Goal: Task Accomplishment & Management: Manage account settings

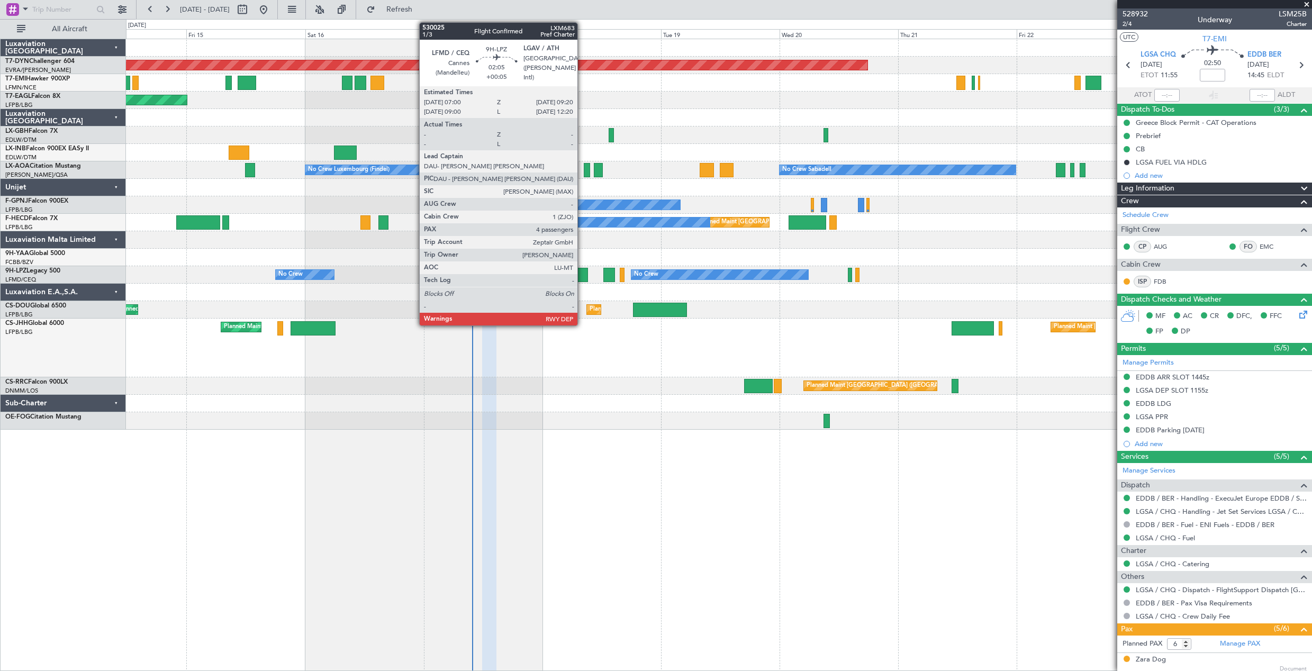
click at [583, 276] on div at bounding box center [582, 275] width 12 height 14
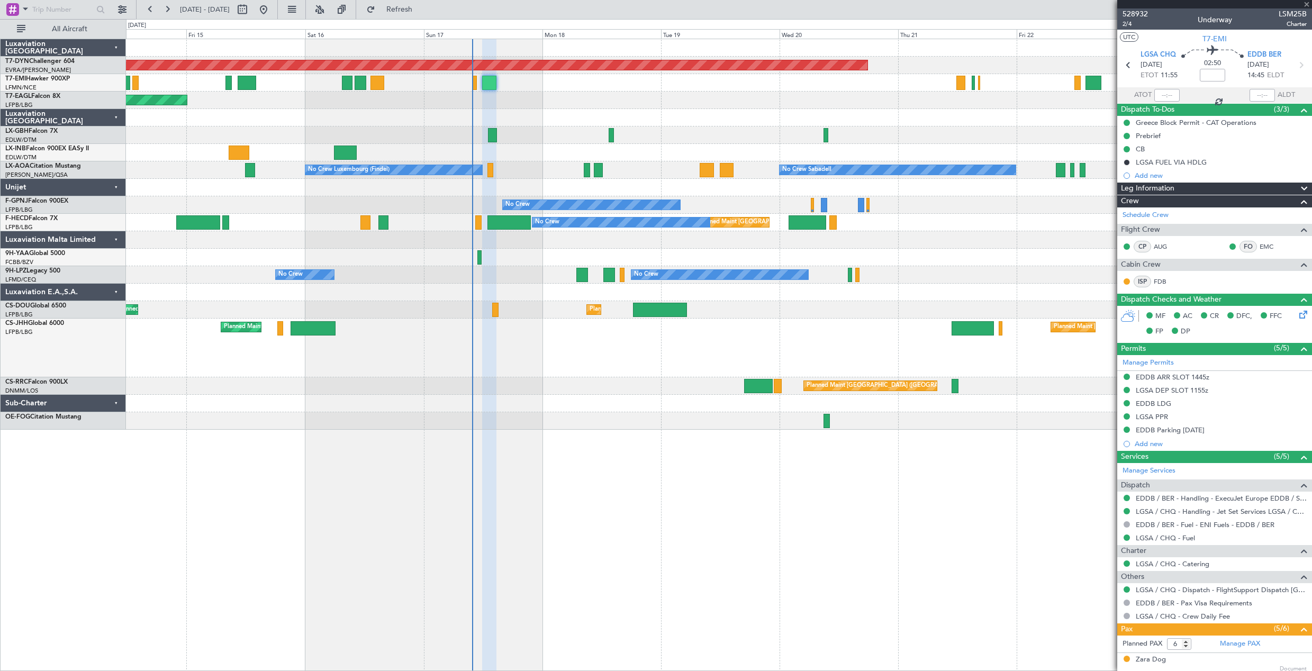
type input "+00:05"
type input "4"
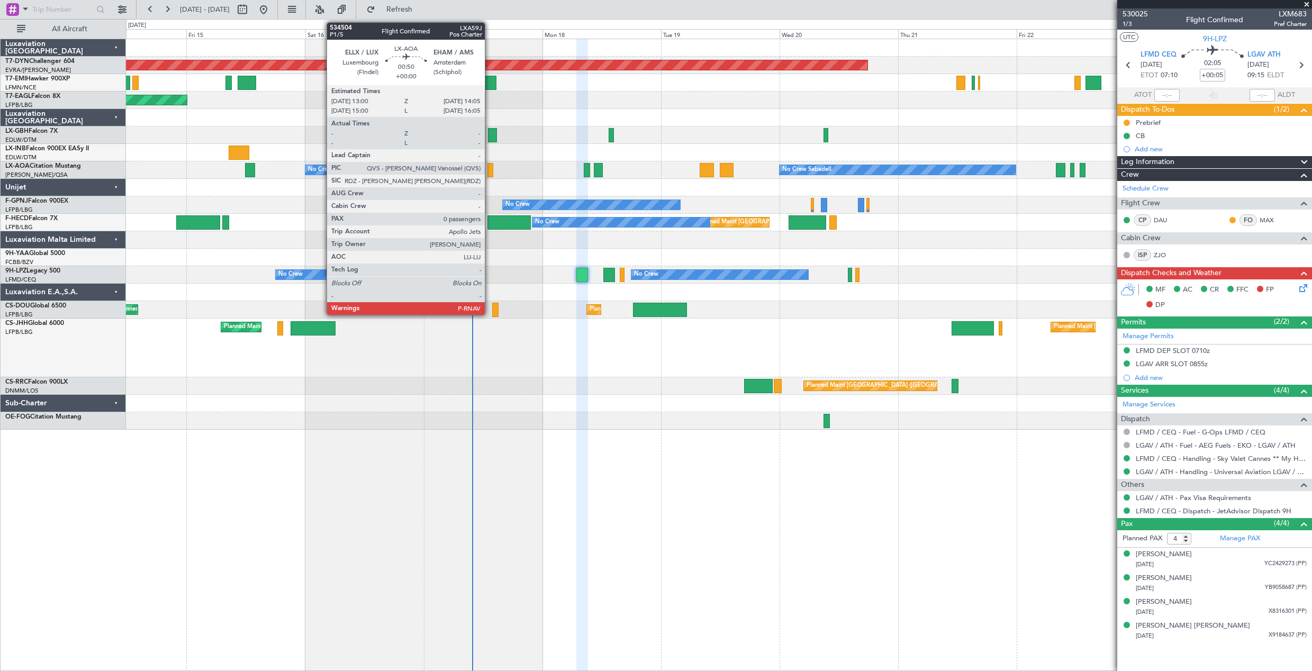
click at [489, 168] on div at bounding box center [490, 170] width 6 height 14
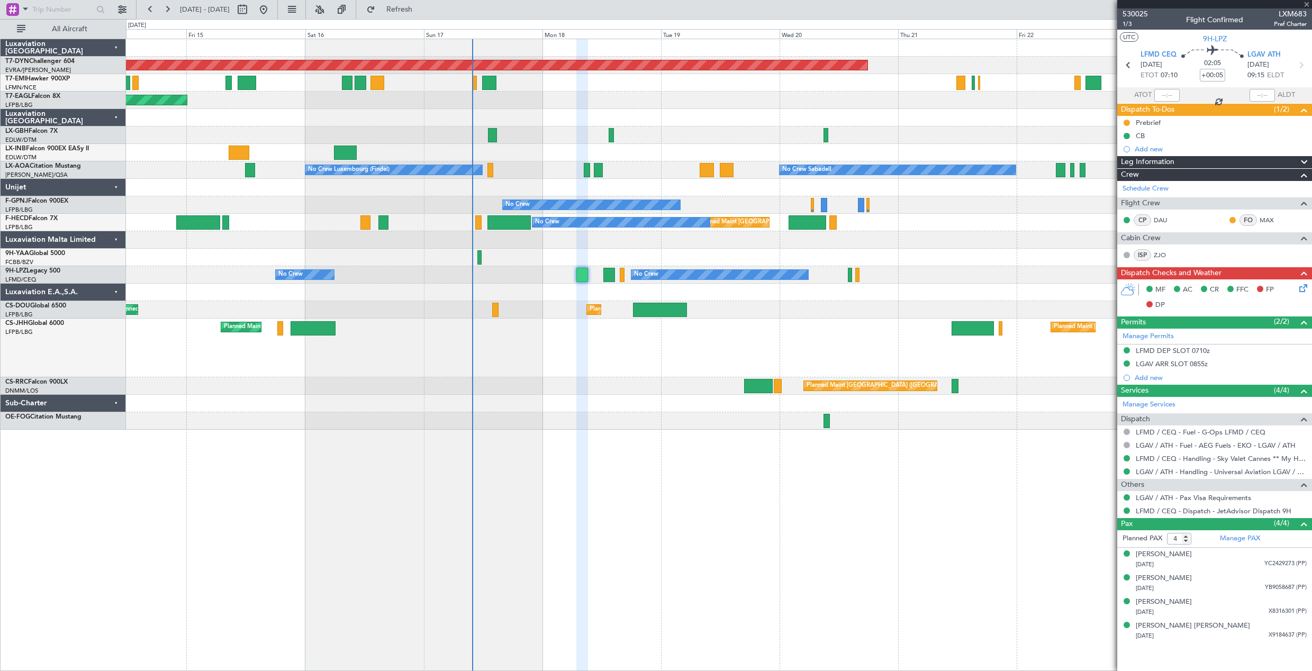
type input "0"
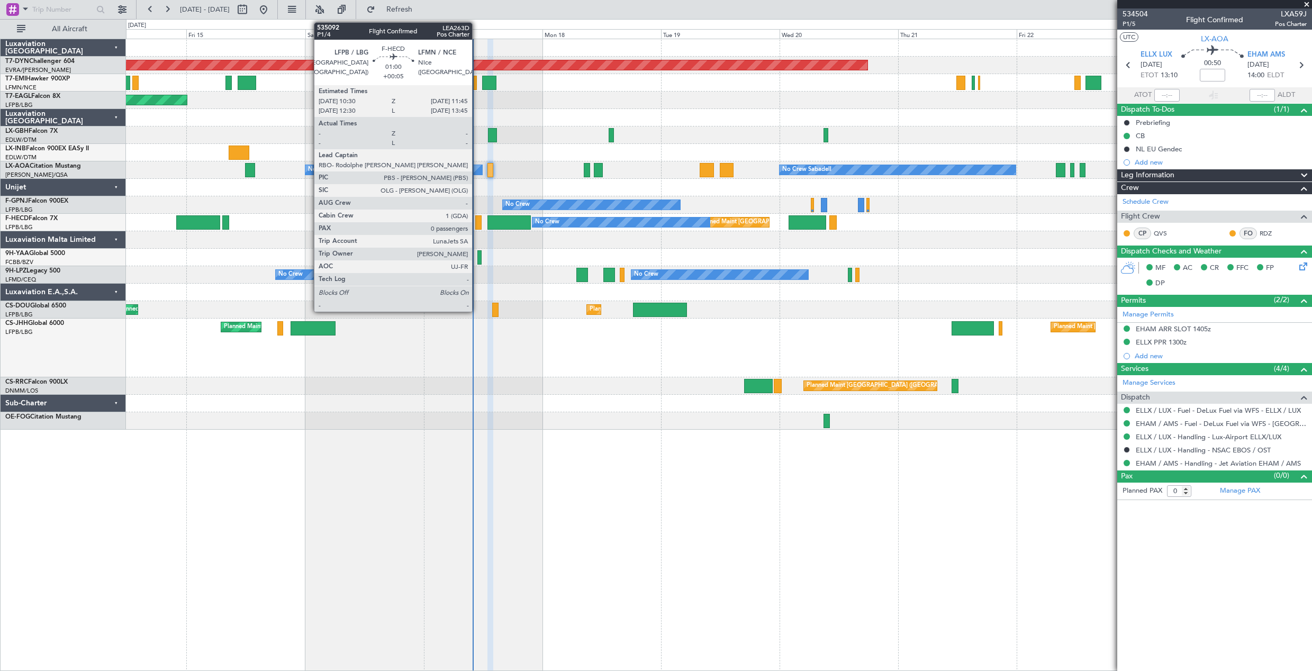
click at [477, 216] on div at bounding box center [478, 222] width 6 height 14
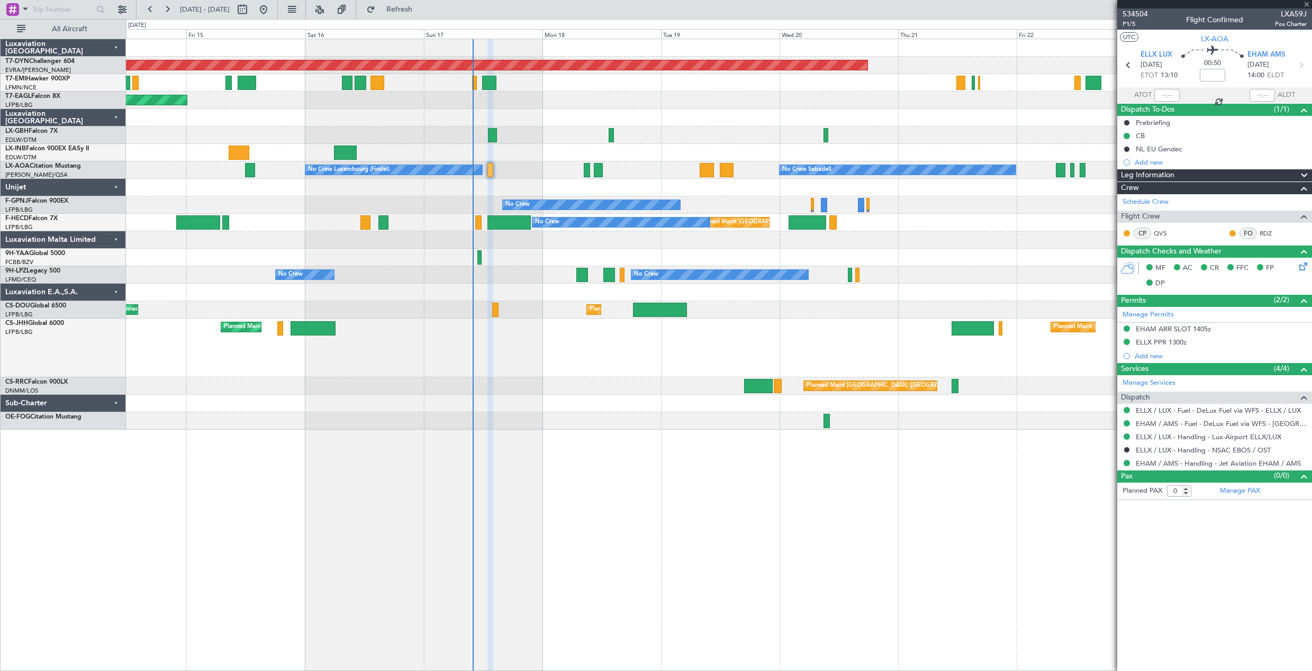
type input "+00:05"
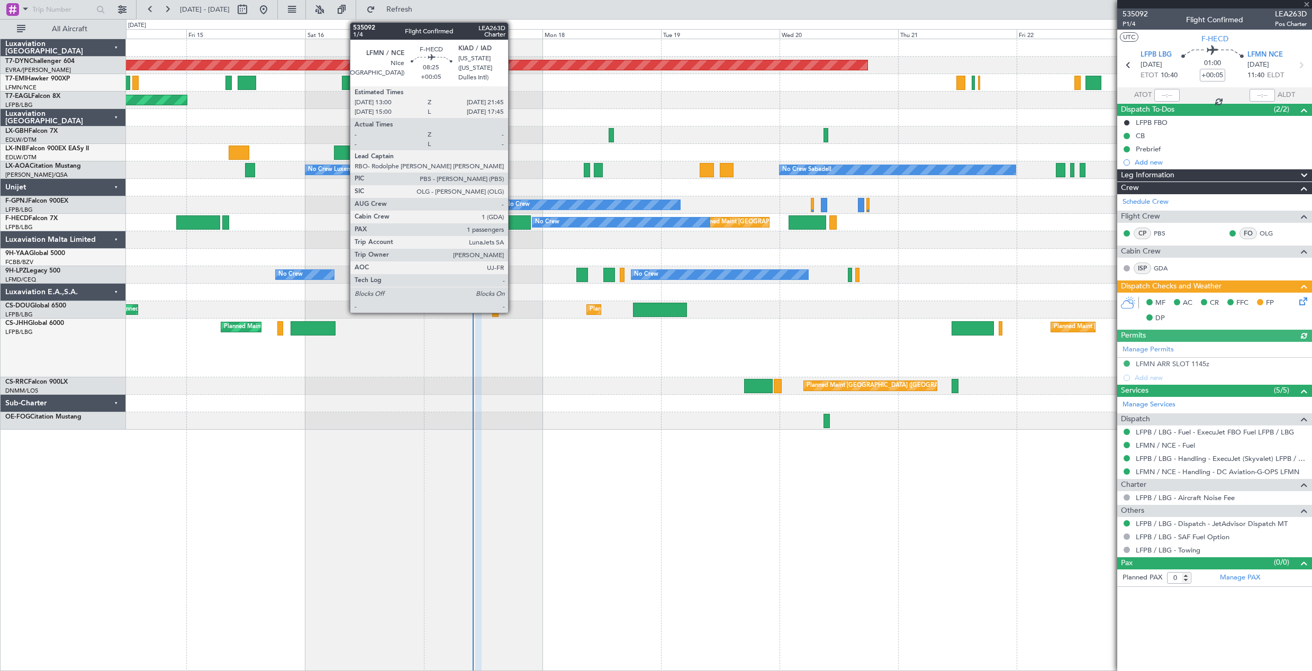
click at [513, 223] on div at bounding box center [508, 222] width 43 height 14
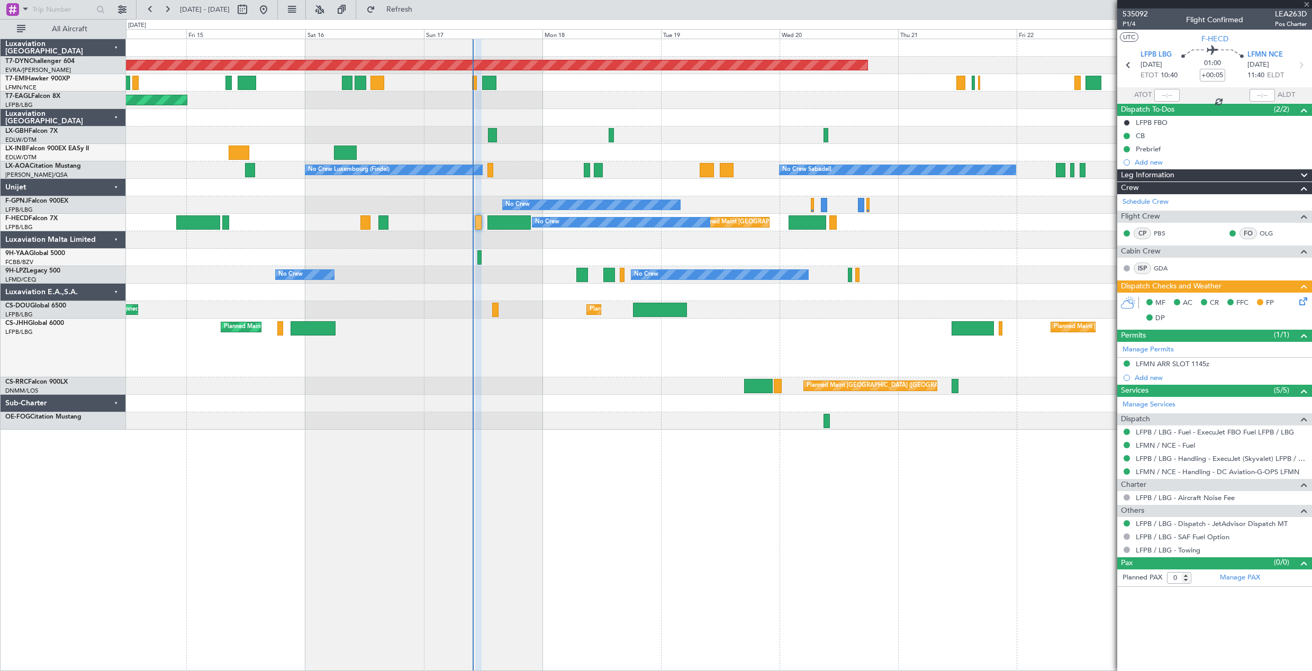
type input "1"
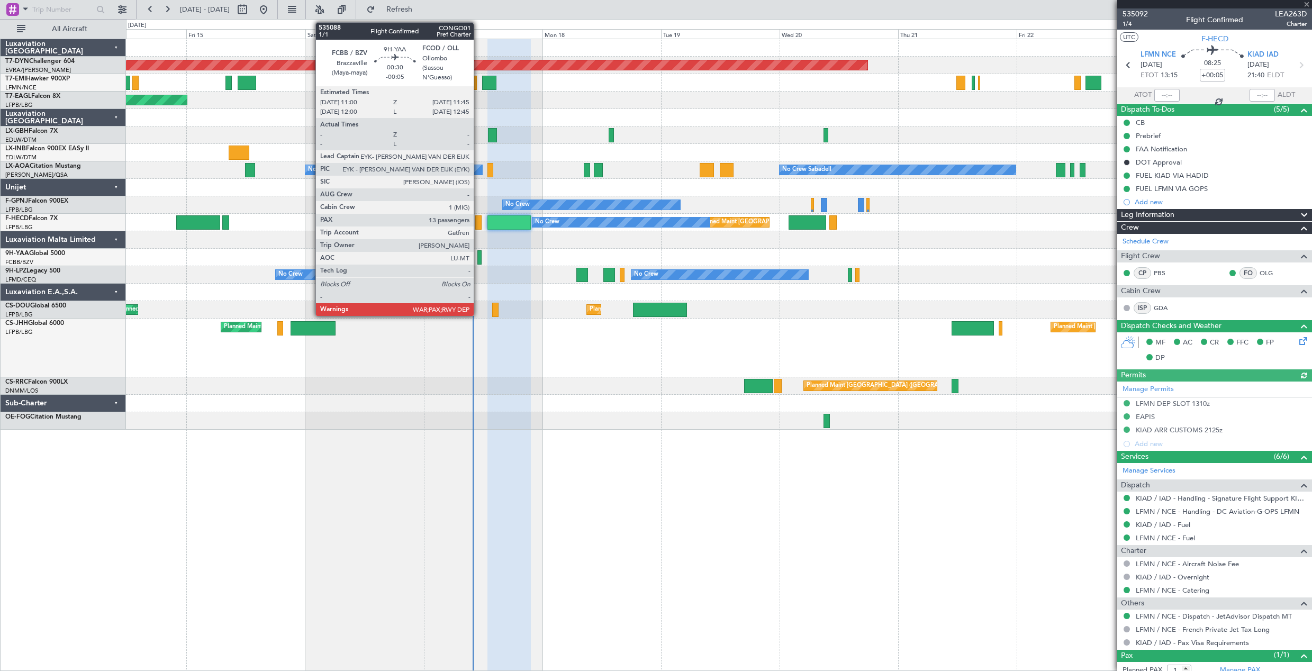
click at [478, 262] on div at bounding box center [479, 257] width 4 height 14
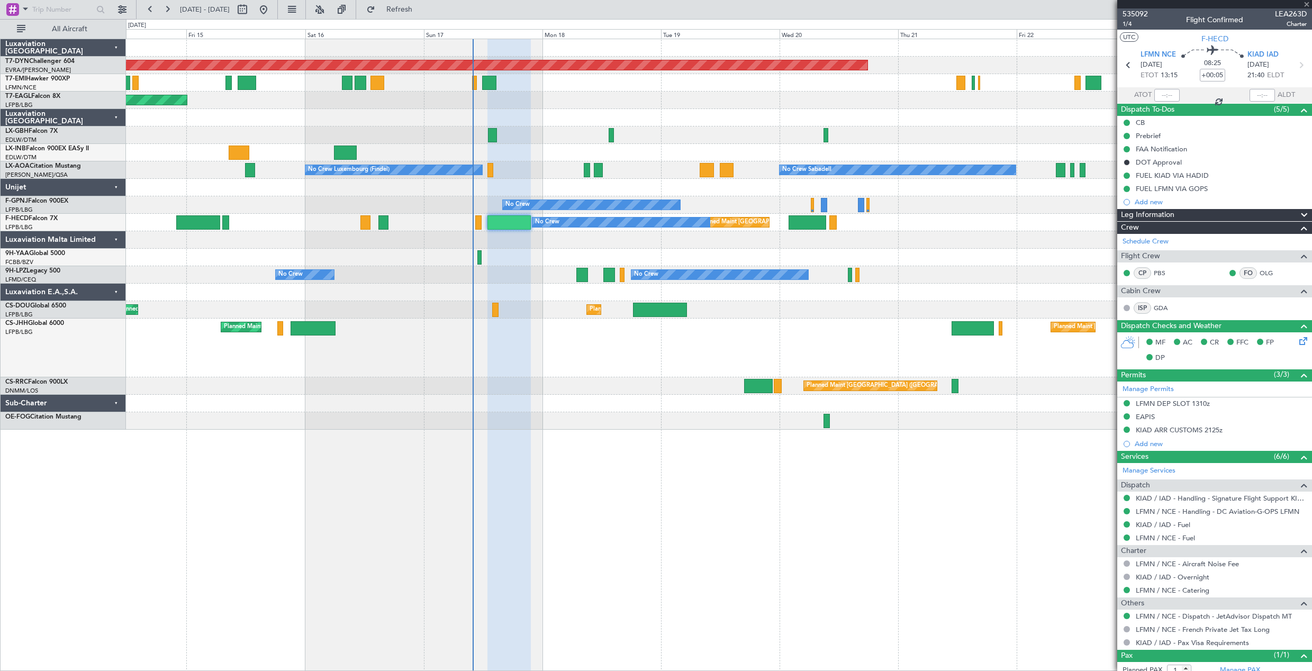
type input "-00:05"
type input "13"
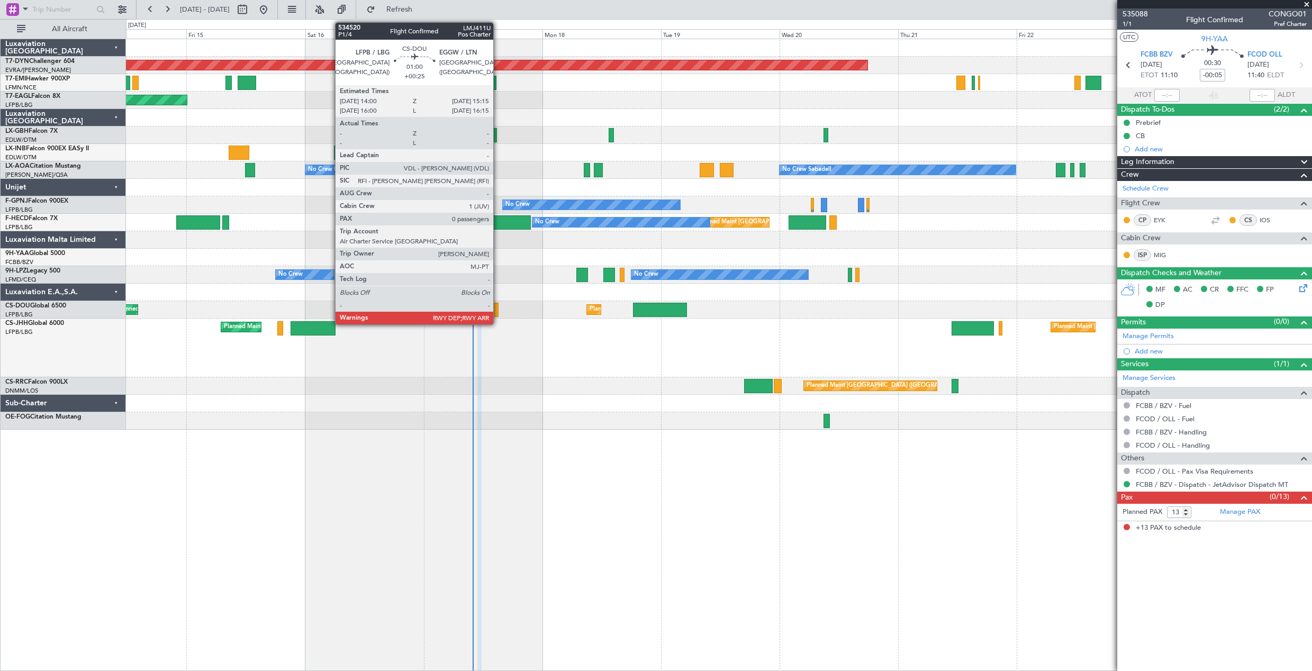
click at [497, 307] on div at bounding box center [495, 310] width 6 height 14
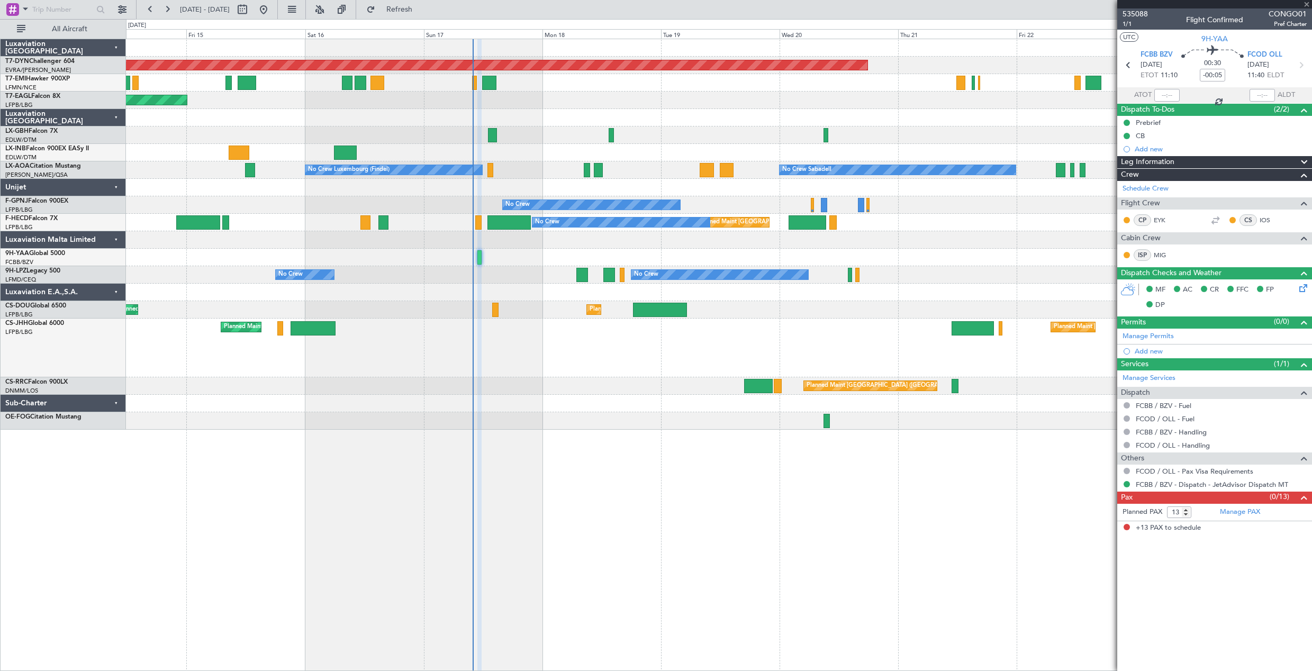
type input "+00:25"
type input "0"
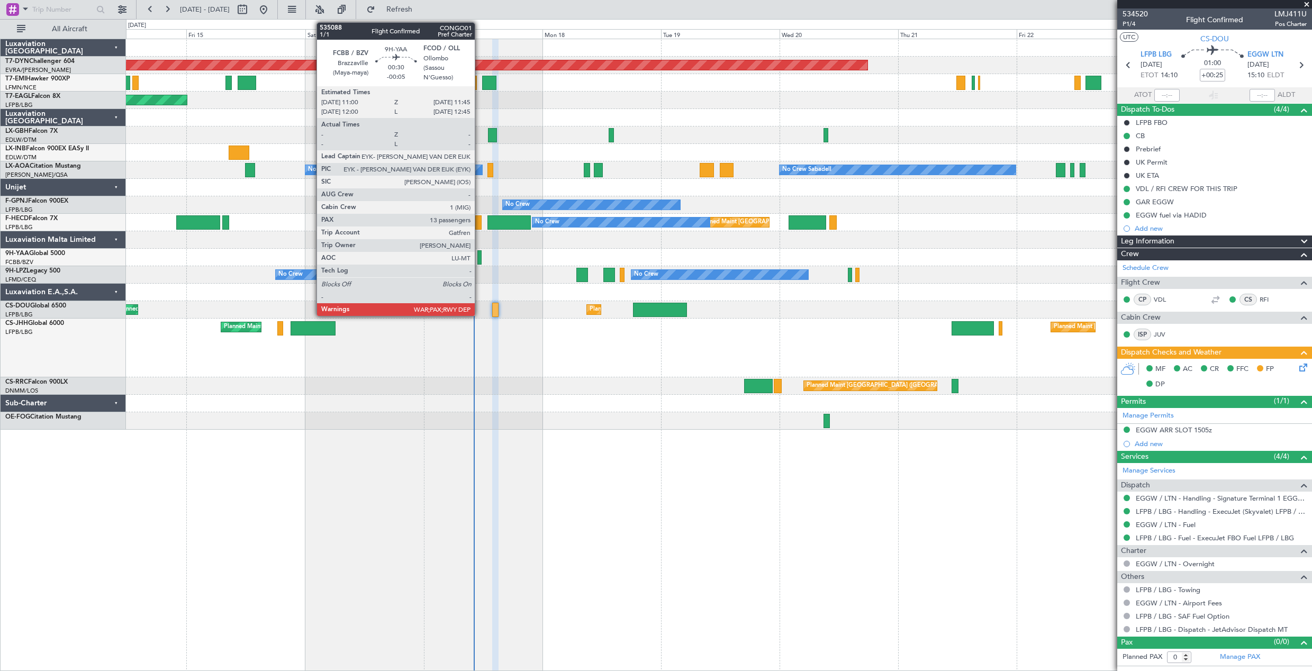
click at [479, 255] on div at bounding box center [479, 257] width 4 height 14
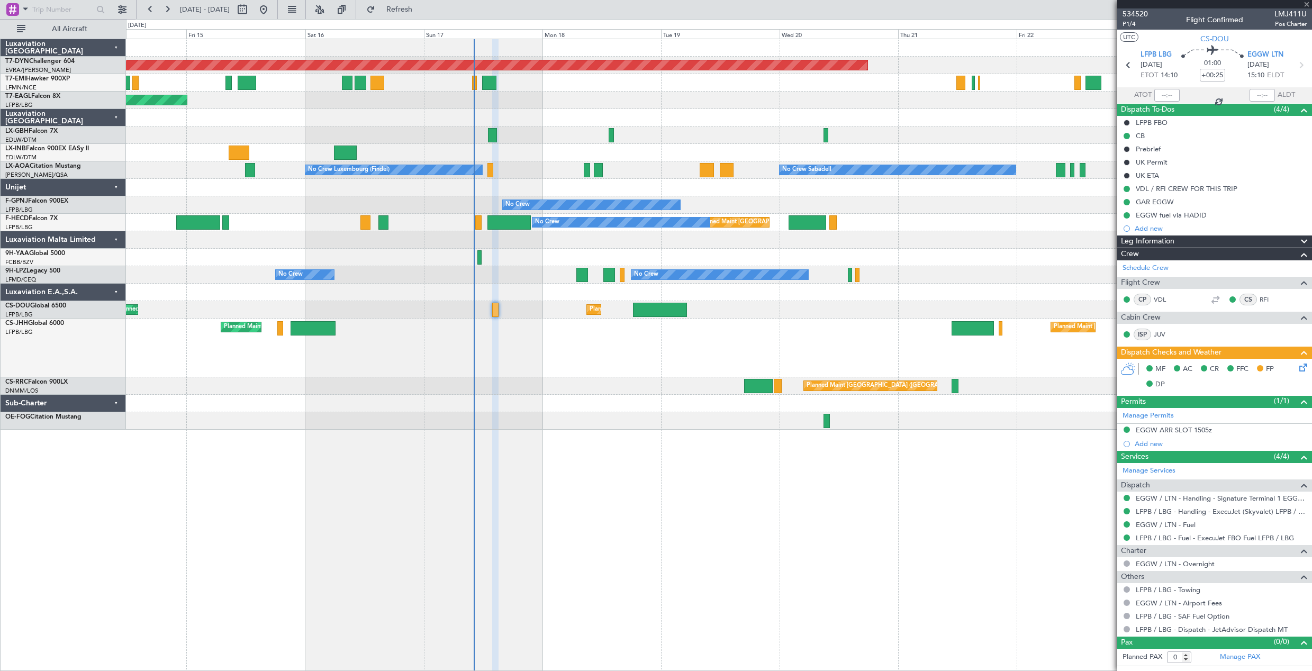
type input "-00:05"
type input "13"
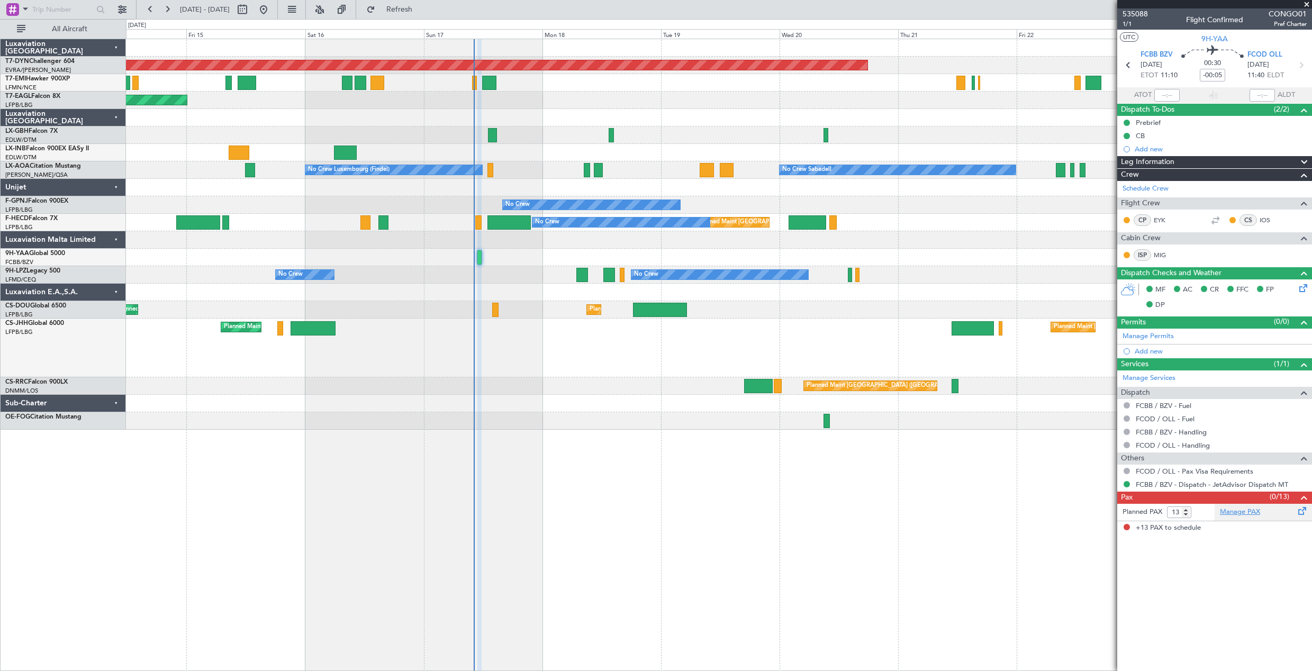
click at [1255, 510] on link "Manage PAX" at bounding box center [1240, 512] width 40 height 11
click at [405, 10] on button "Refresh" at bounding box center [392, 9] width 63 height 17
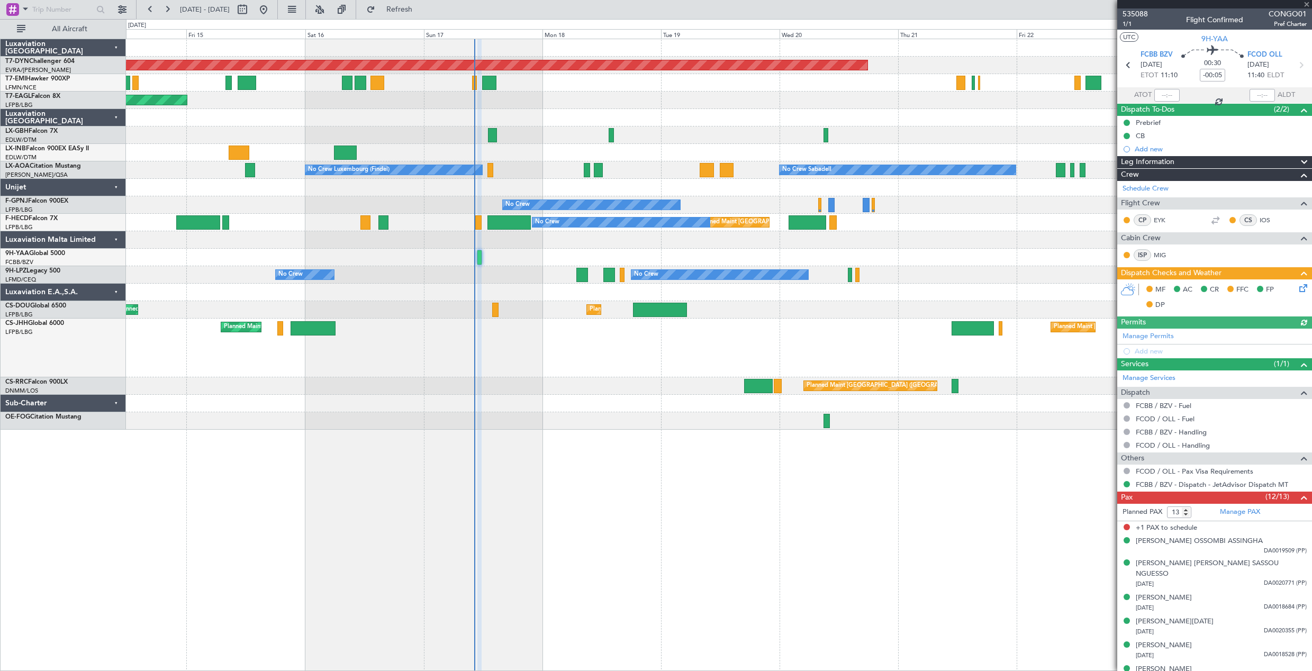
scroll to position [156, 0]
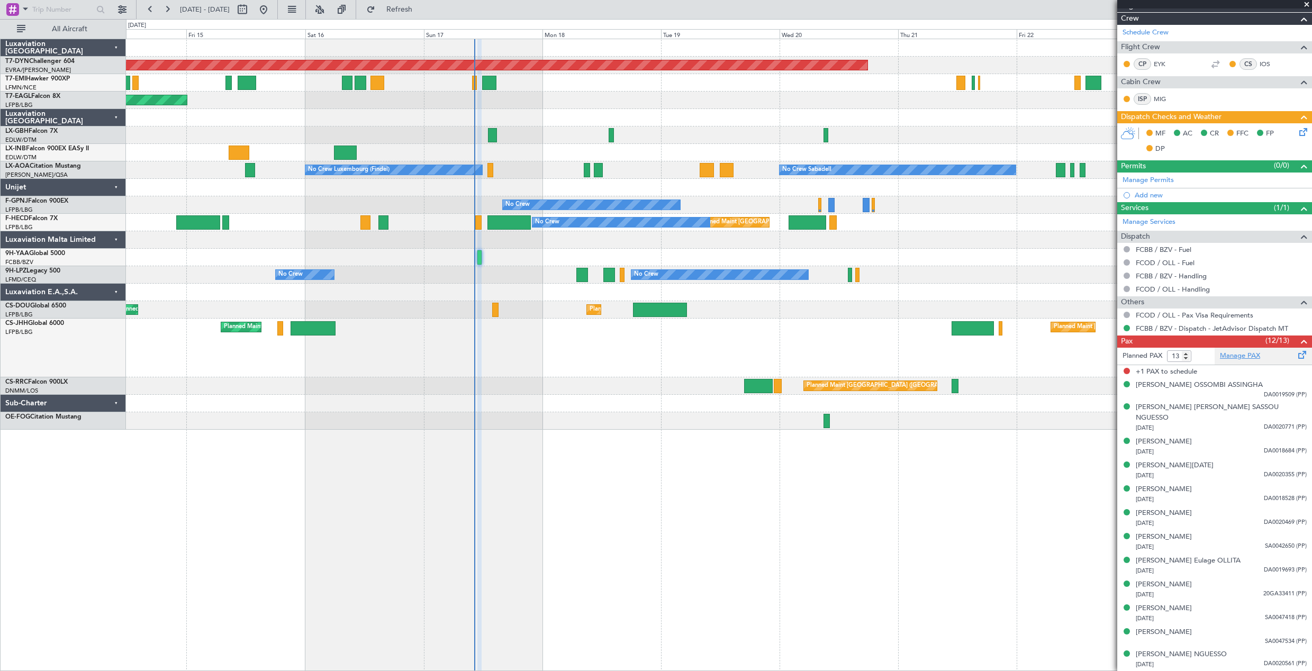
click at [1225, 358] on link "Manage PAX" at bounding box center [1240, 356] width 40 height 11
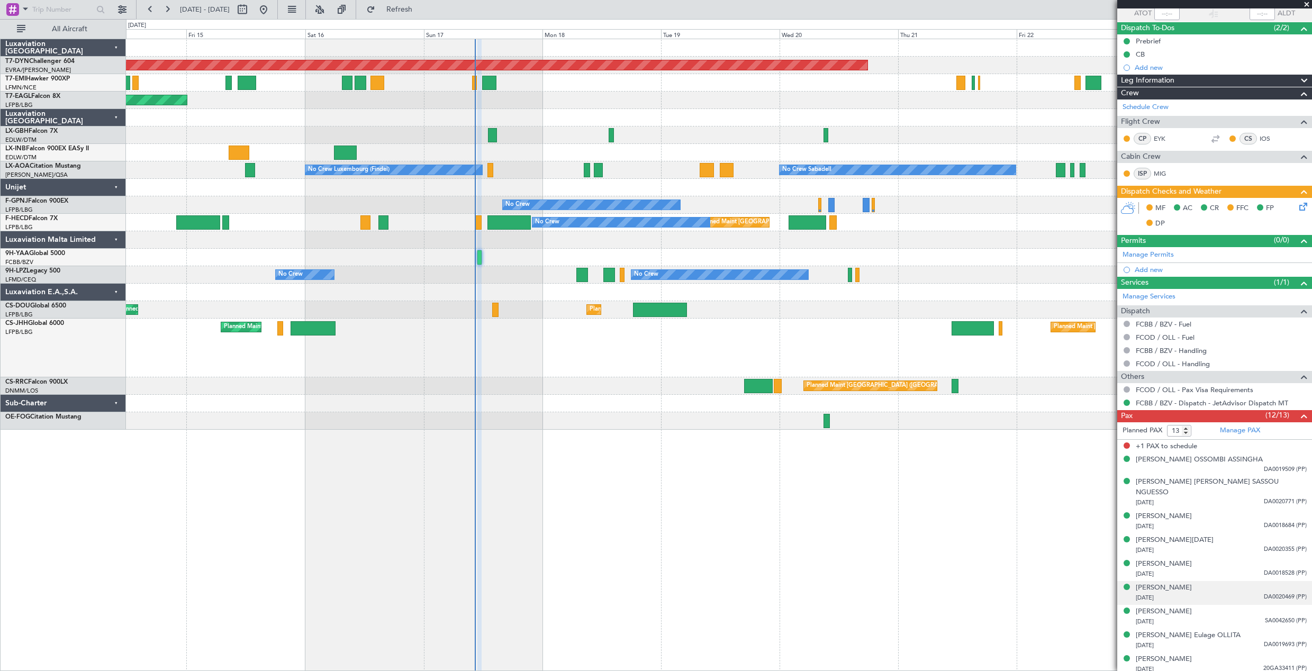
scroll to position [0, 0]
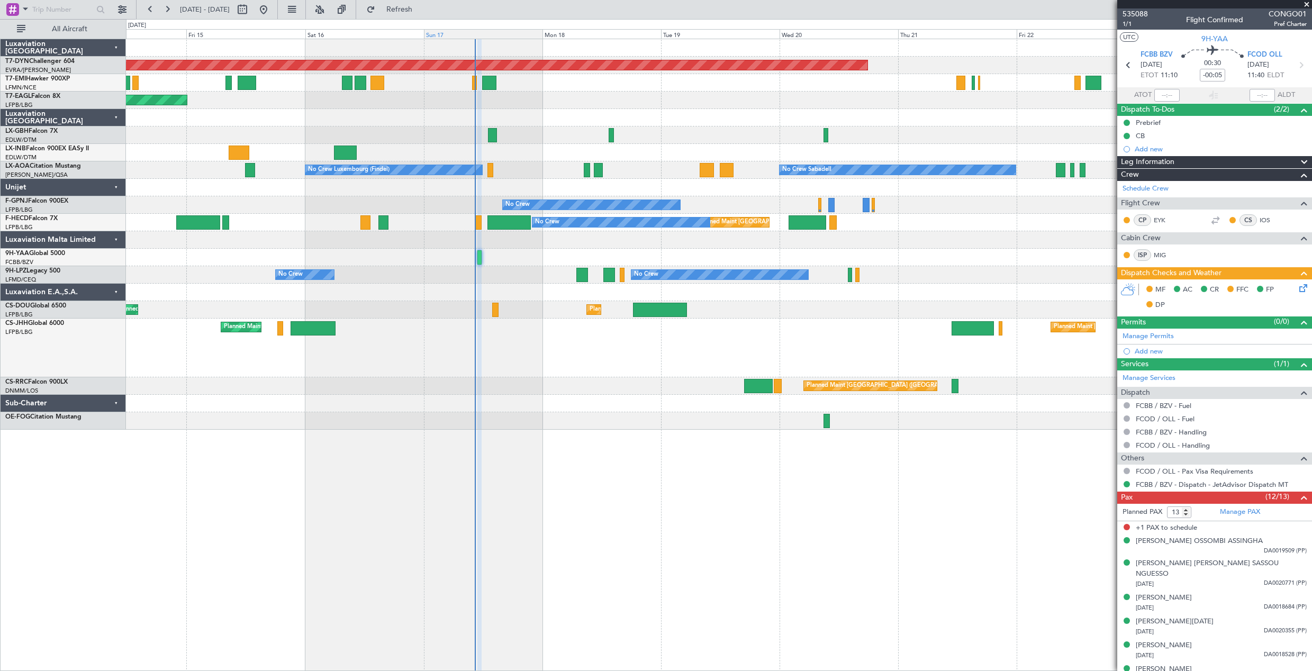
drag, startPoint x: 426, startPoint y: 14, endPoint x: 435, endPoint y: 33, distance: 20.4
click at [425, 14] on button "Refresh" at bounding box center [392, 9] width 63 height 17
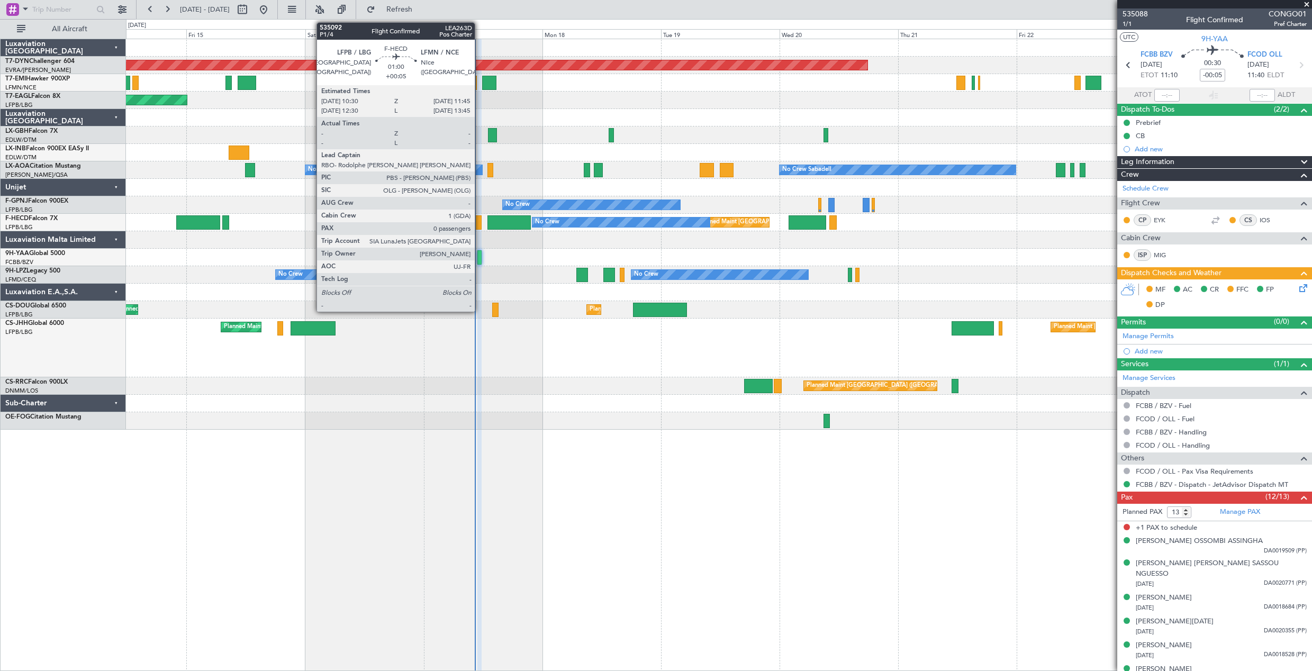
click at [479, 223] on div at bounding box center [478, 222] width 6 height 14
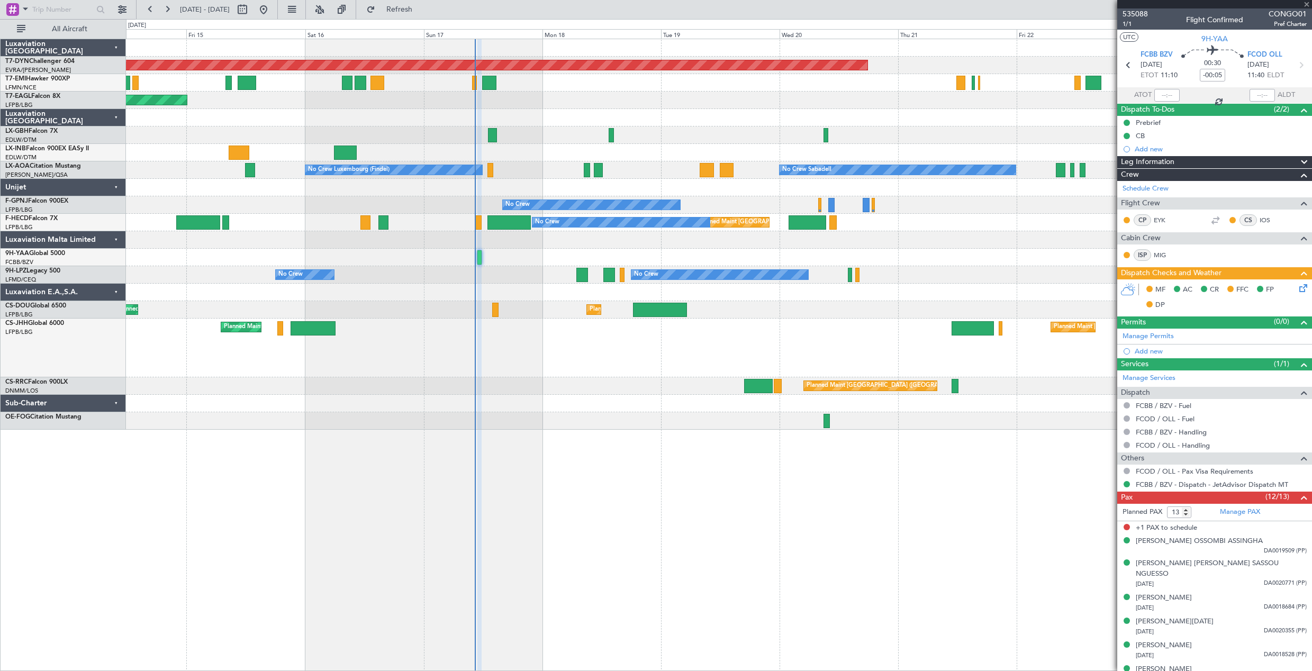
type input "+00:05"
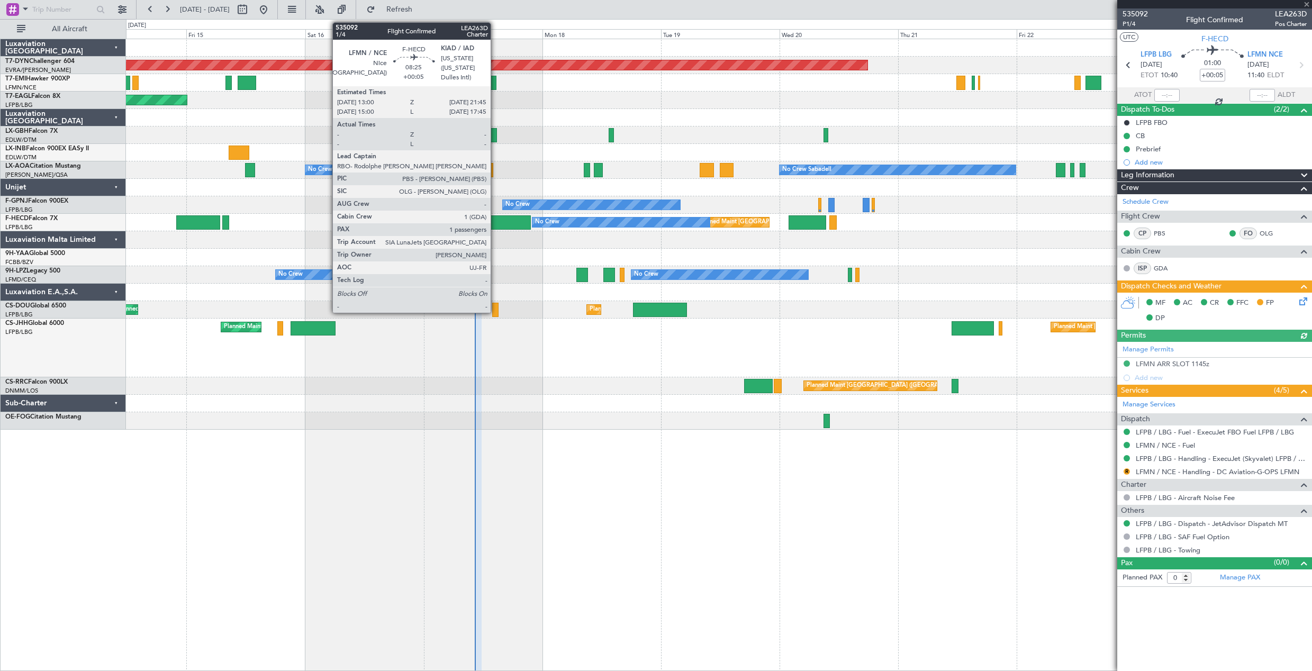
click at [495, 224] on div at bounding box center [508, 222] width 43 height 14
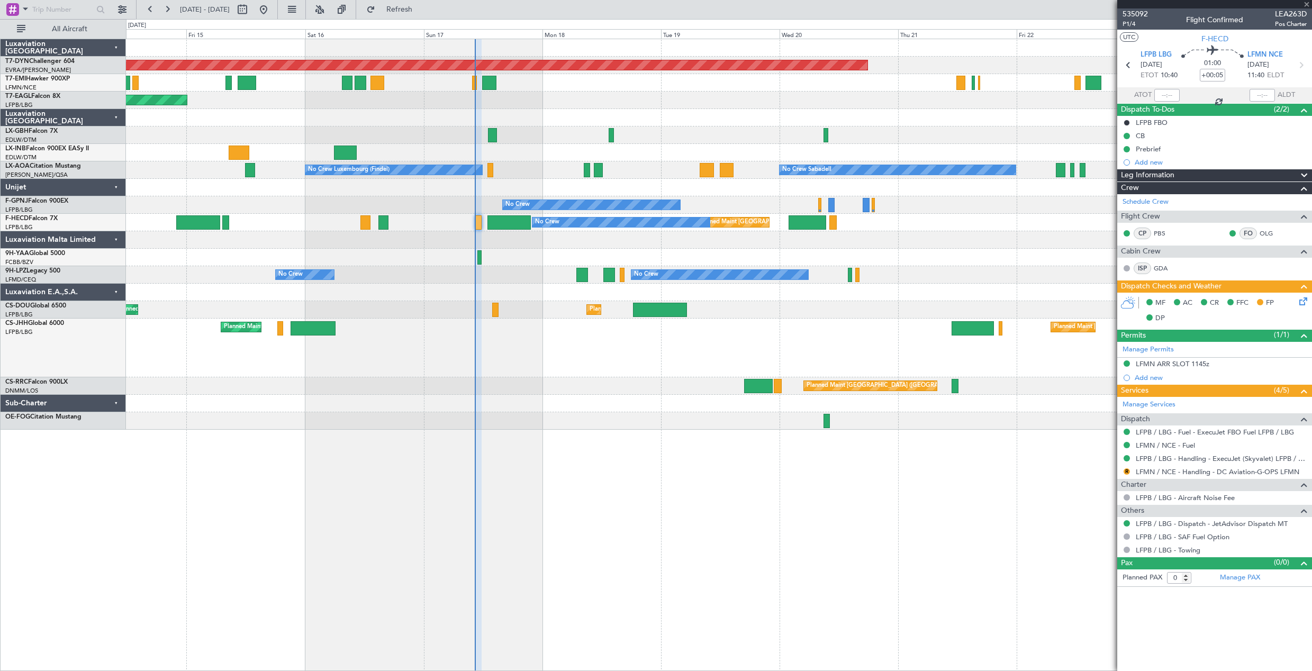
type input "1"
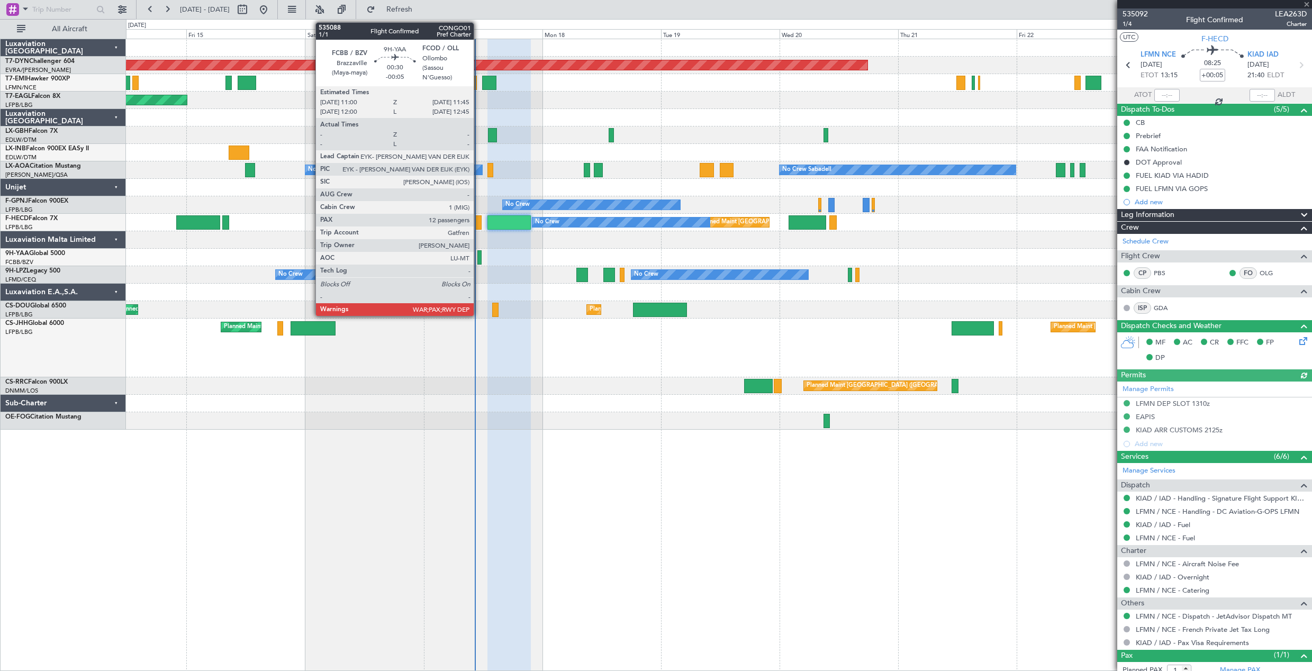
click at [478, 259] on div at bounding box center [479, 257] width 4 height 14
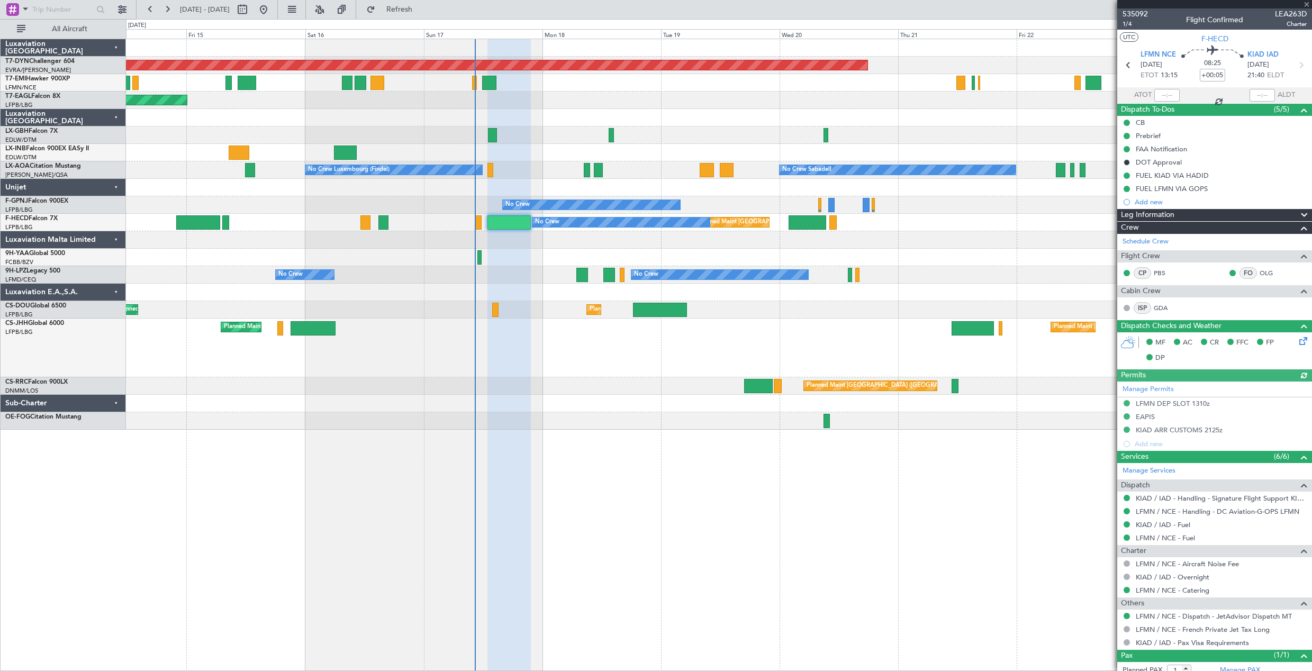
type input "-00:05"
type input "13"
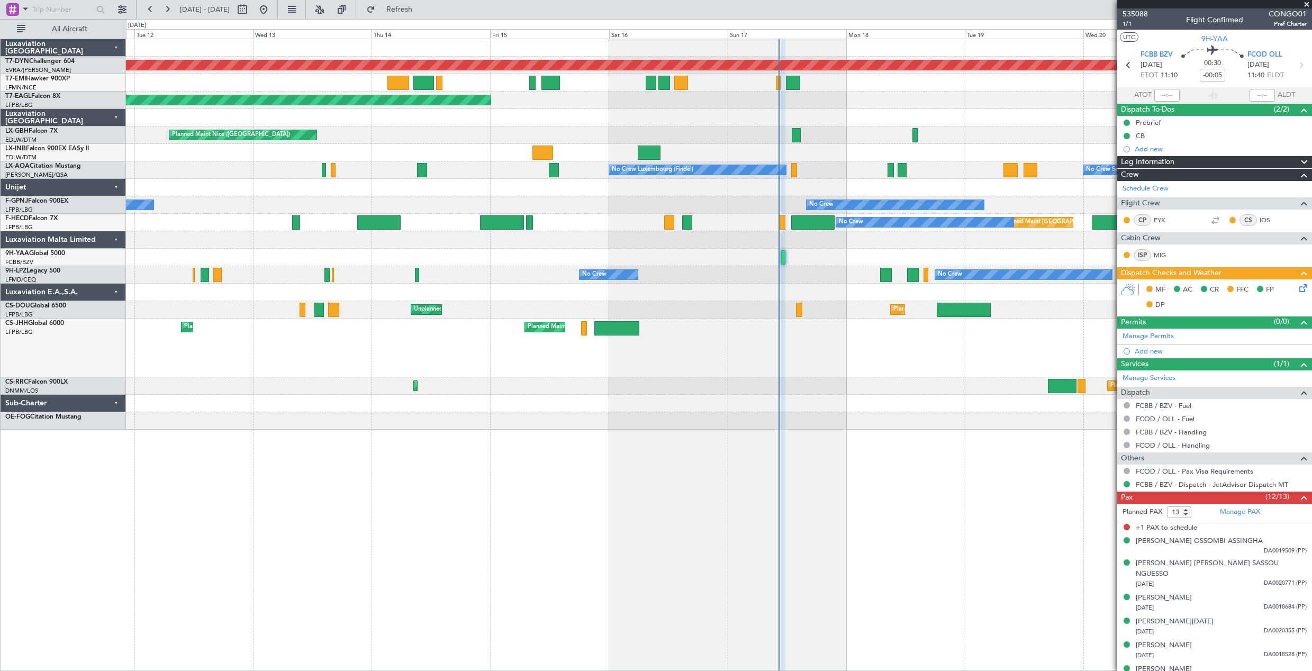
click at [534, 288] on div at bounding box center [718, 292] width 1185 height 17
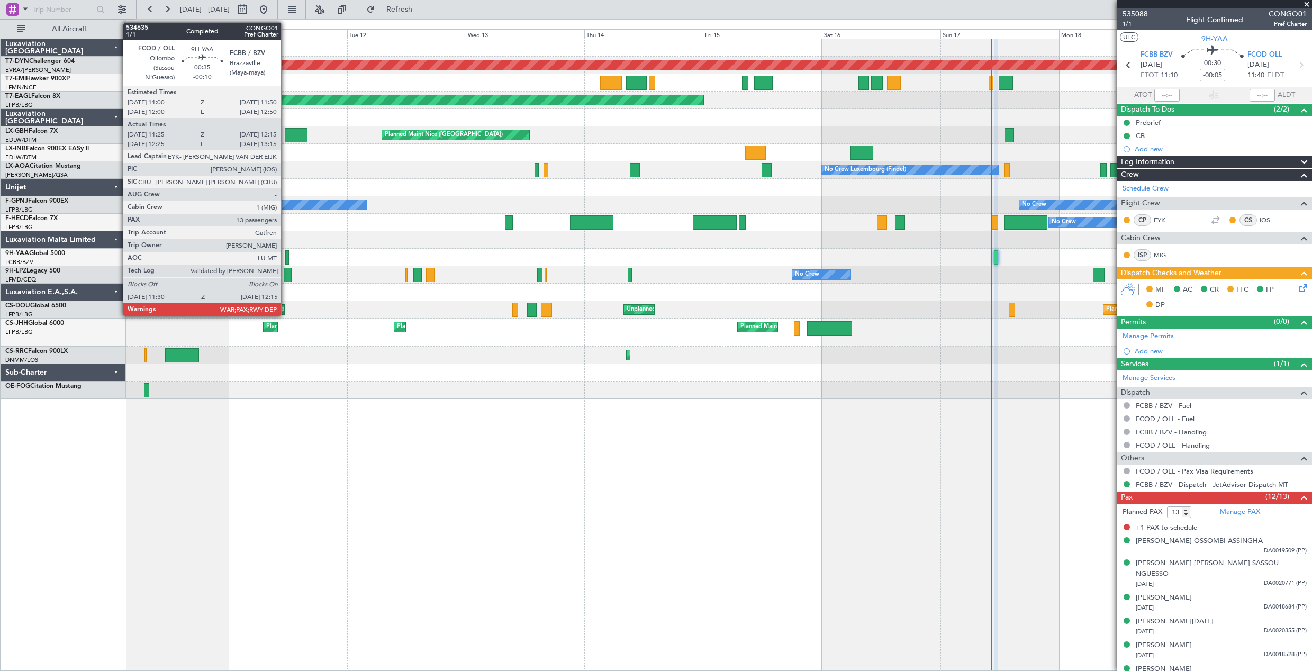
click at [286, 254] on div at bounding box center [287, 257] width 4 height 14
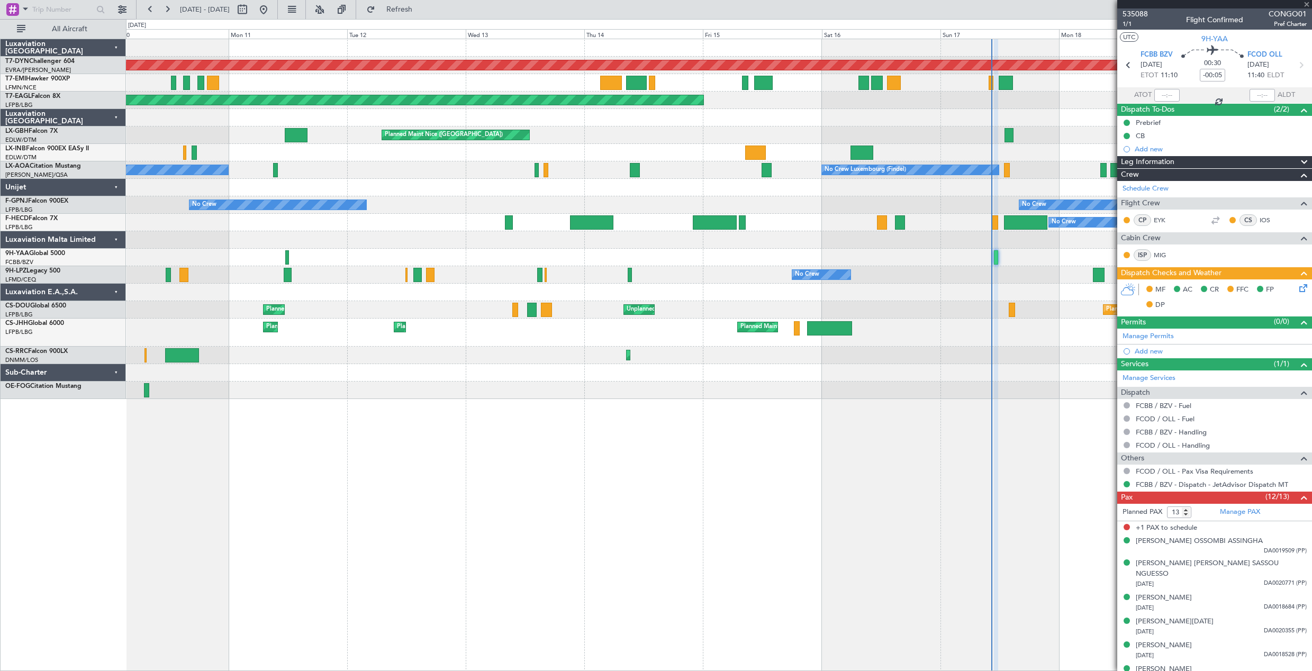
type input "-00:10"
type input "11:35"
type input "12:10"
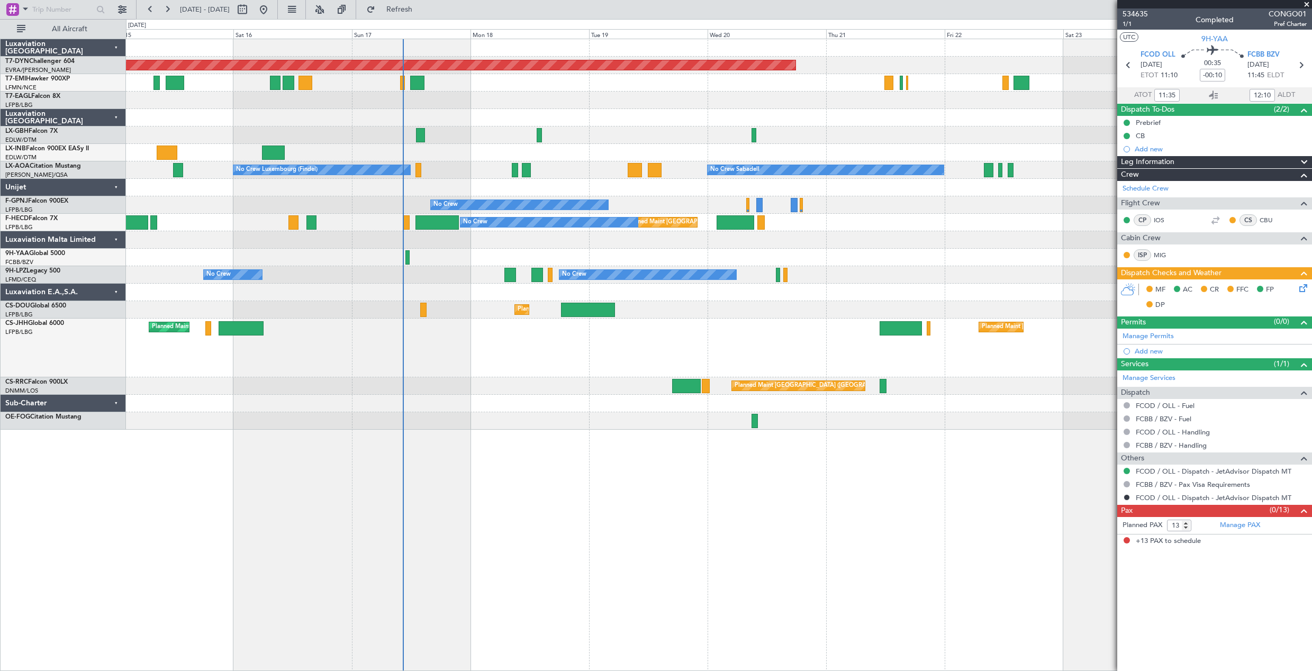
click at [410, 256] on div at bounding box center [718, 257] width 1185 height 17
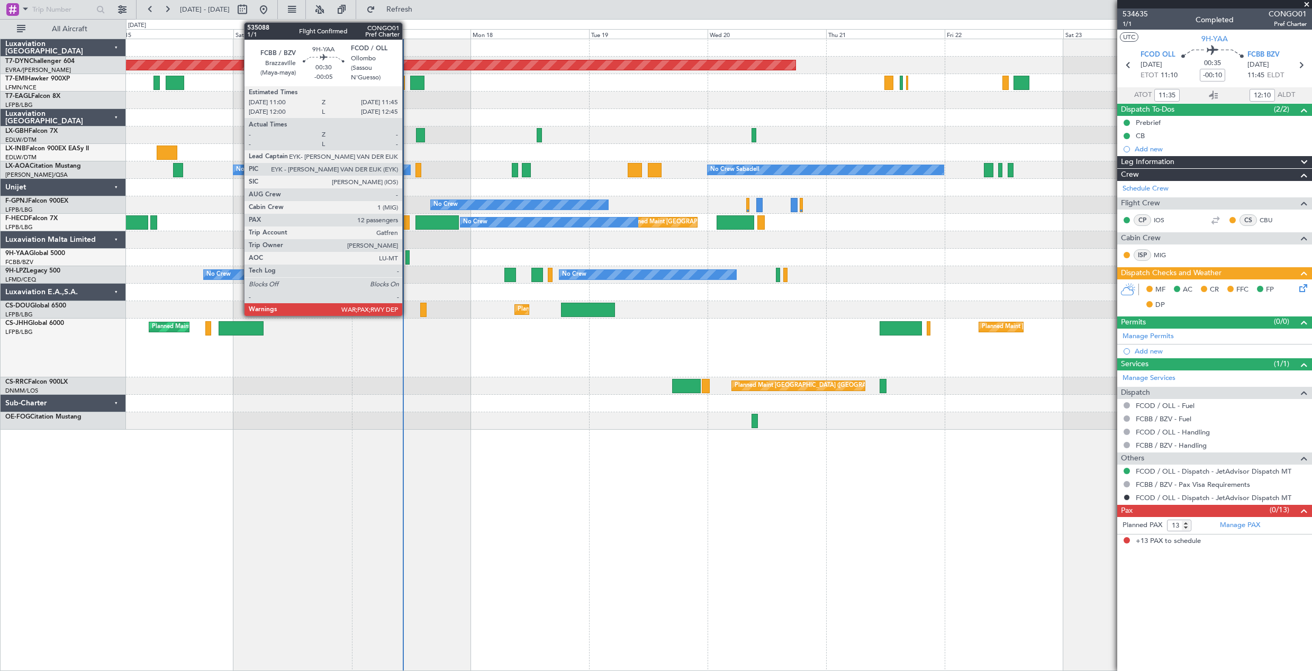
click at [407, 256] on div at bounding box center [407, 257] width 4 height 14
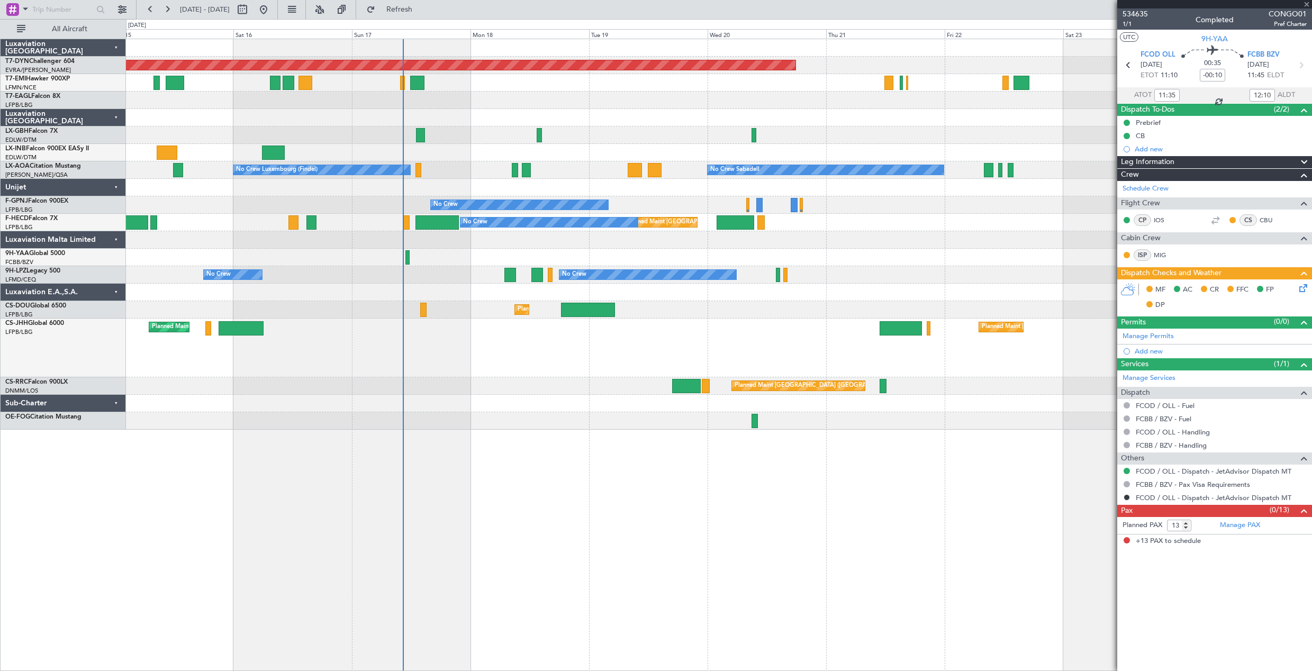
type input "-00:05"
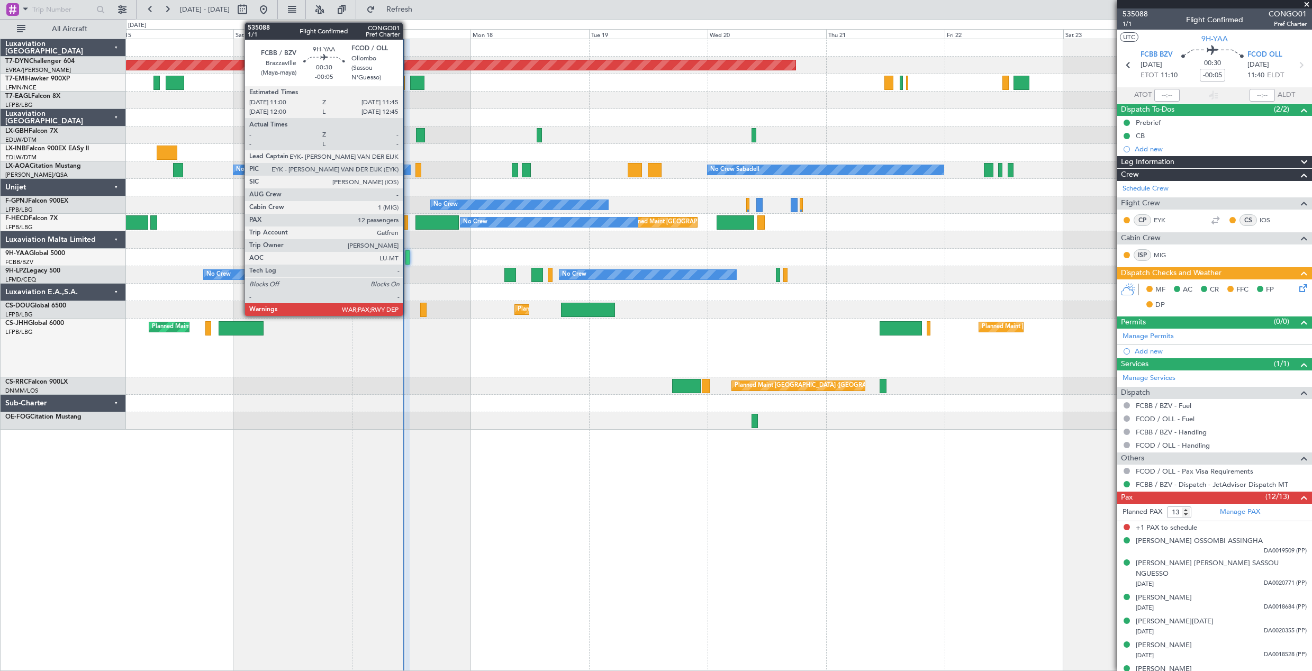
click at [407, 261] on div at bounding box center [407, 257] width 4 height 14
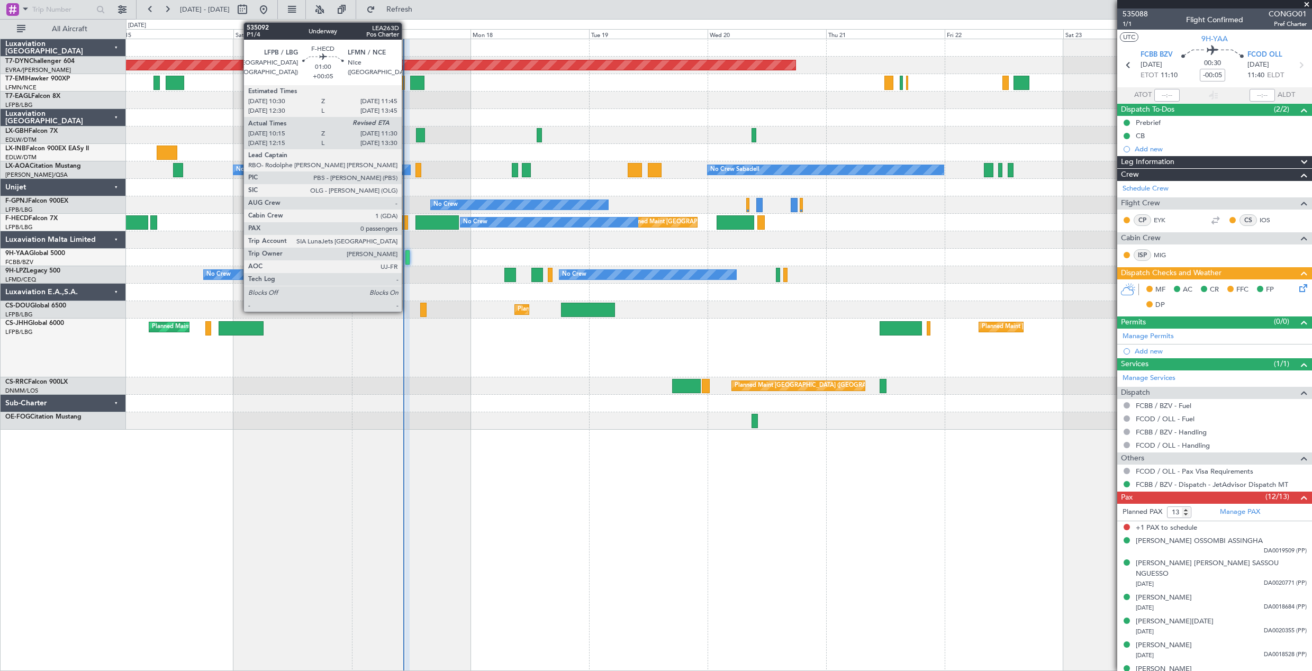
click at [406, 222] on div at bounding box center [405, 222] width 6 height 14
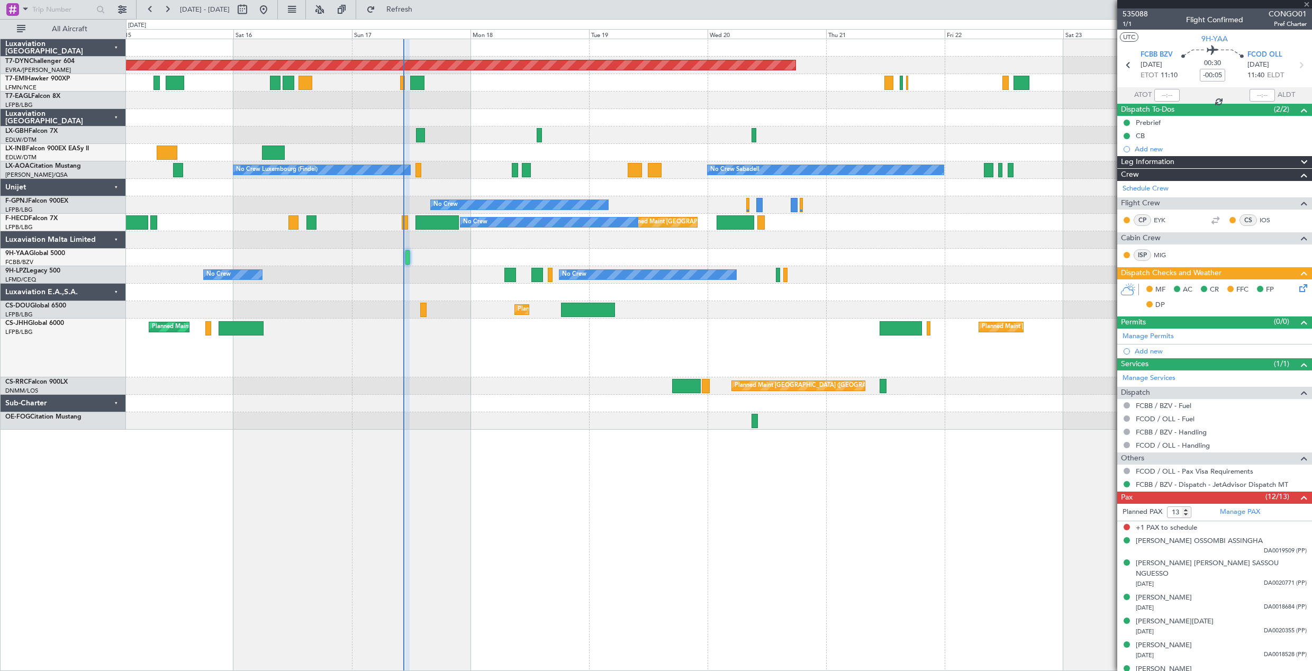
type input "+00:05"
type input "10:25"
type input "0"
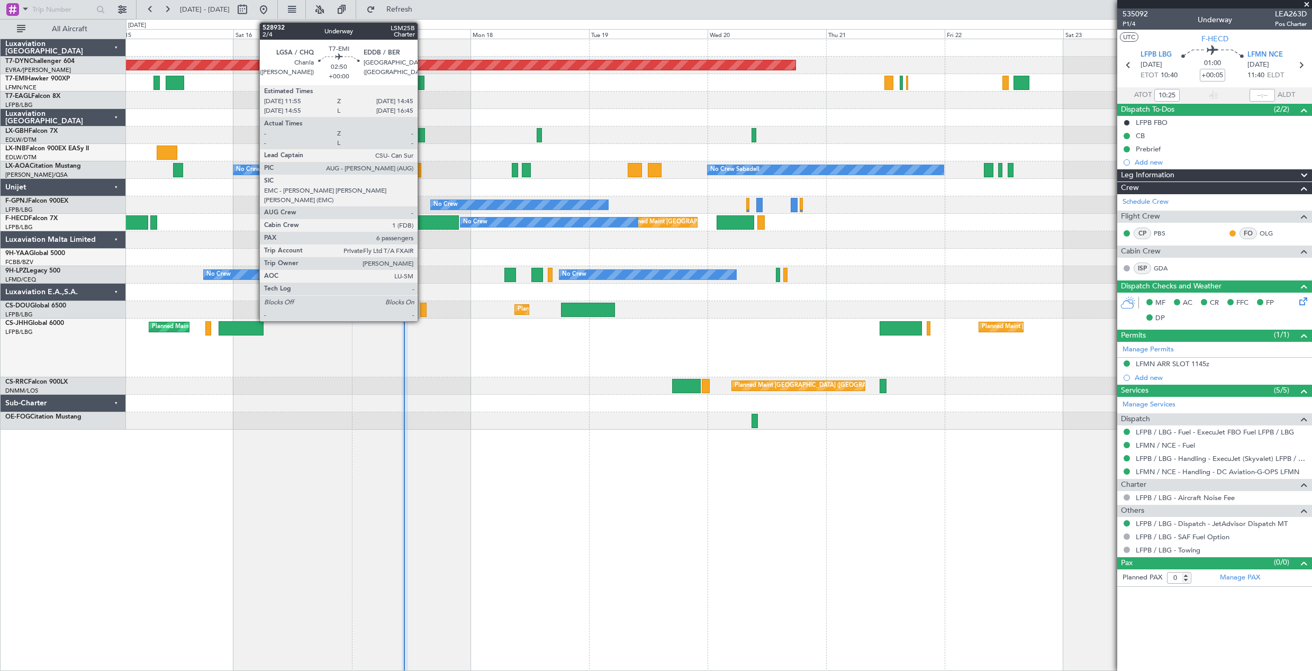
click at [422, 80] on div at bounding box center [417, 83] width 14 height 14
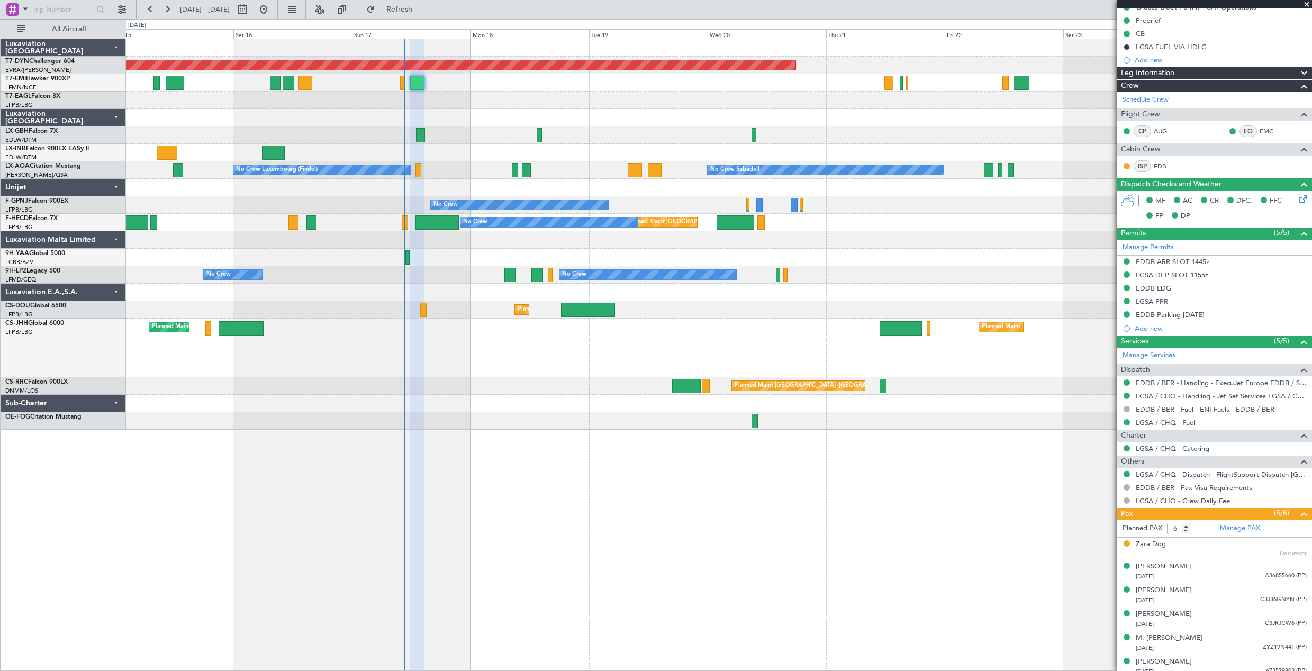
scroll to position [123, 0]
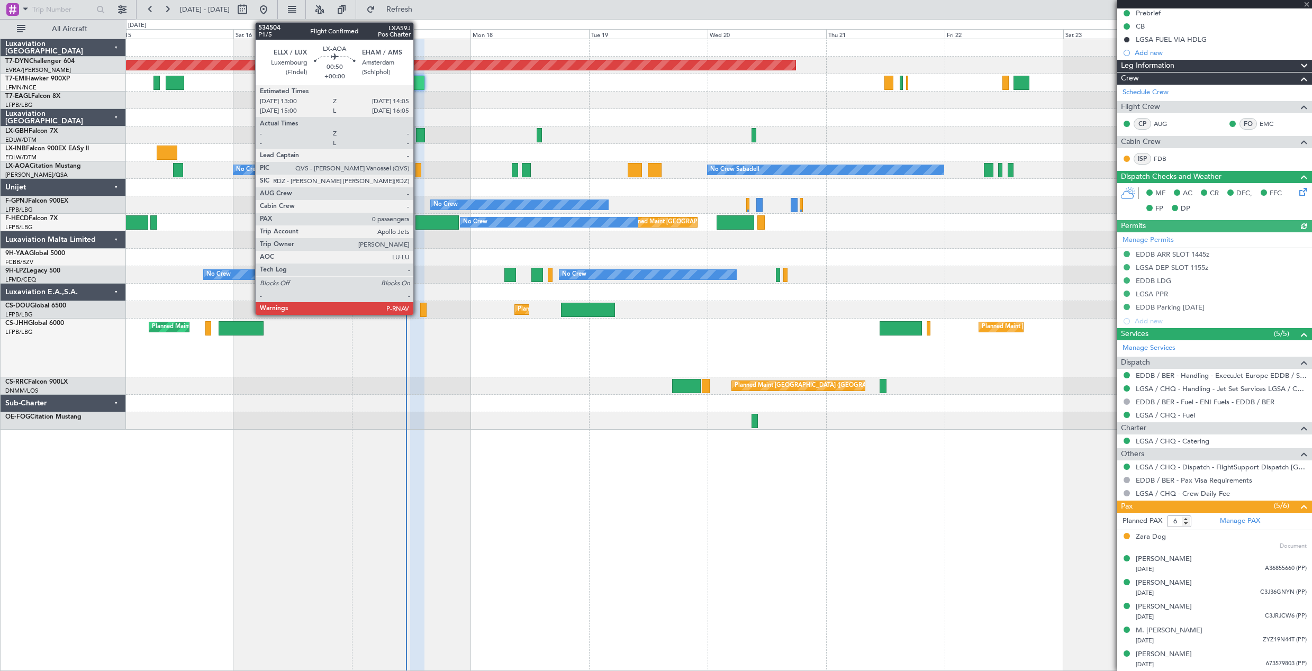
click at [418, 171] on div at bounding box center [418, 170] width 6 height 14
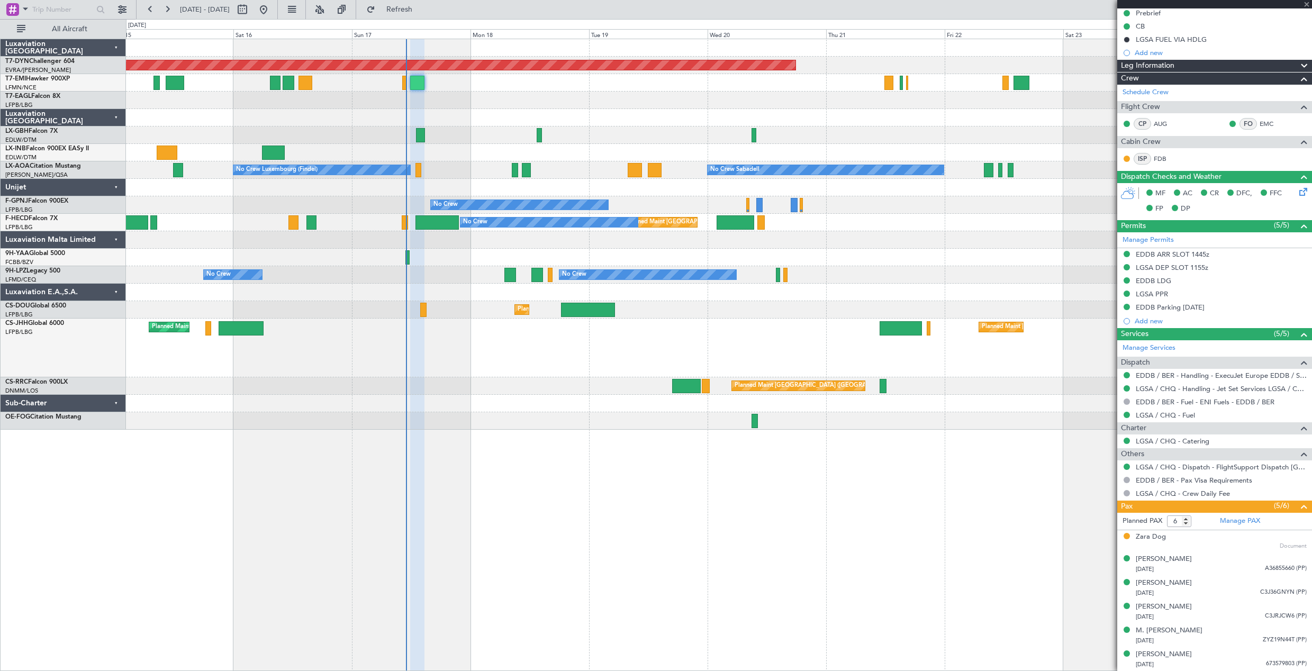
type input "0"
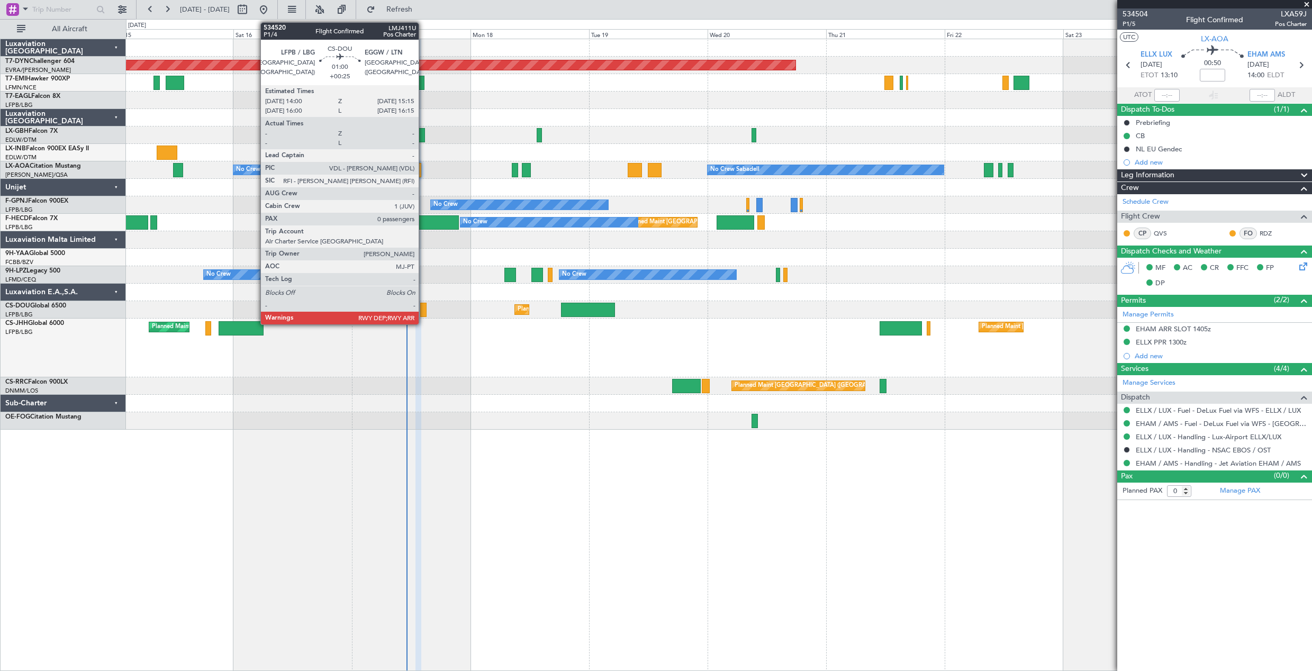
click at [423, 312] on div at bounding box center [423, 310] width 6 height 14
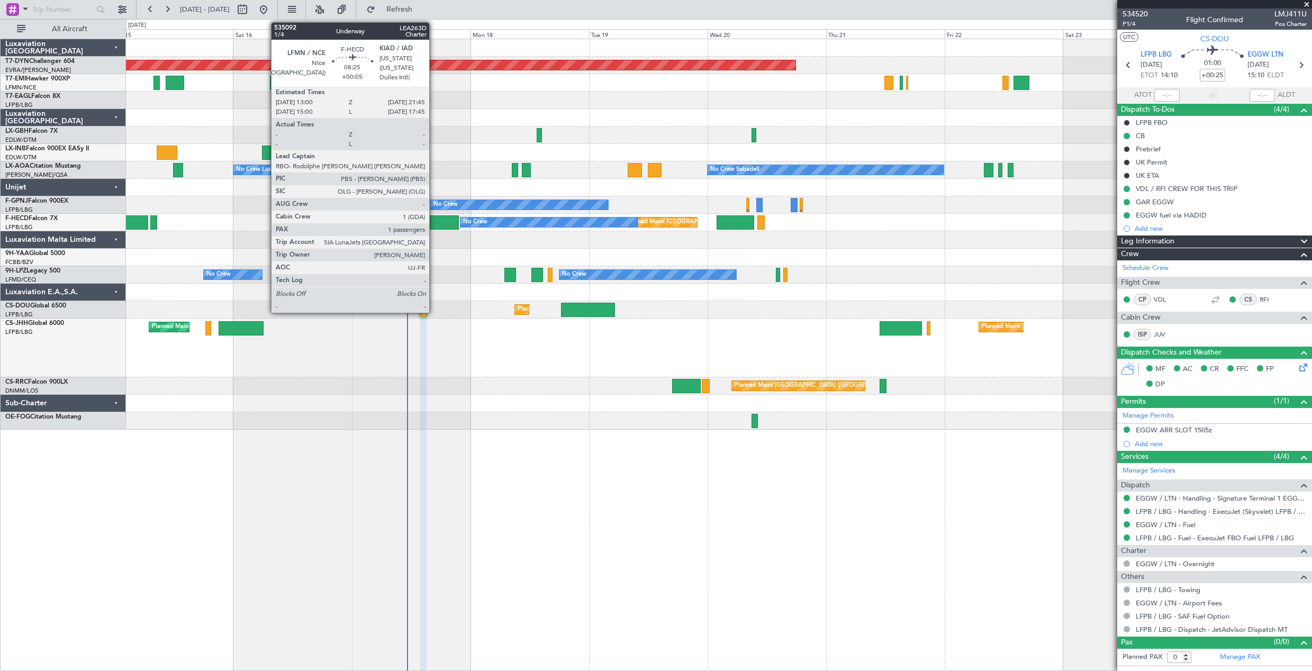
click at [434, 222] on div at bounding box center [436, 222] width 43 height 14
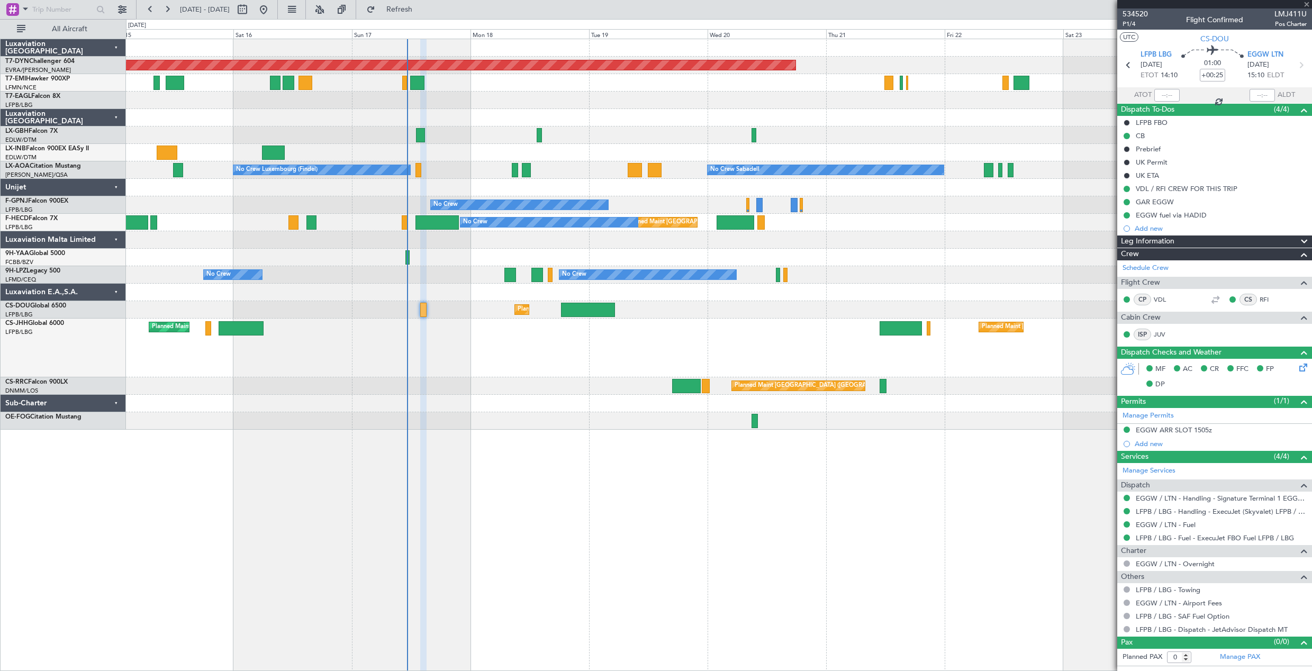
type input "+00:05"
type input "1"
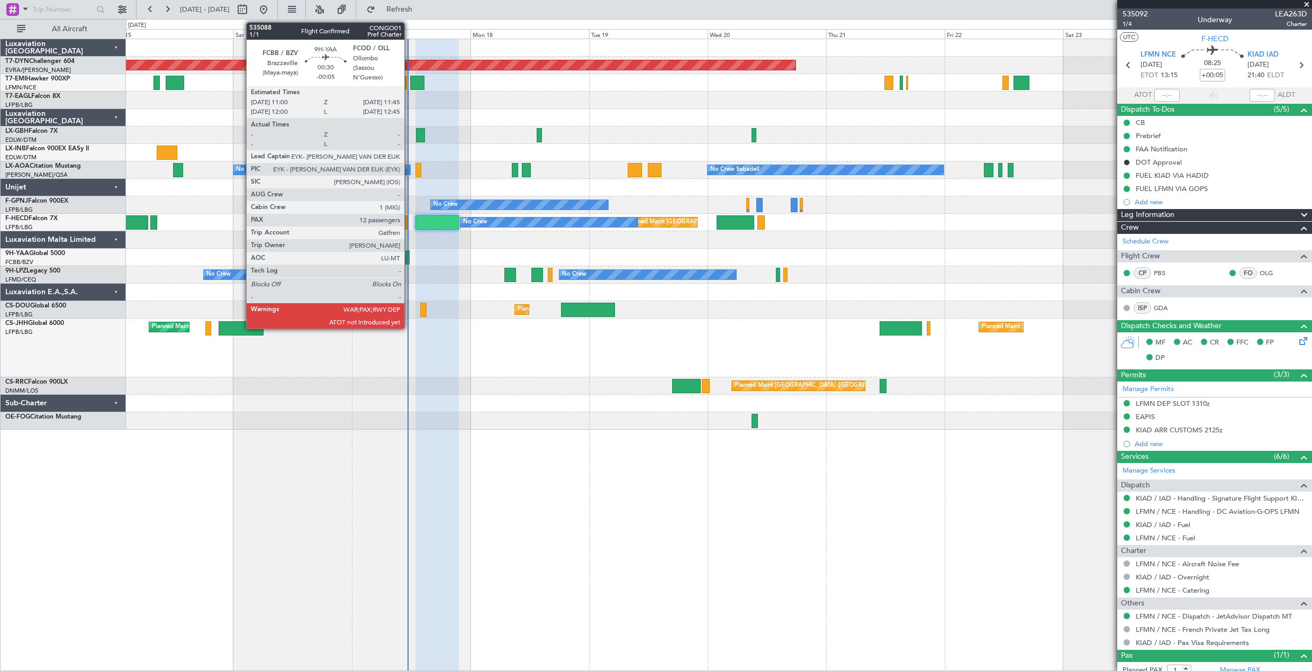
click at [409, 256] on div at bounding box center [407, 257] width 4 height 14
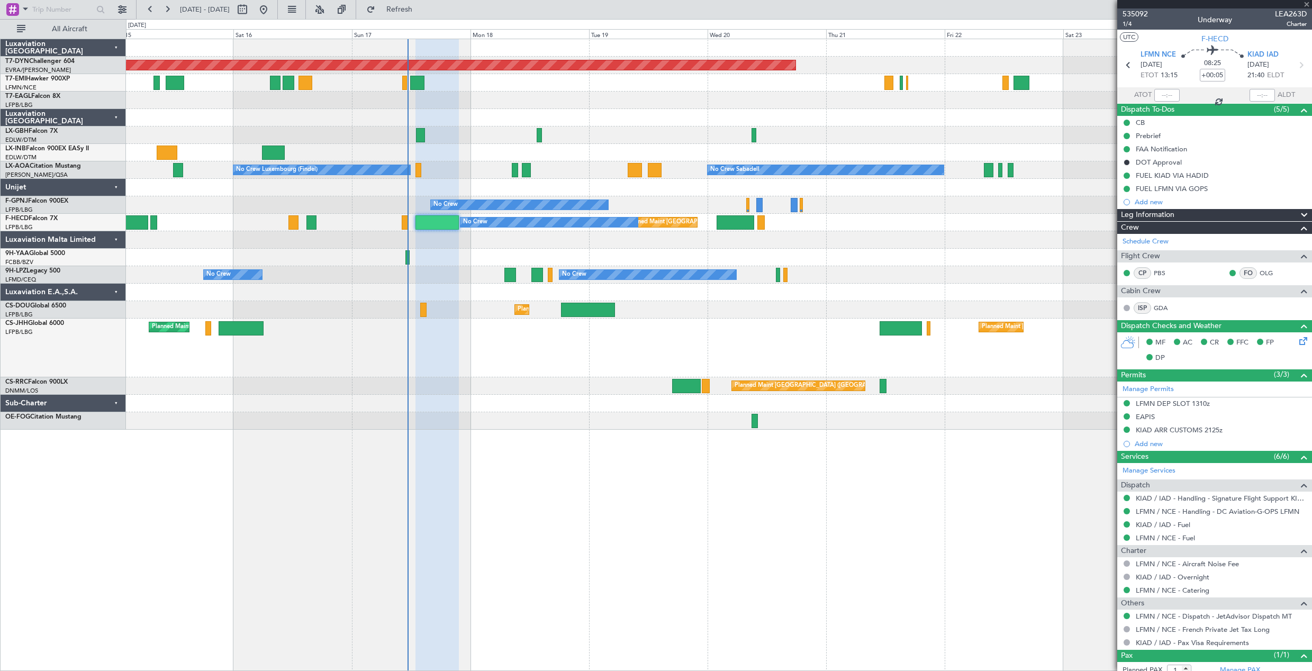
type input "-00:05"
type input "13"
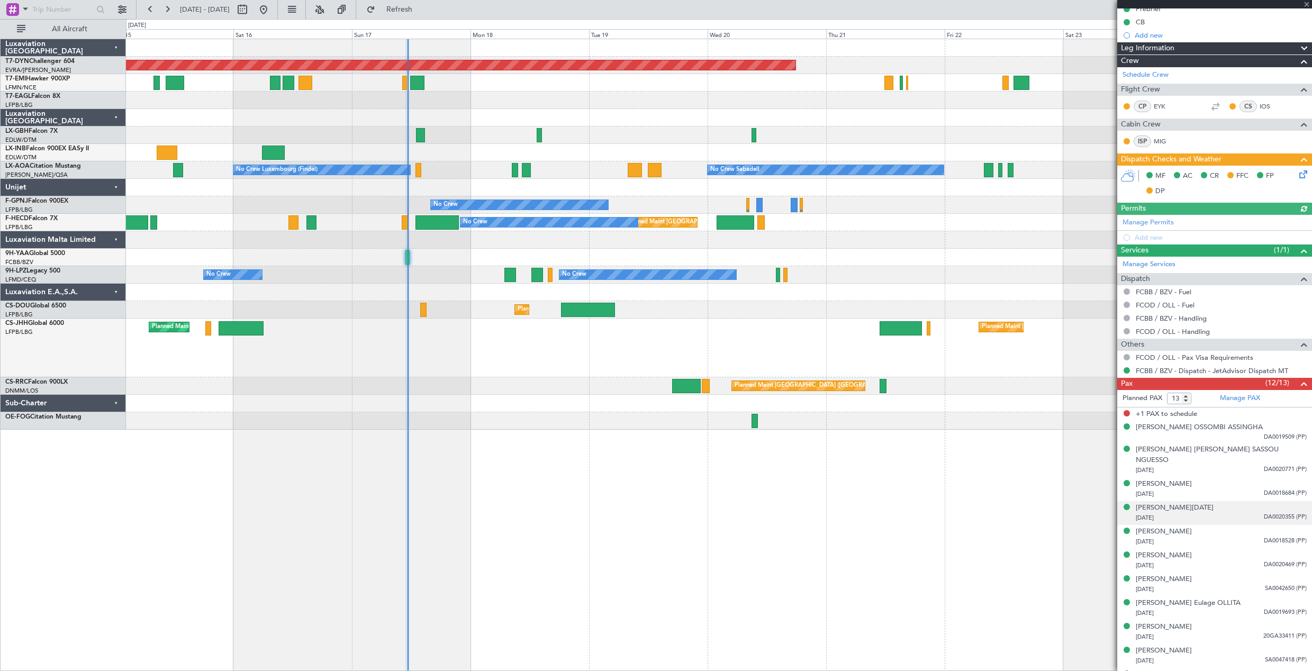
scroll to position [156, 0]
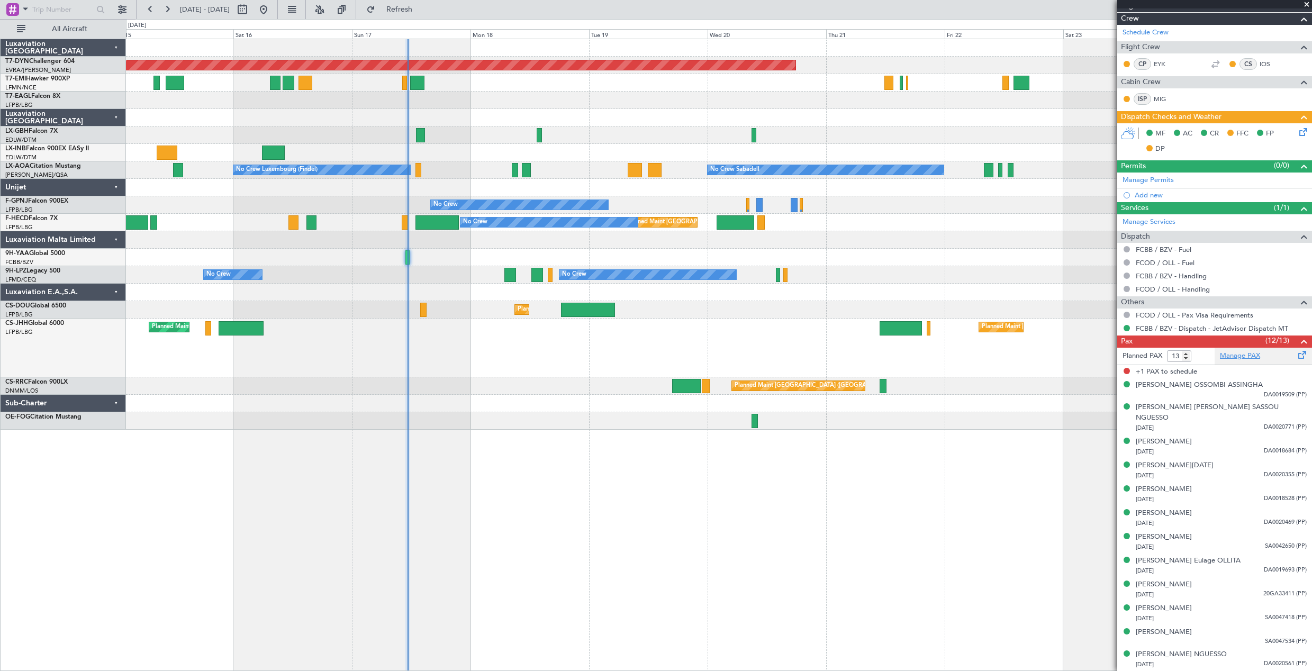
click at [1231, 354] on link "Manage PAX" at bounding box center [1240, 356] width 40 height 11
click at [422, 11] on span "Refresh" at bounding box center [399, 9] width 44 height 7
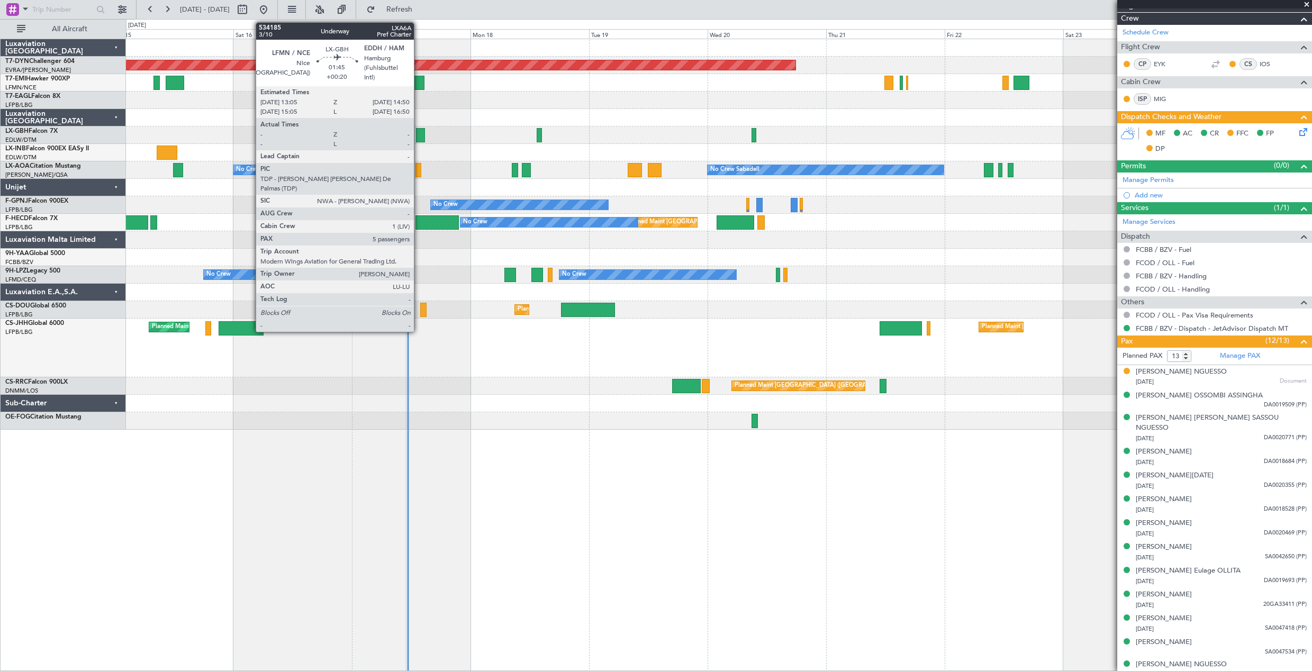
click at [419, 137] on div at bounding box center [420, 135] width 9 height 14
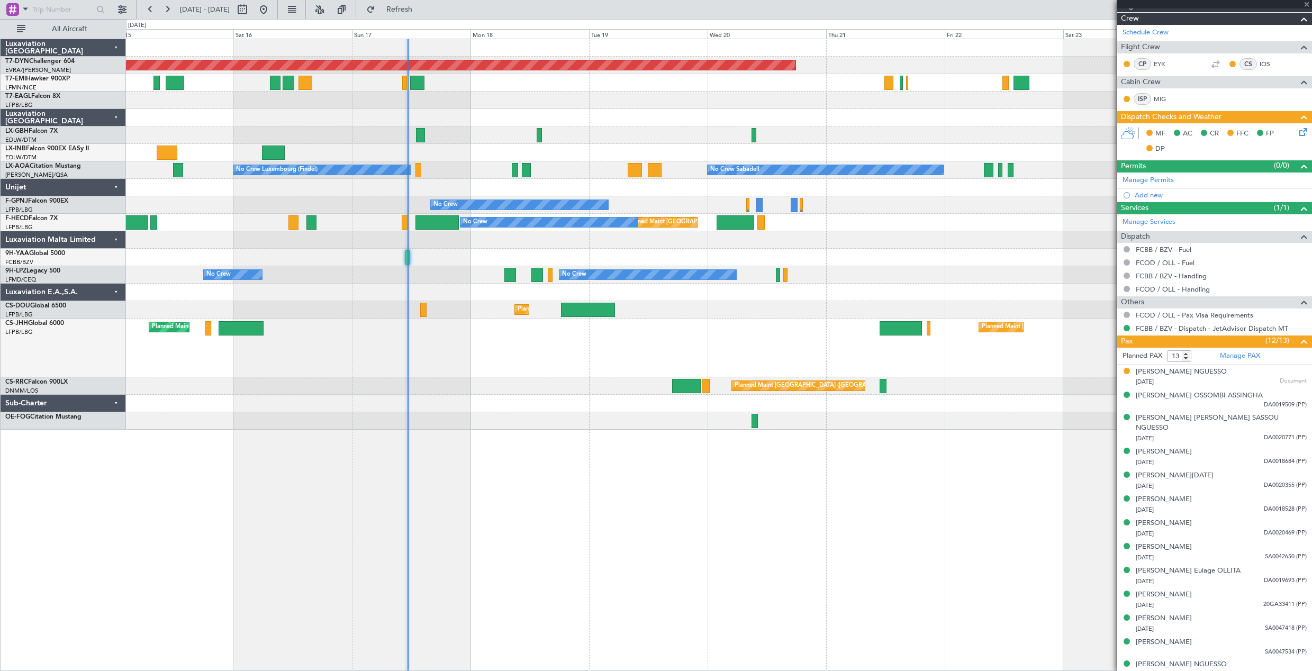
type input "+00:20"
type input "5"
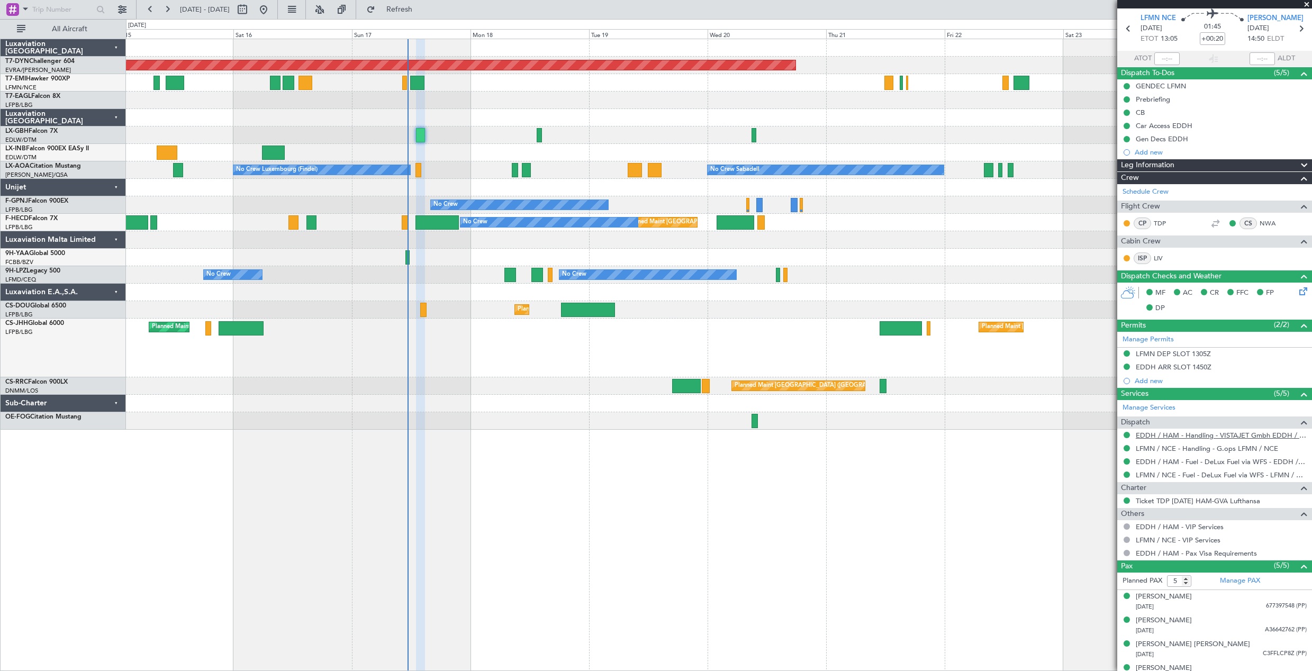
scroll to position [53, 0]
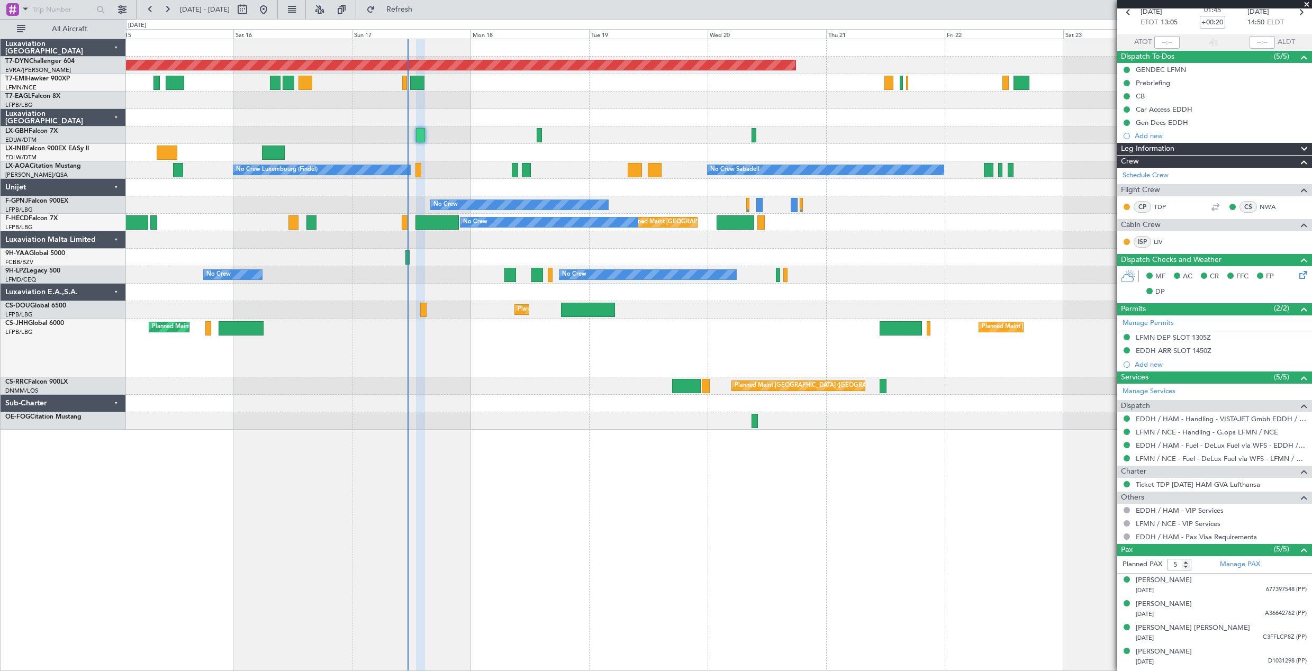
click at [410, 258] on div at bounding box center [718, 257] width 1185 height 17
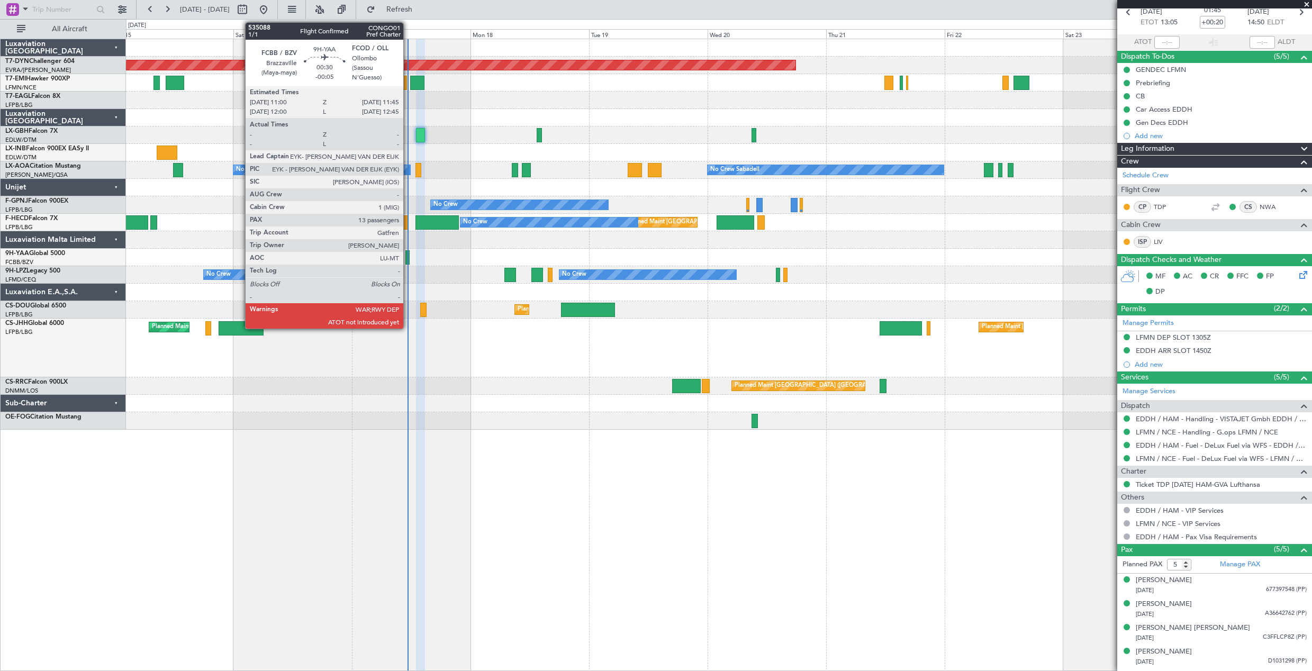
click at [408, 257] on div at bounding box center [407, 257] width 4 height 14
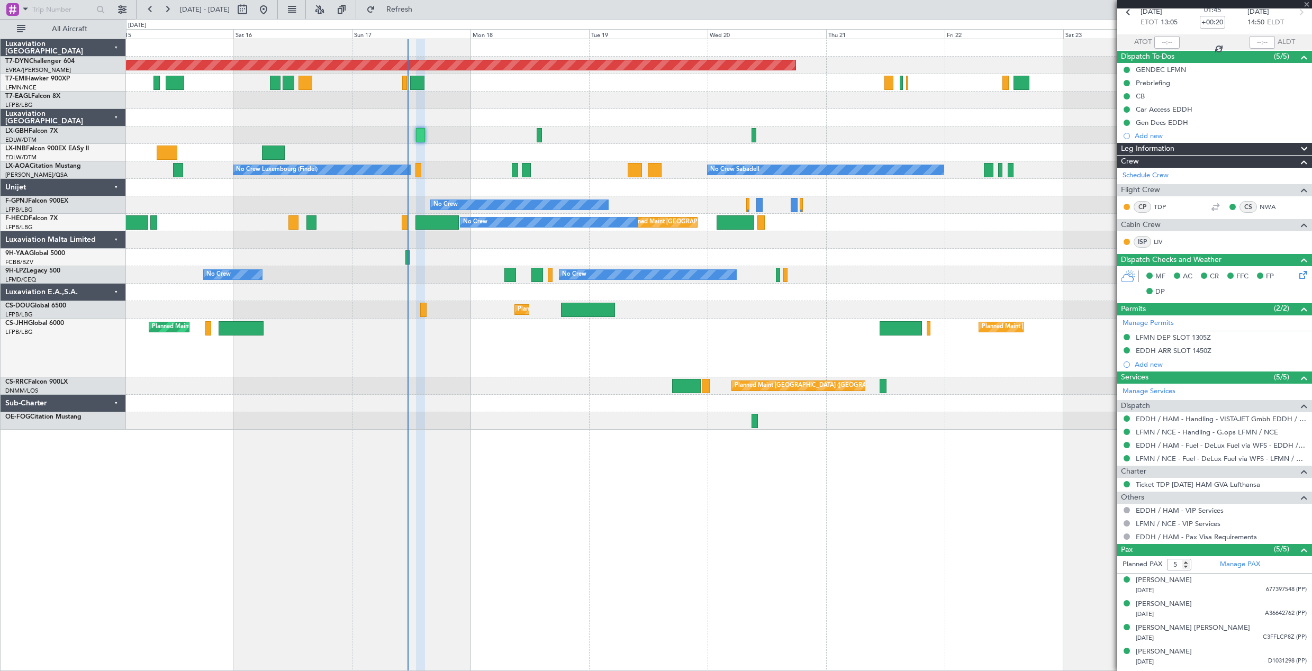
type input "-00:05"
type input "13"
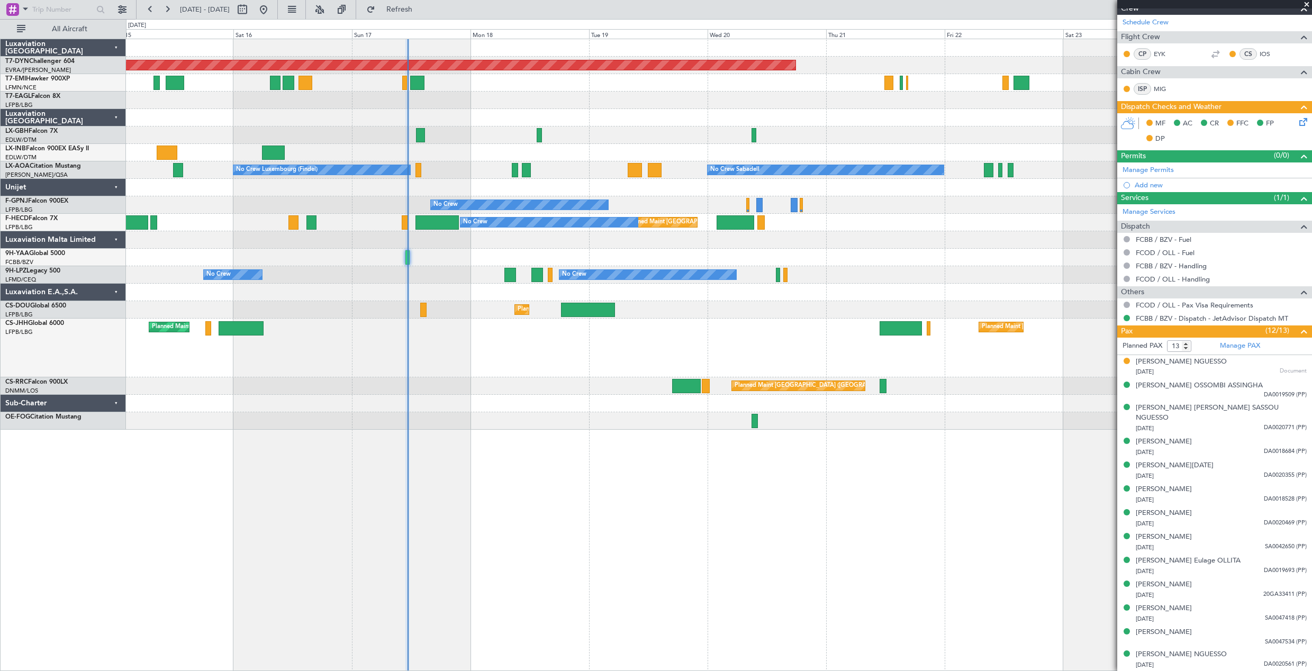
scroll to position [0, 0]
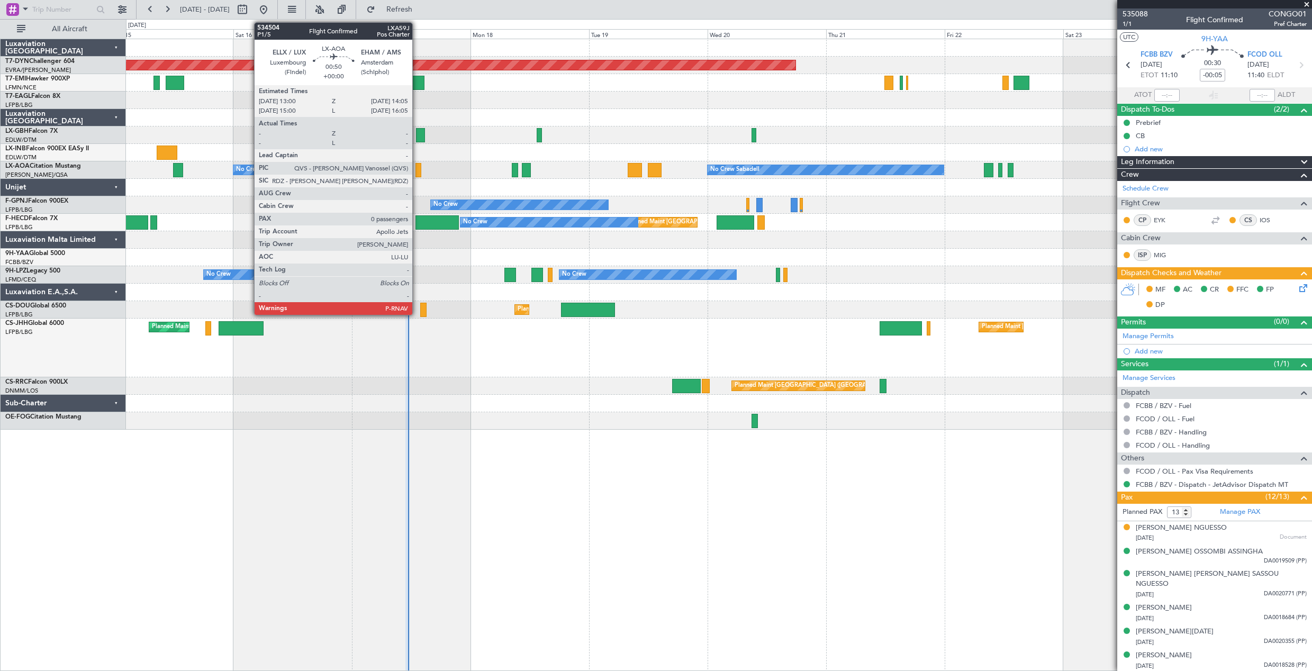
click at [417, 166] on div at bounding box center [418, 170] width 6 height 14
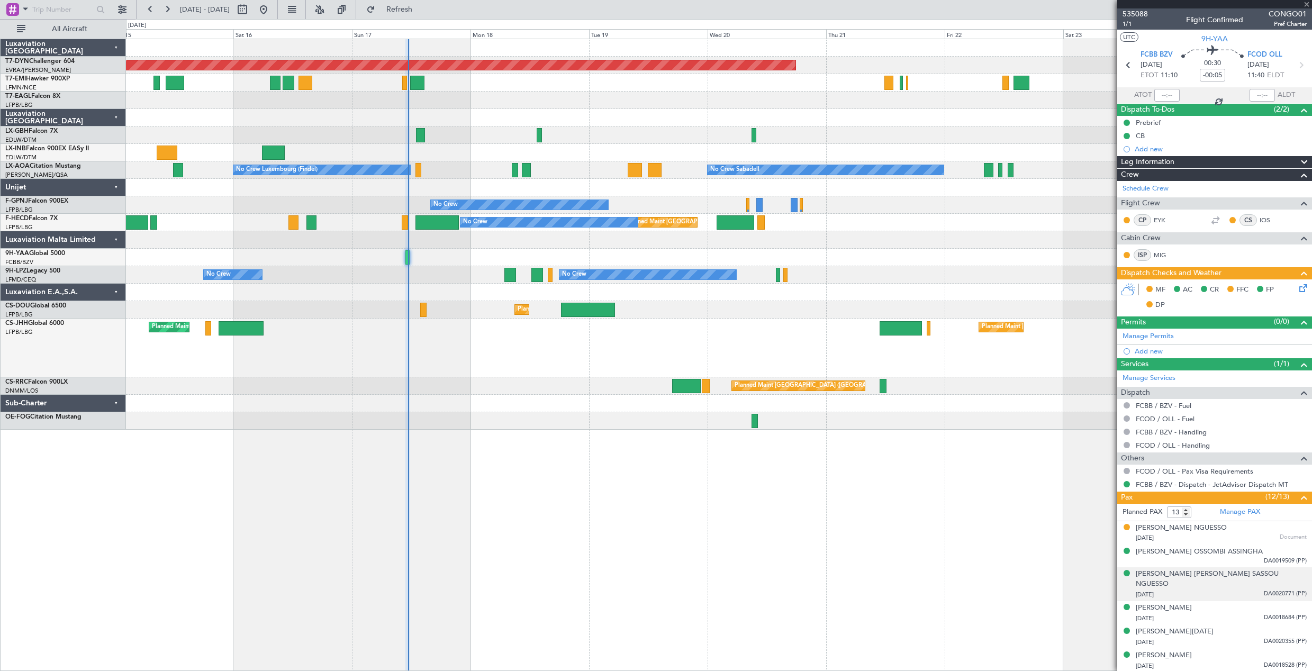
type input "0"
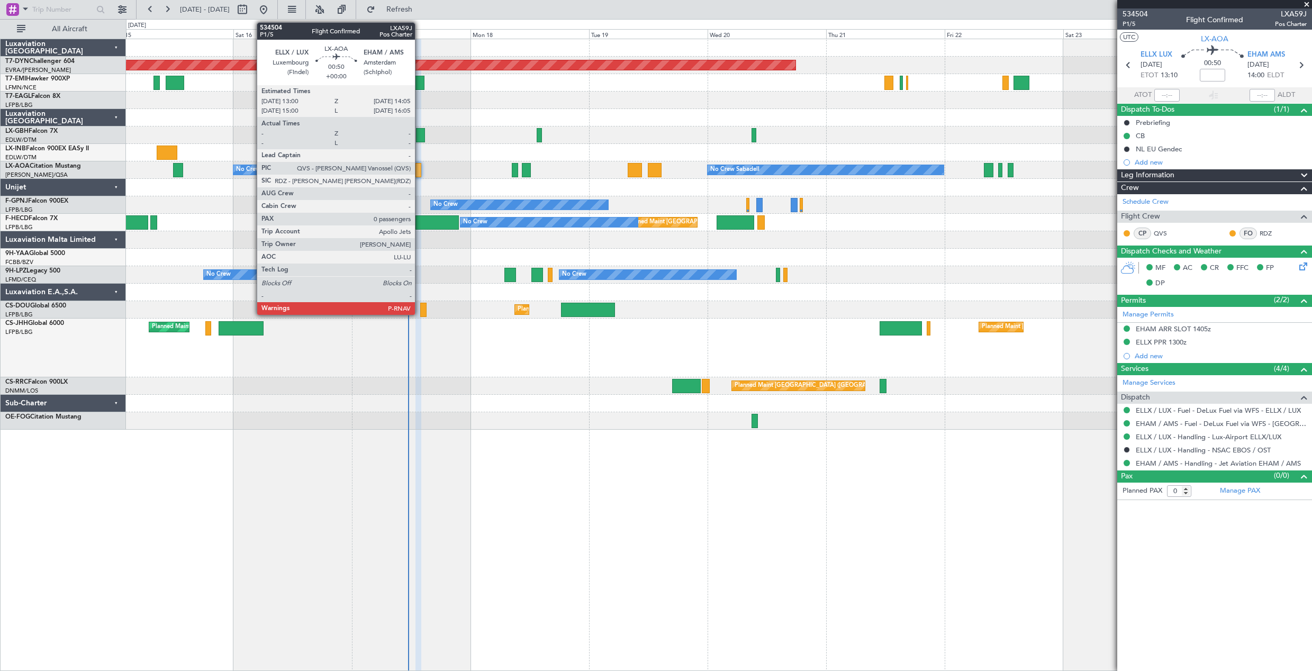
click at [420, 165] on div at bounding box center [418, 170] width 6 height 14
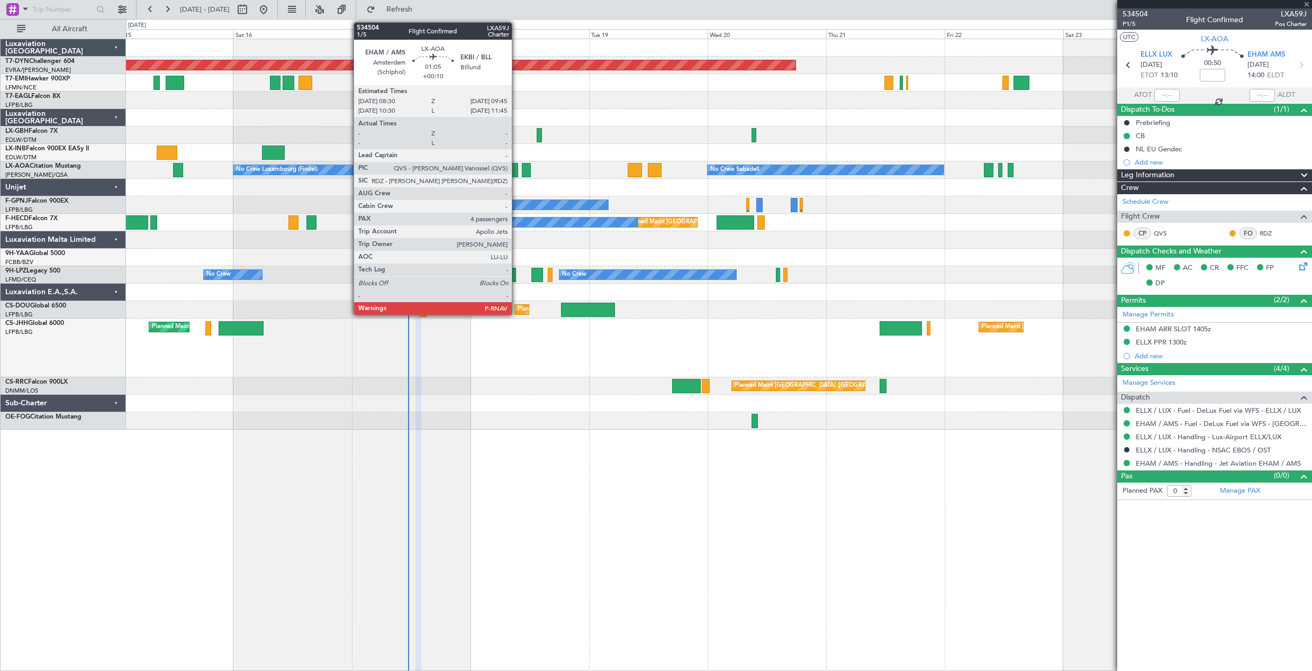
click at [516, 167] on div at bounding box center [515, 170] width 6 height 14
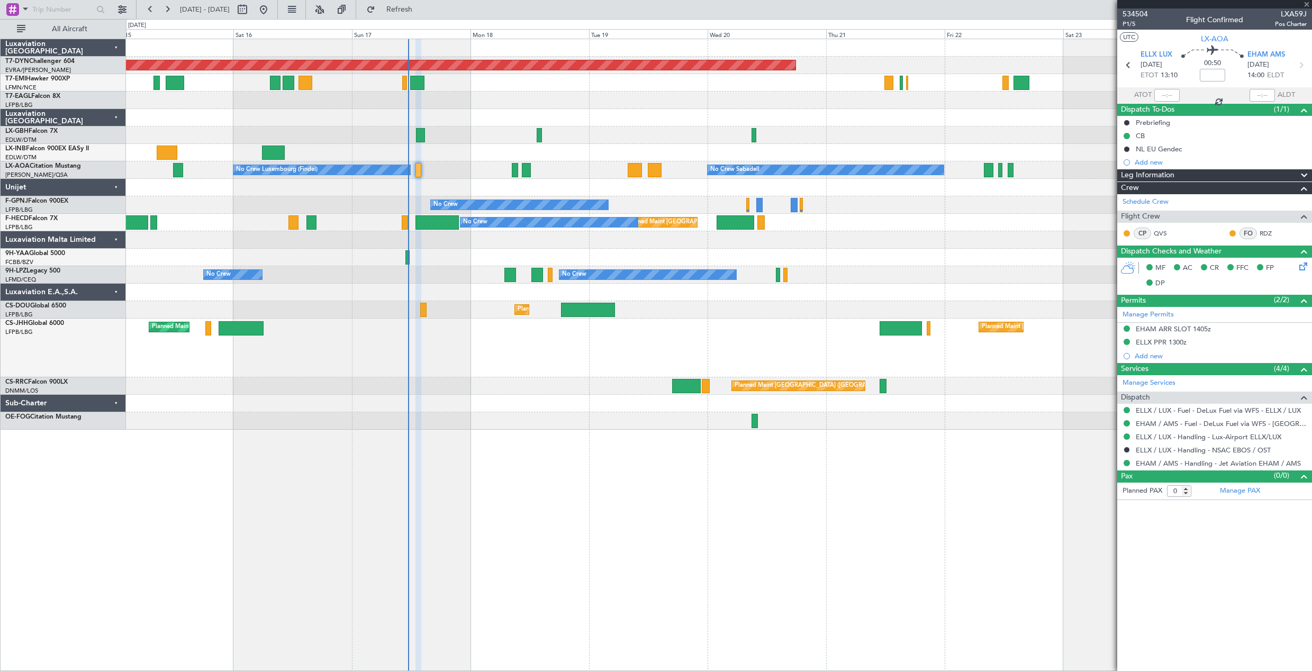
type input "+00:10"
type input "4"
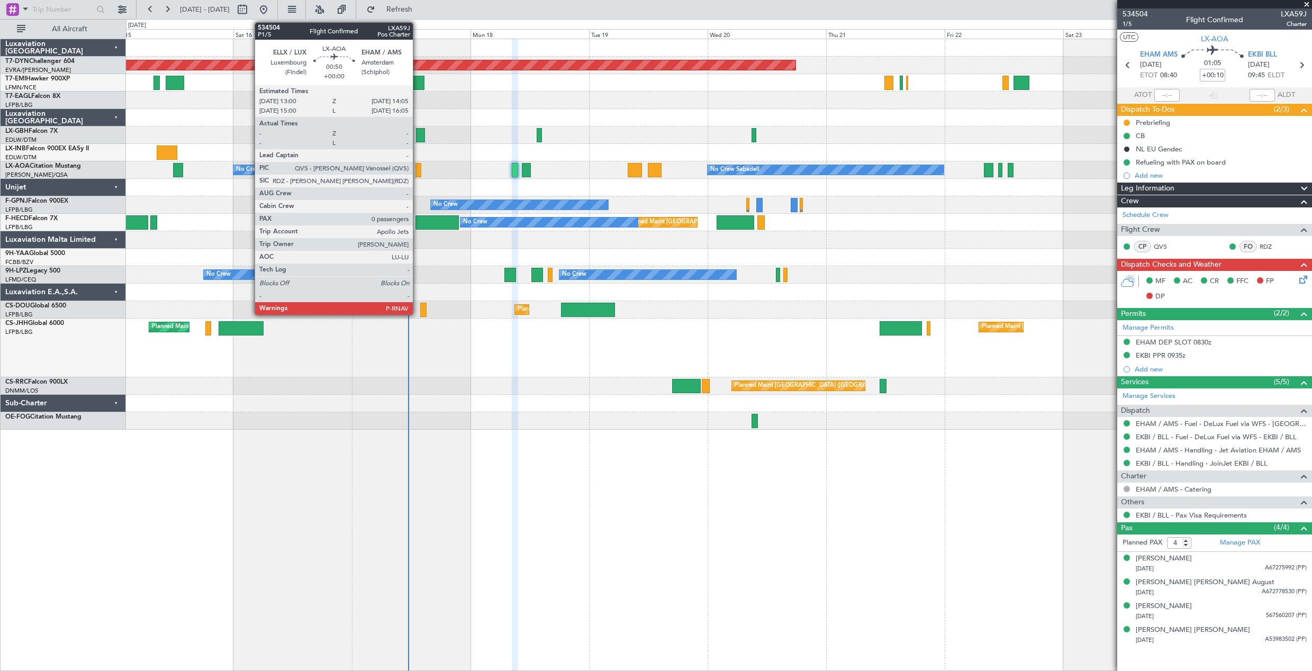
click at [417, 171] on div at bounding box center [418, 170] width 6 height 14
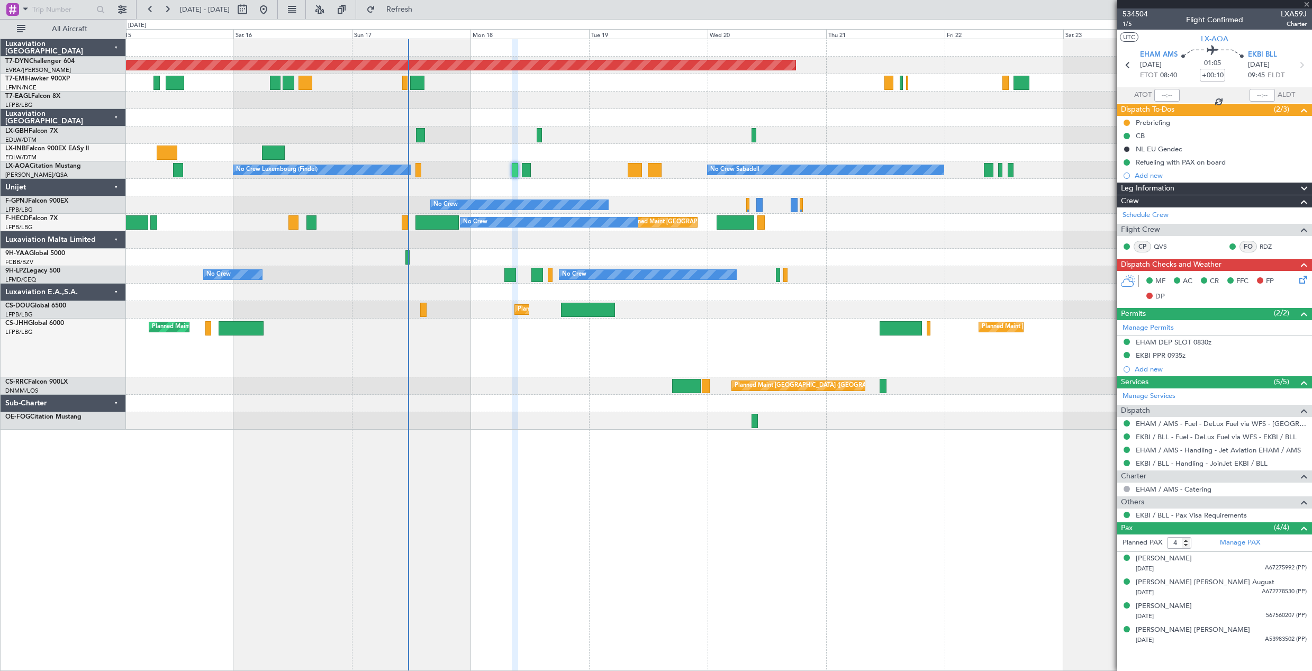
type input "0"
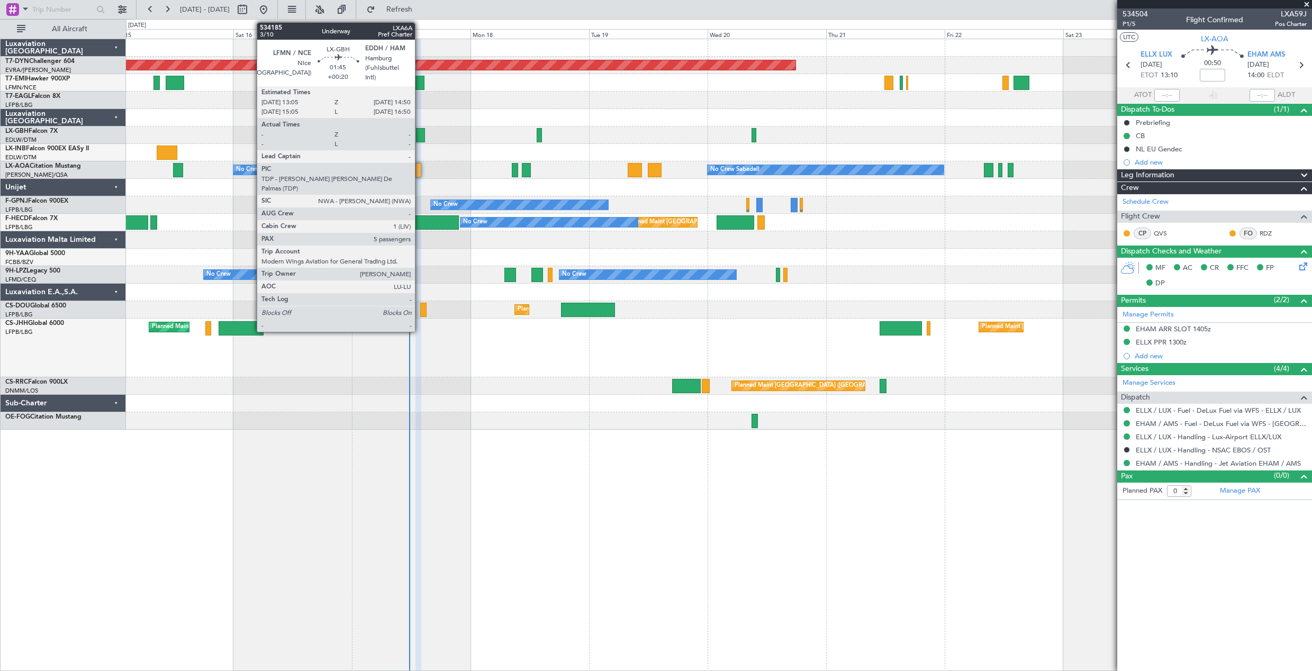
click at [420, 137] on div at bounding box center [420, 135] width 9 height 14
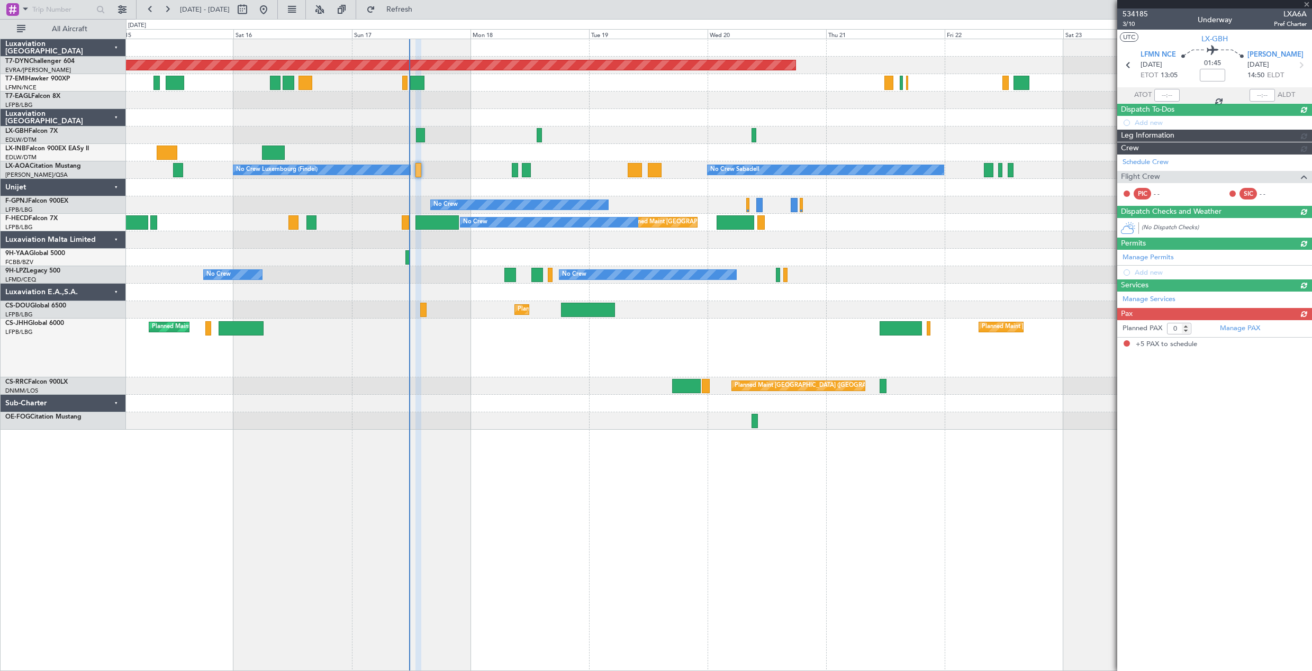
type input "+00:20"
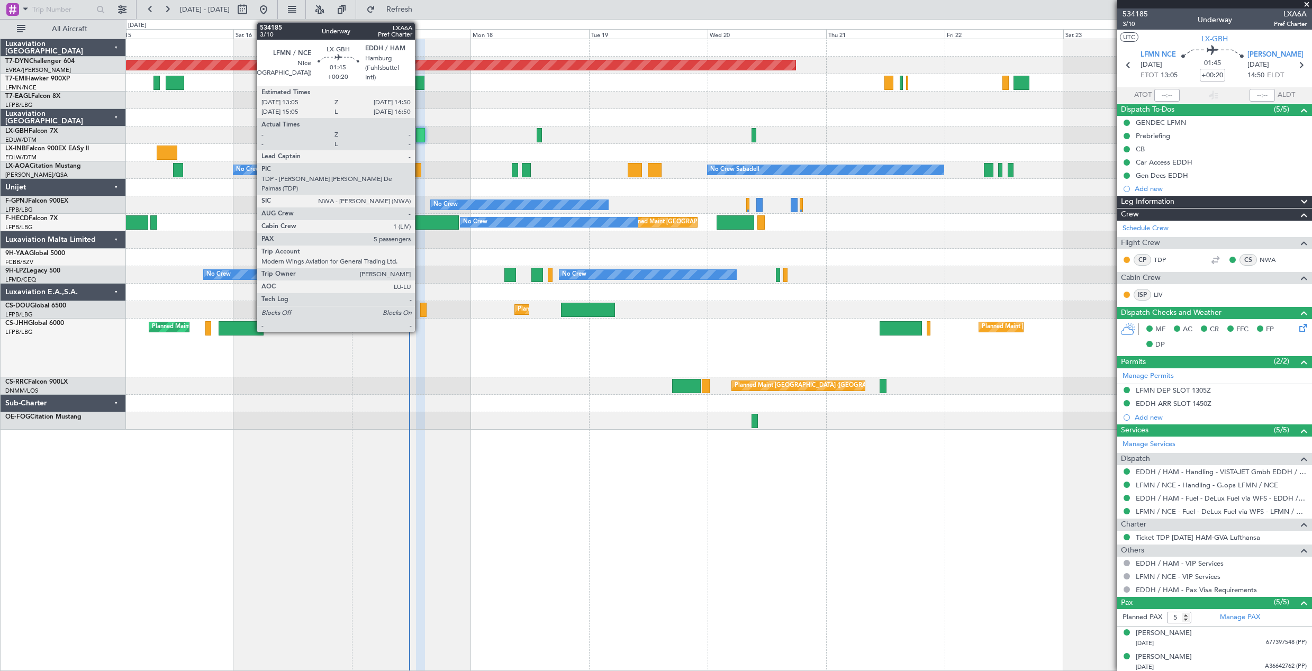
click at [420, 133] on div at bounding box center [420, 135] width 9 height 14
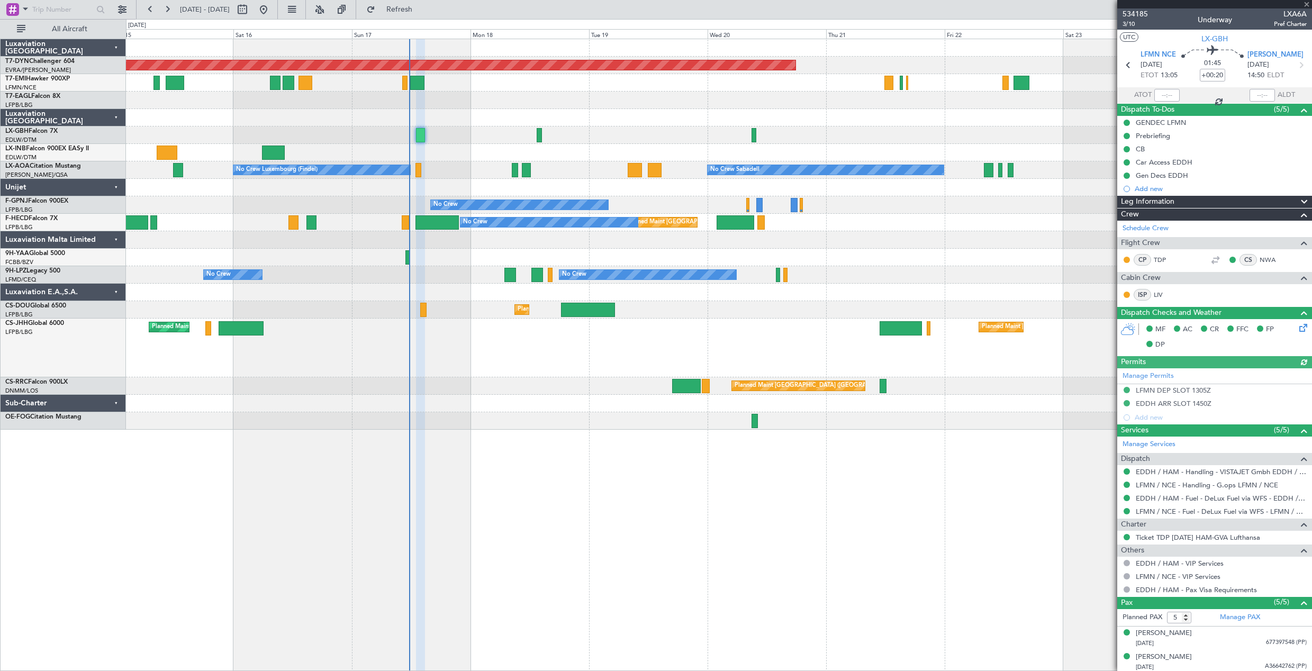
scroll to position [74, 0]
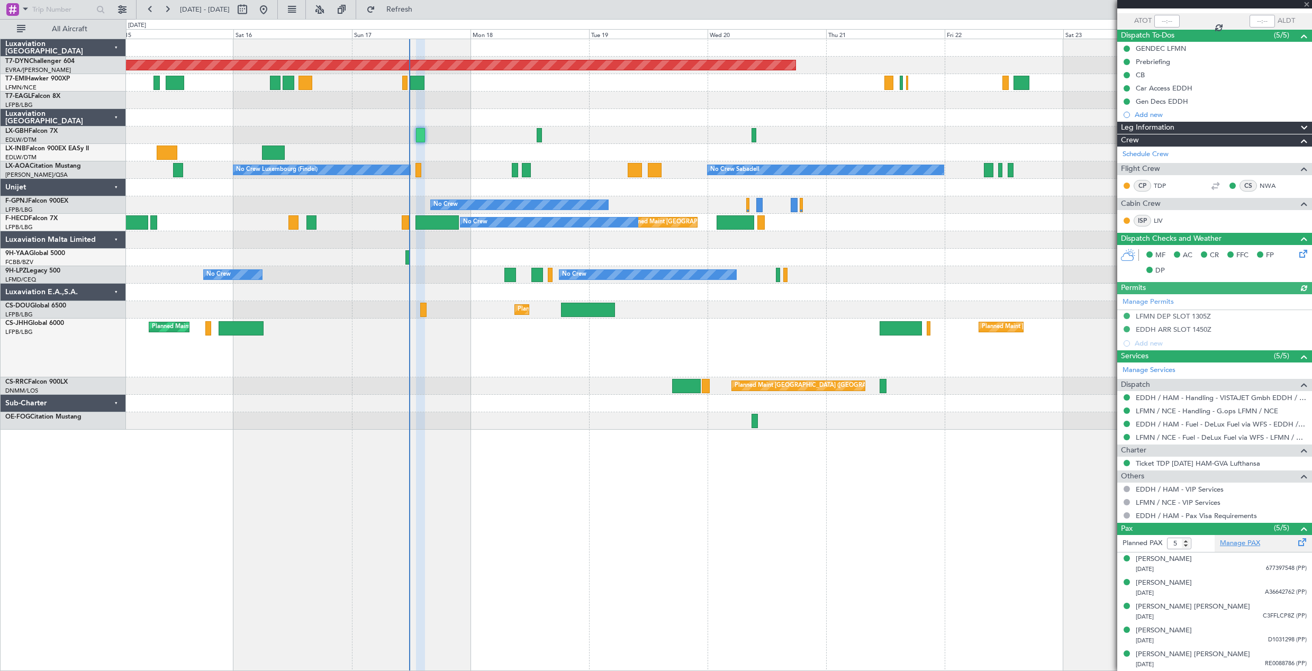
click at [1248, 545] on link "Manage PAX" at bounding box center [1240, 543] width 40 height 11
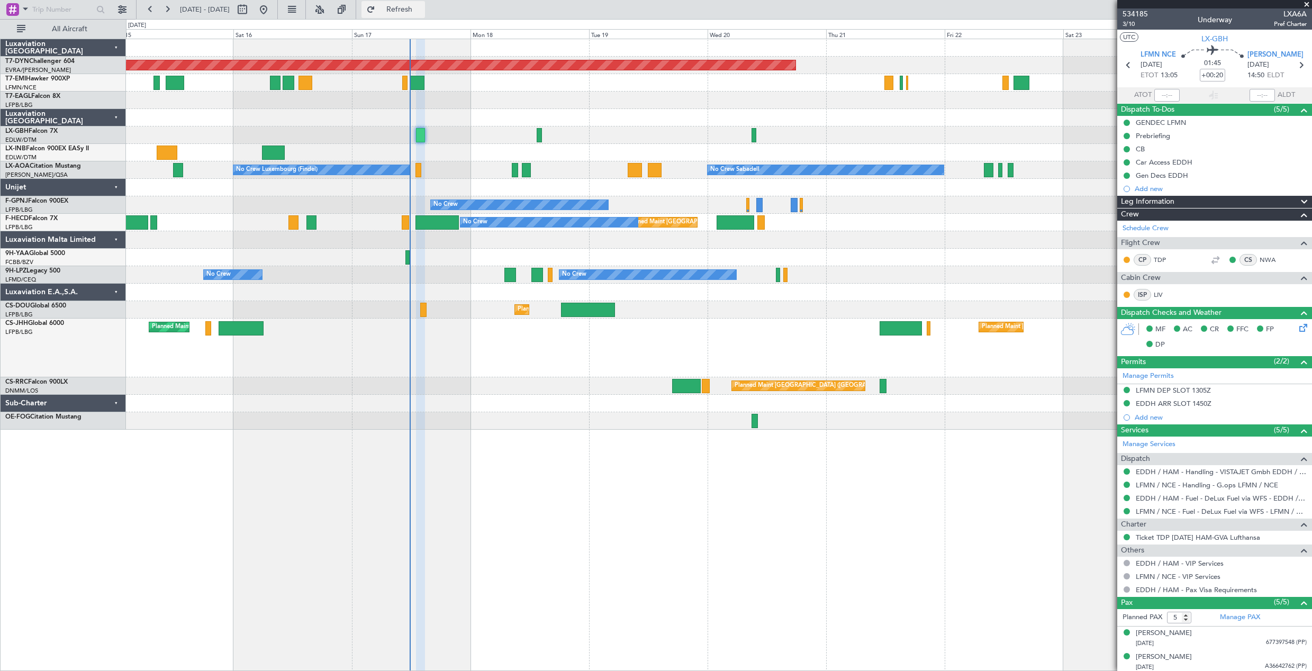
click at [417, 11] on span "Refresh" at bounding box center [399, 9] width 44 height 7
type input "6"
click at [1133, 22] on span "3/10" at bounding box center [1134, 24] width 25 height 9
click at [1297, 330] on icon at bounding box center [1301, 326] width 8 height 8
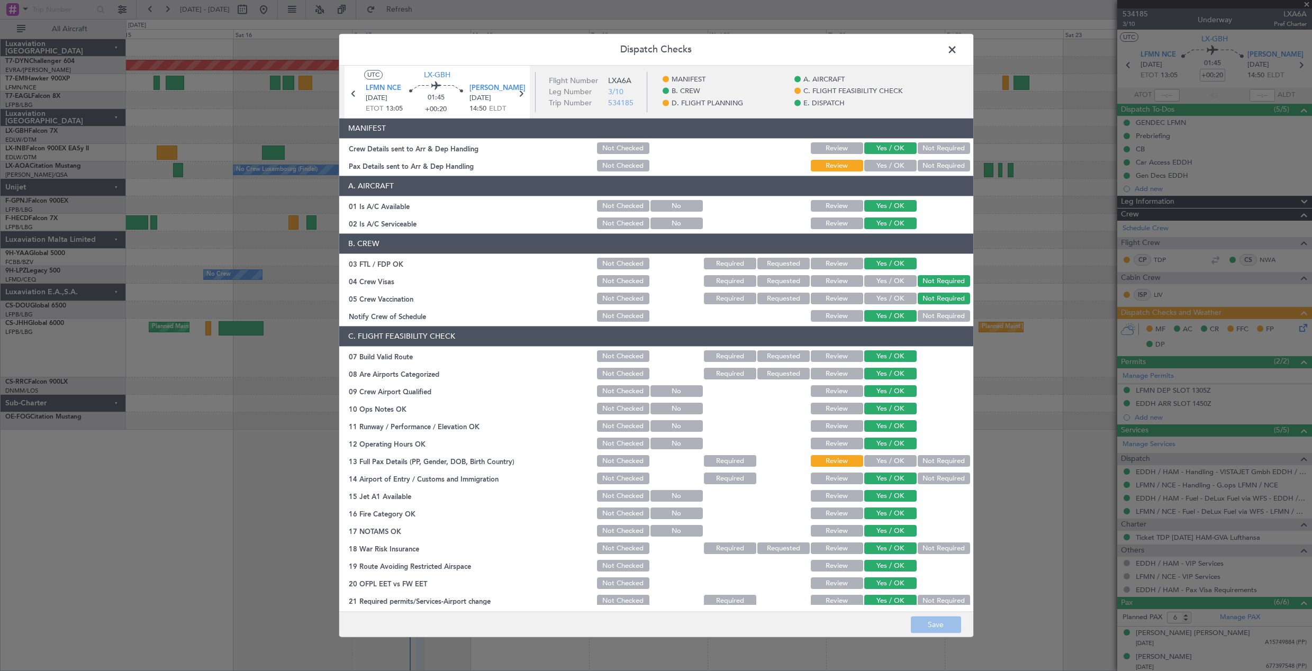
click at [893, 167] on button "Yes / OK" at bounding box center [890, 166] width 52 height 12
click at [948, 621] on button "Save" at bounding box center [936, 624] width 50 height 17
click at [957, 47] on span at bounding box center [957, 52] width 0 height 21
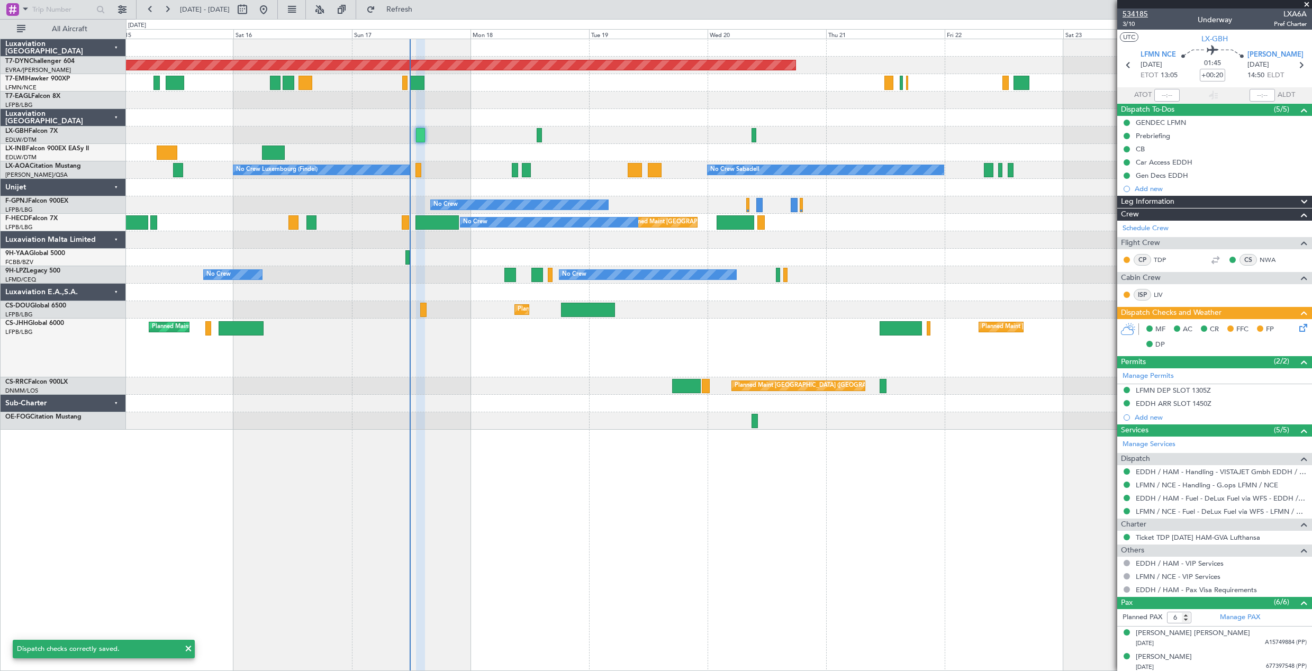
click at [1132, 12] on span "534185" at bounding box center [1134, 13] width 25 height 11
click at [1131, 16] on span "534185" at bounding box center [1134, 13] width 25 height 11
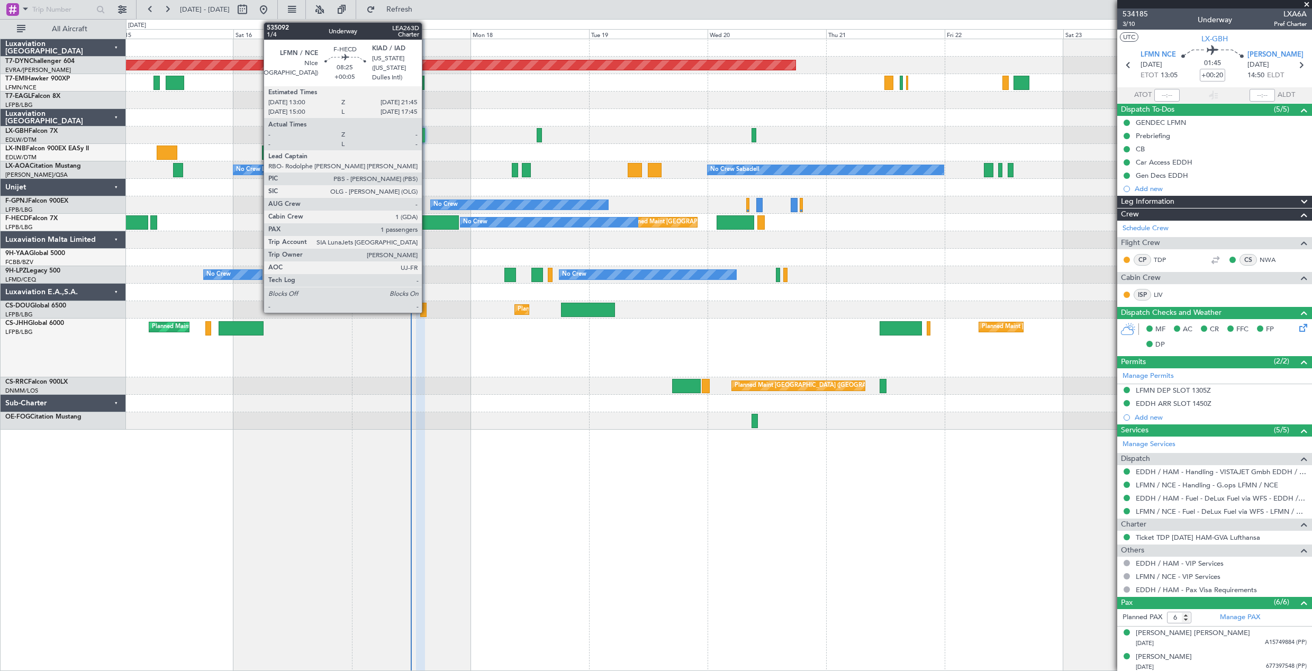
click at [426, 219] on div at bounding box center [436, 222] width 43 height 14
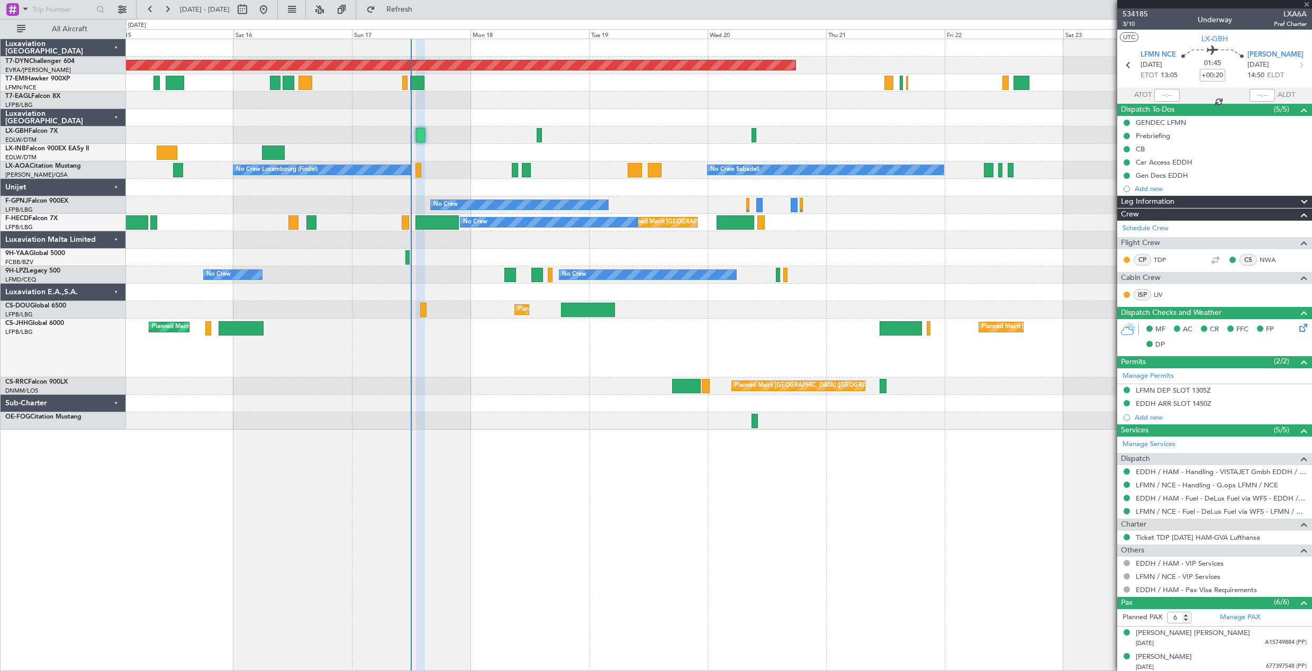
type input "+00:05"
type input "1"
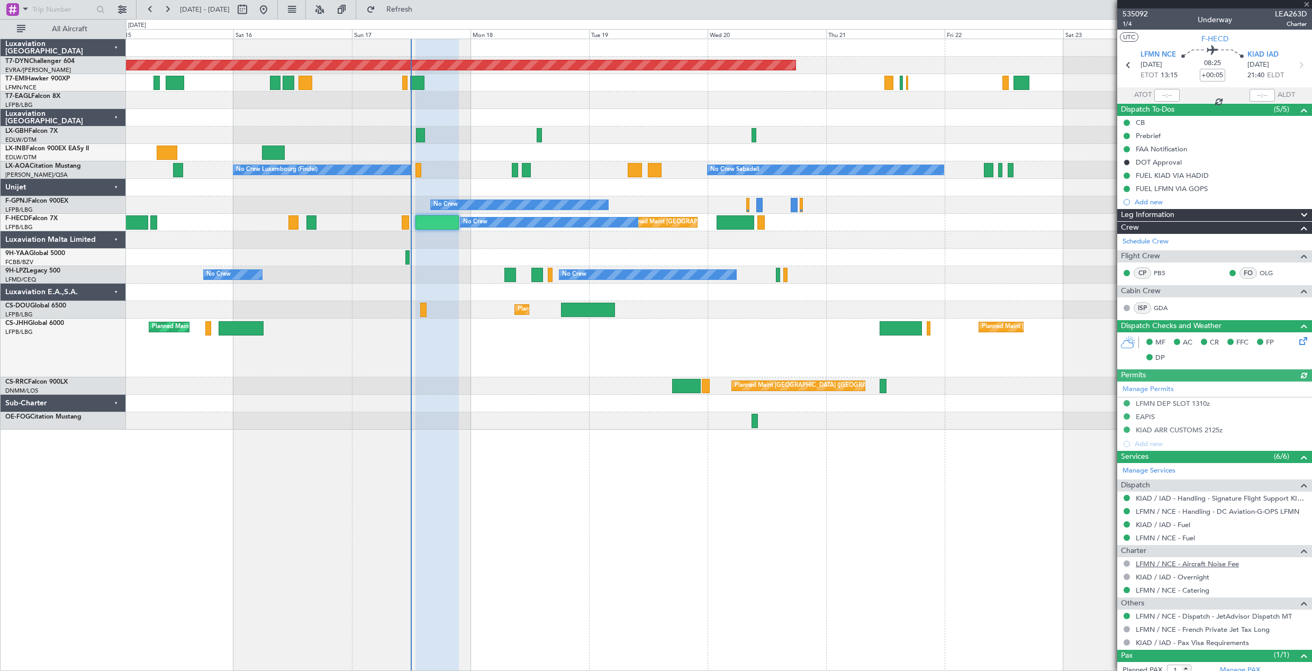
scroll to position [32, 0]
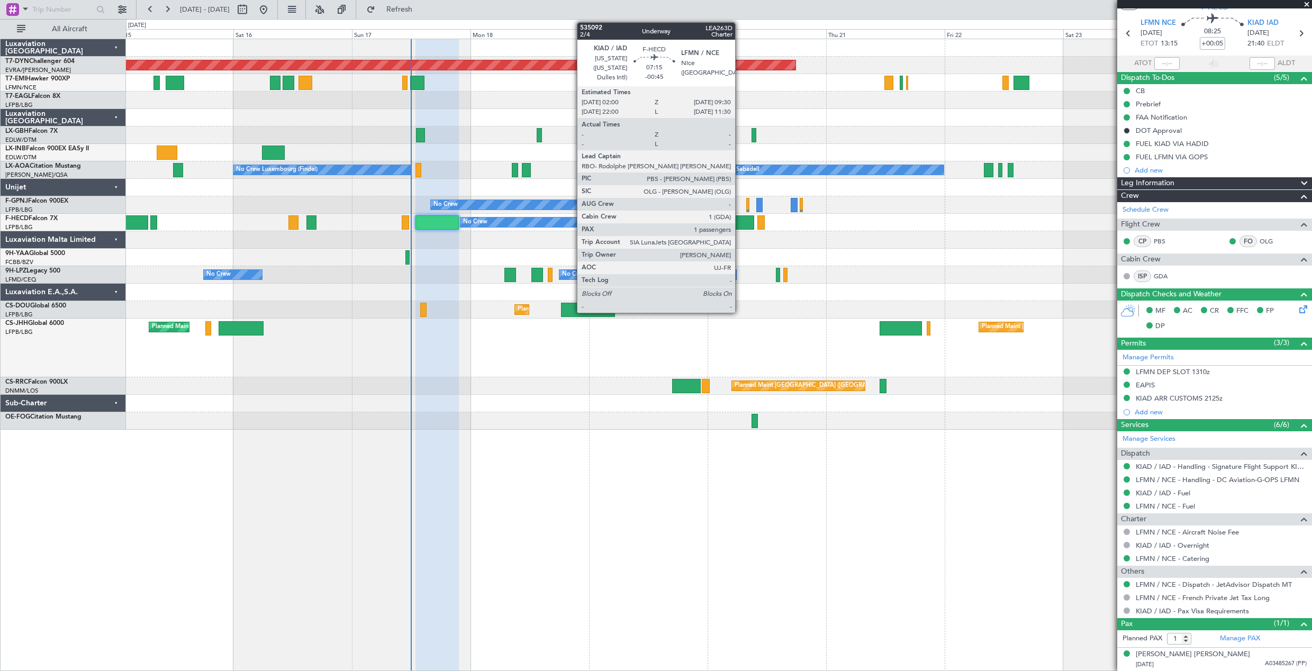
click at [740, 221] on div at bounding box center [735, 222] width 38 height 14
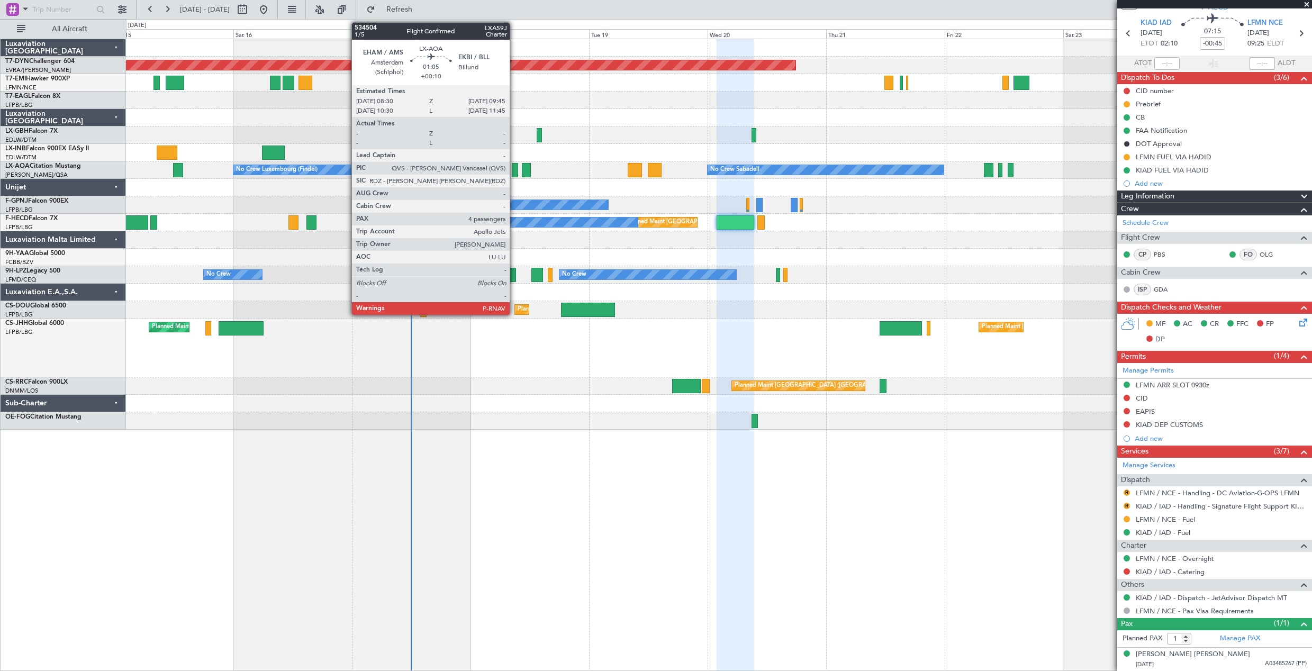
click at [514, 167] on div at bounding box center [515, 170] width 6 height 14
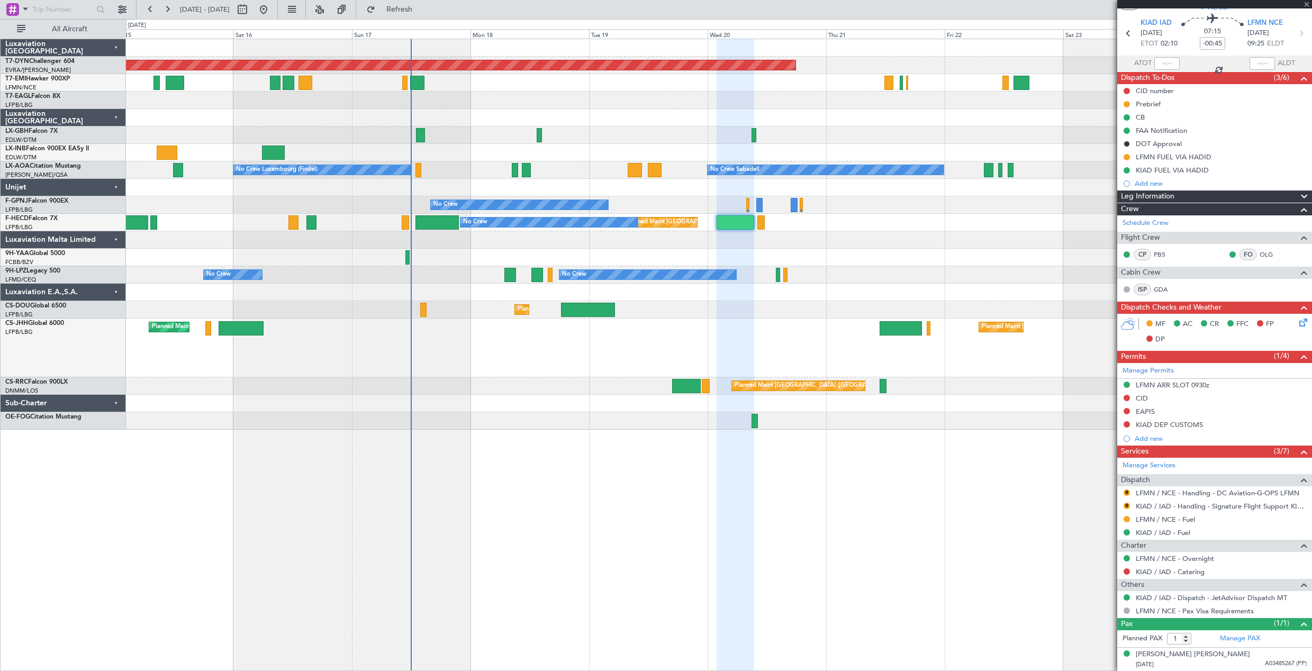
type input "+00:10"
type input "4"
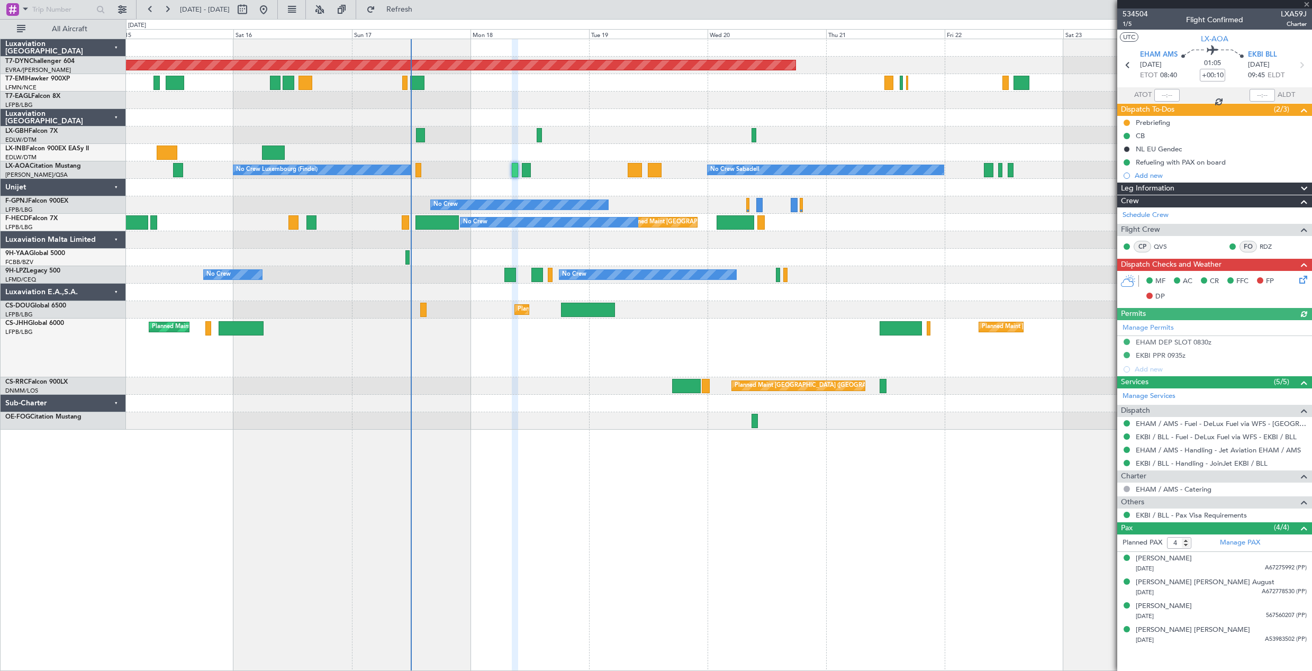
click at [418, 167] on div at bounding box center [418, 170] width 6 height 14
type input "0"
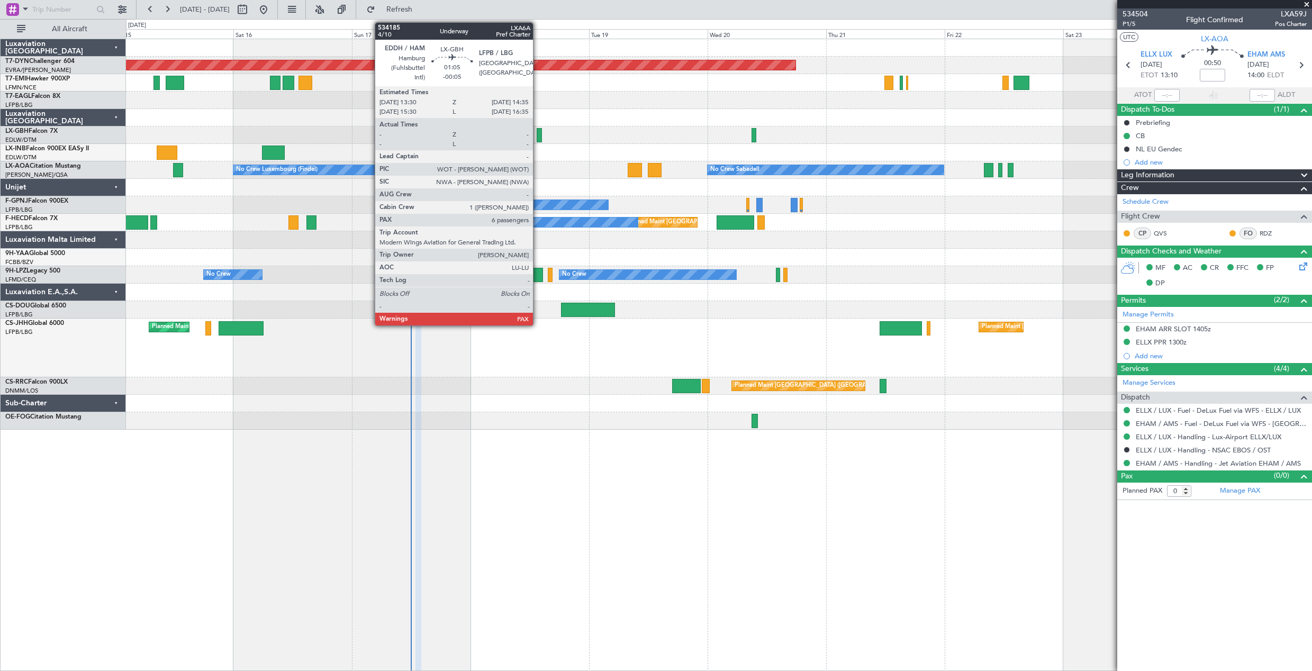
click at [538, 134] on div at bounding box center [540, 135] width 6 height 14
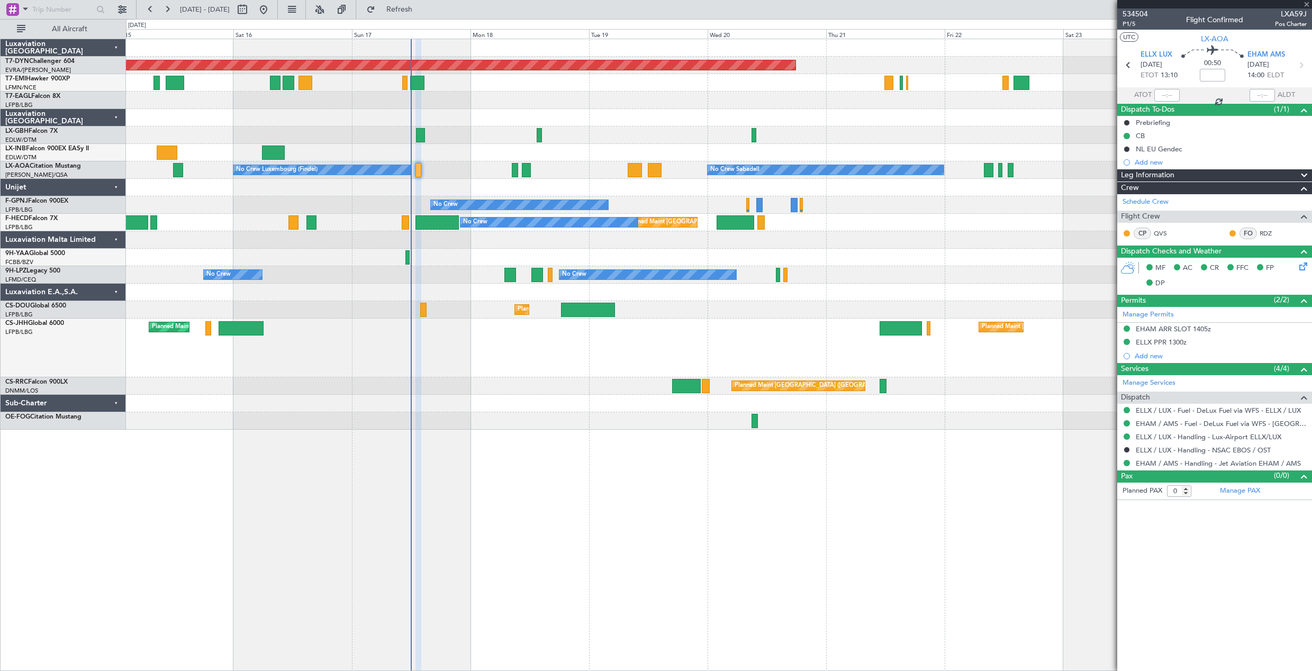
type input "-00:05"
type input "6"
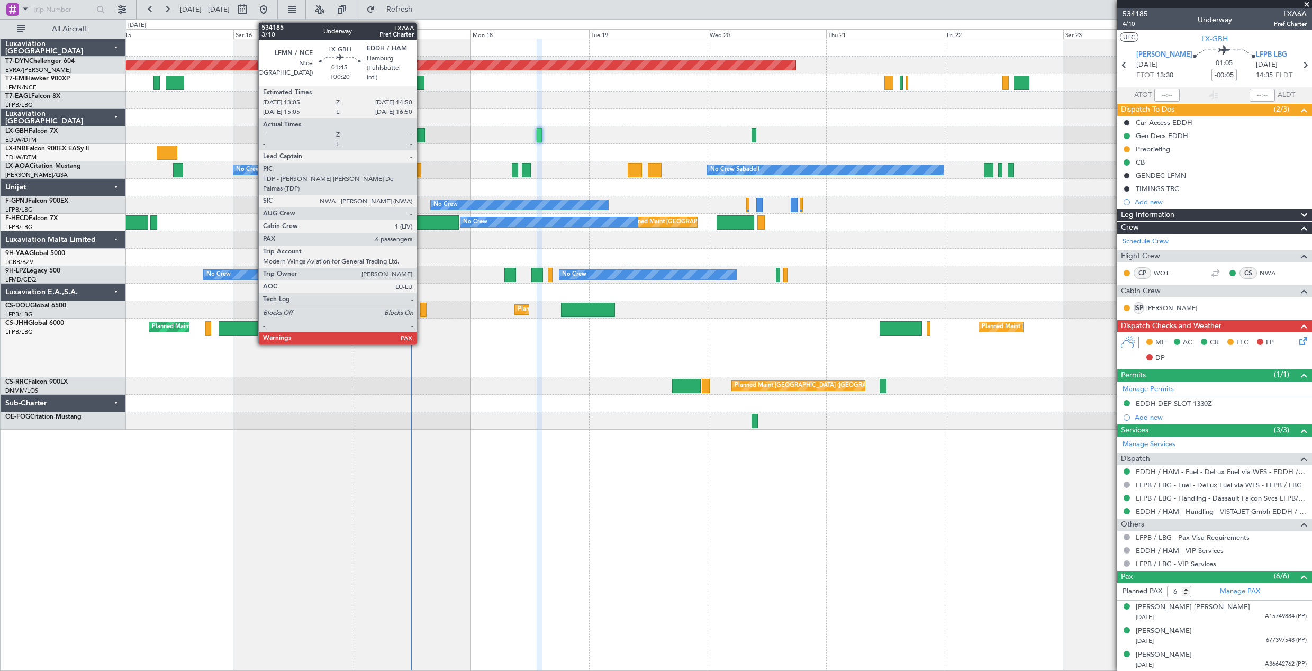
click at [421, 130] on div at bounding box center [420, 135] width 9 height 14
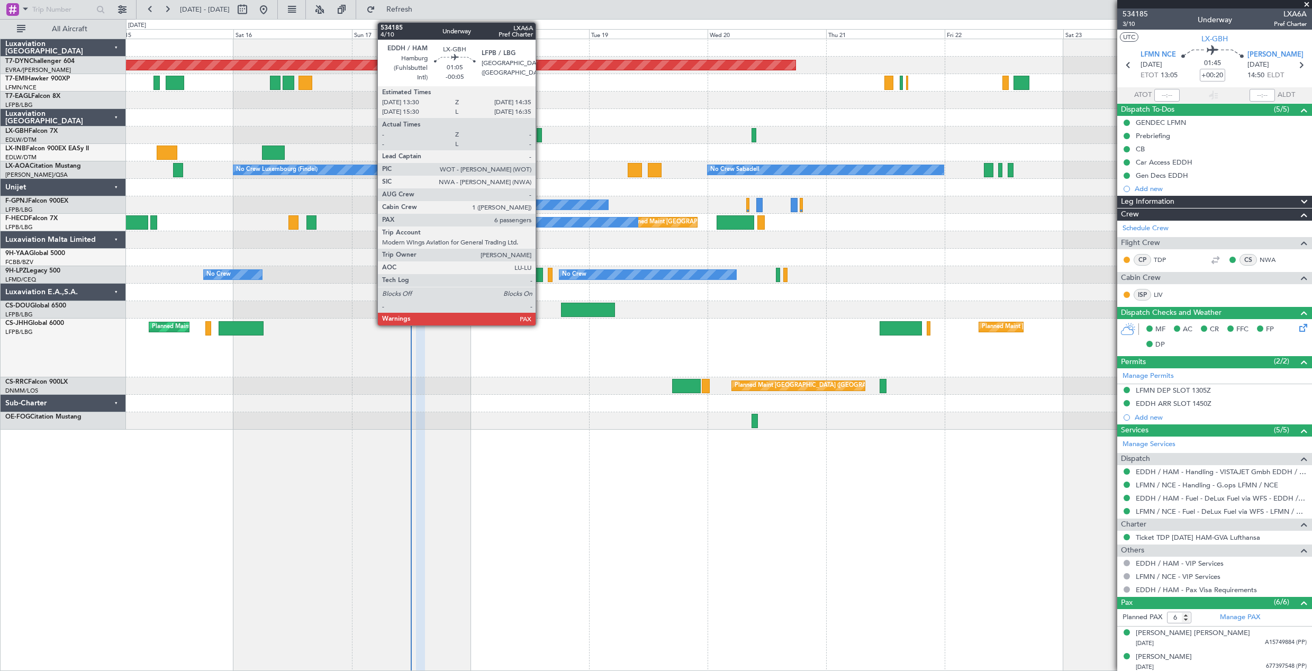
click at [540, 132] on div at bounding box center [540, 135] width 6 height 14
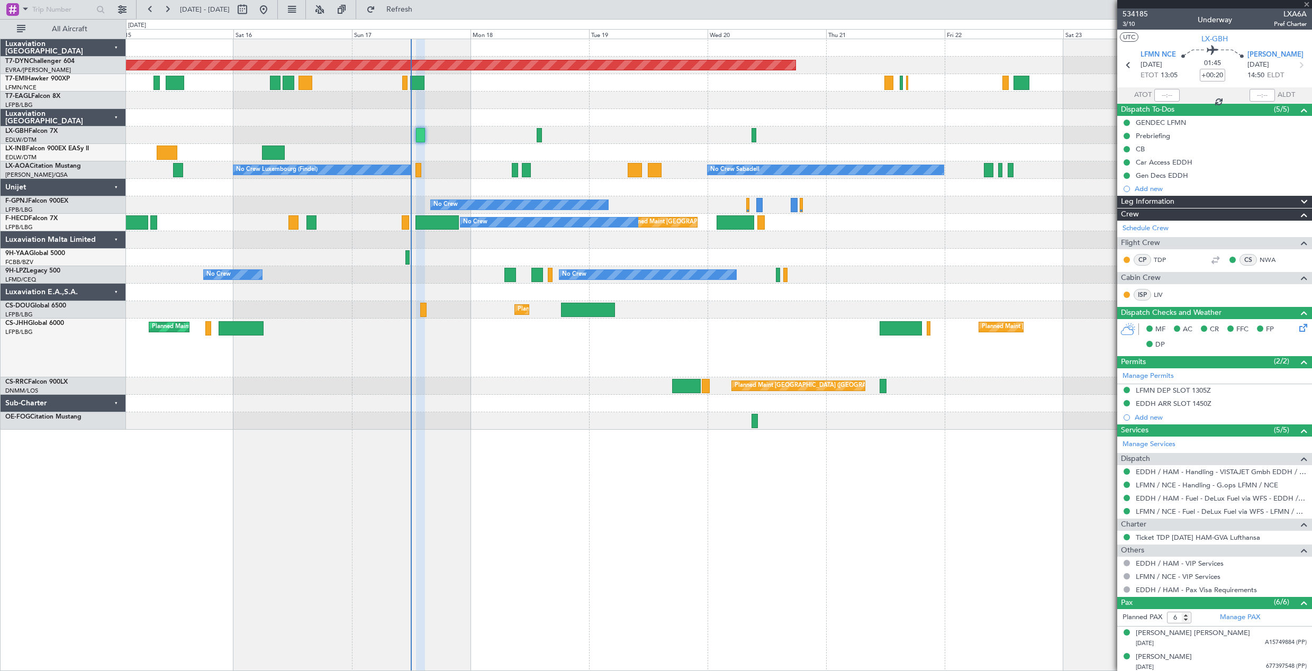
type input "-00:05"
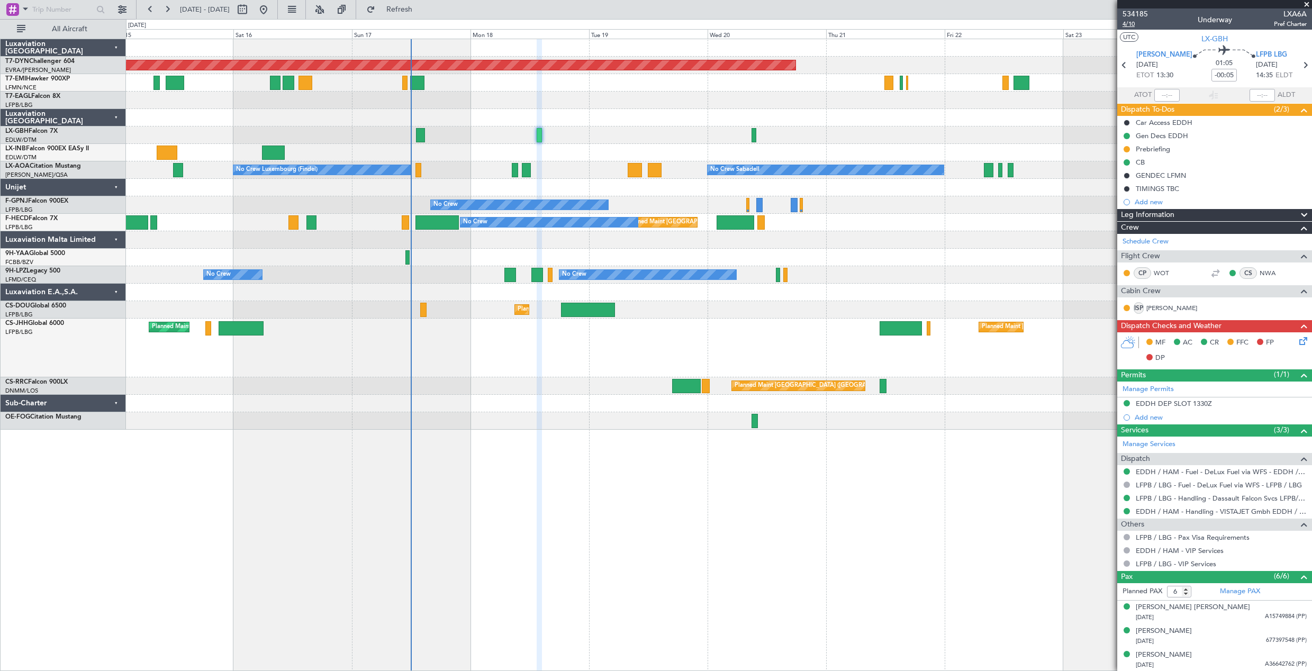
click at [1133, 26] on span "4/10" at bounding box center [1134, 24] width 25 height 9
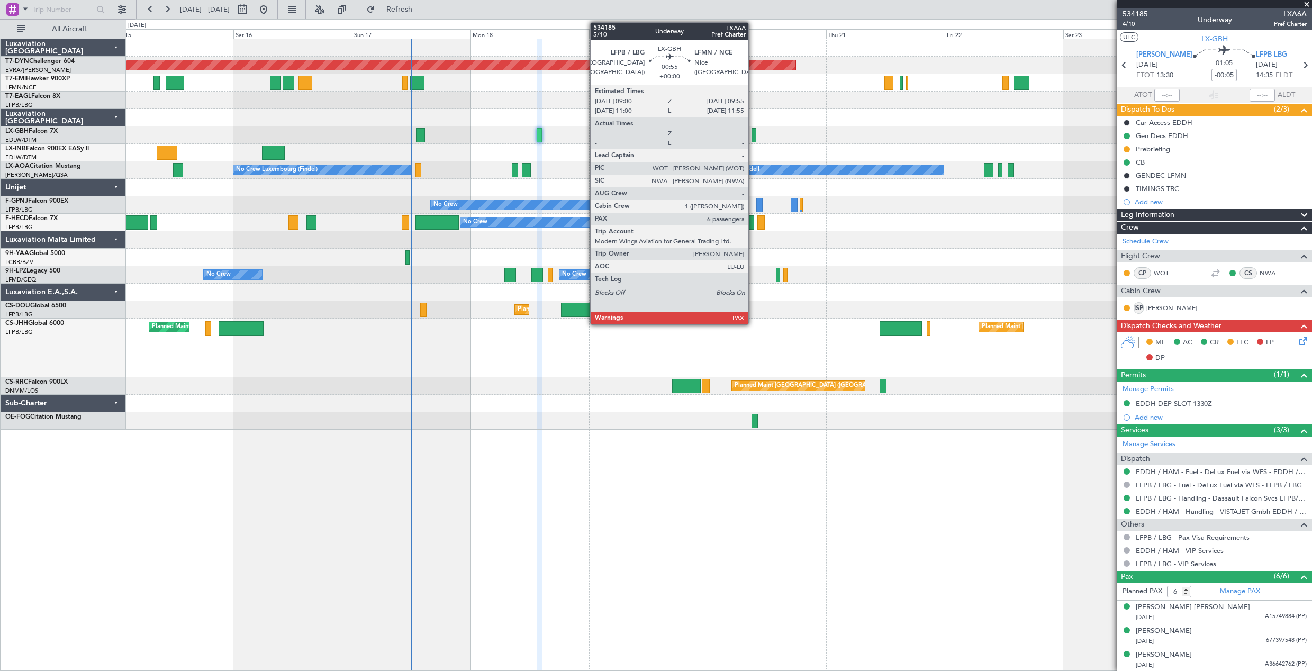
click at [753, 133] on div at bounding box center [753, 135] width 5 height 14
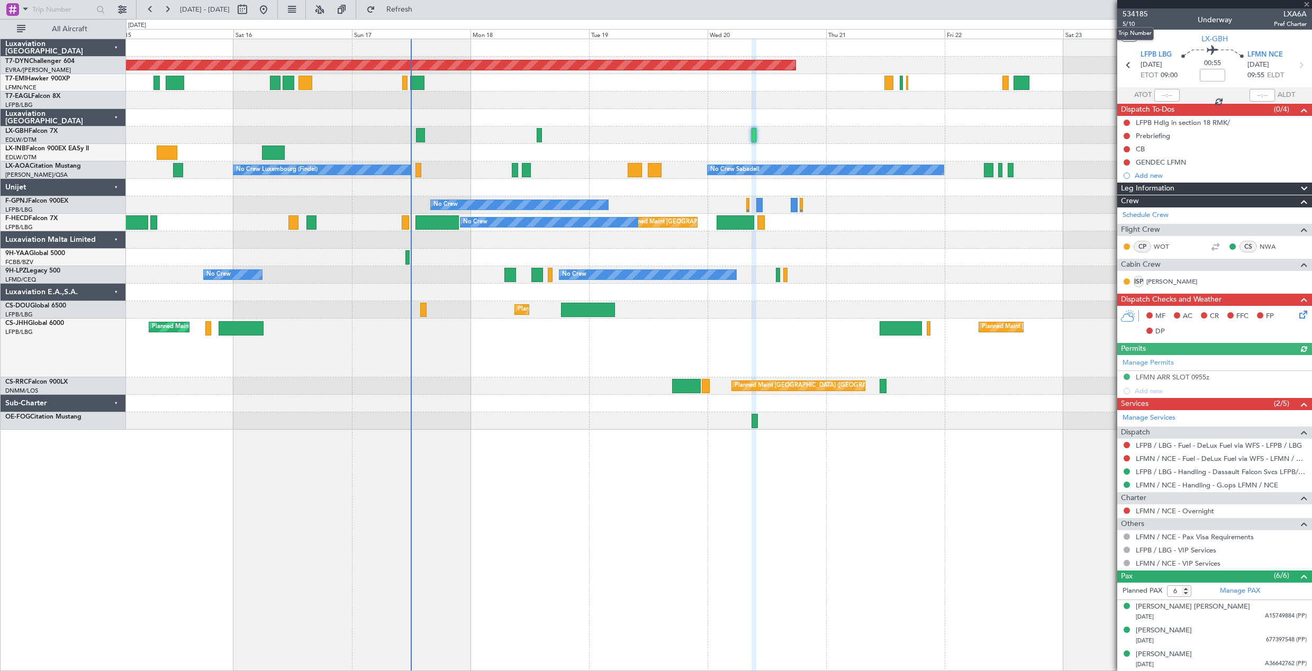
click at [1129, 23] on mat-tooltip-component "Trip Number" at bounding box center [1134, 34] width 52 height 28
click at [1125, 22] on span "5/10" at bounding box center [1134, 24] width 25 height 9
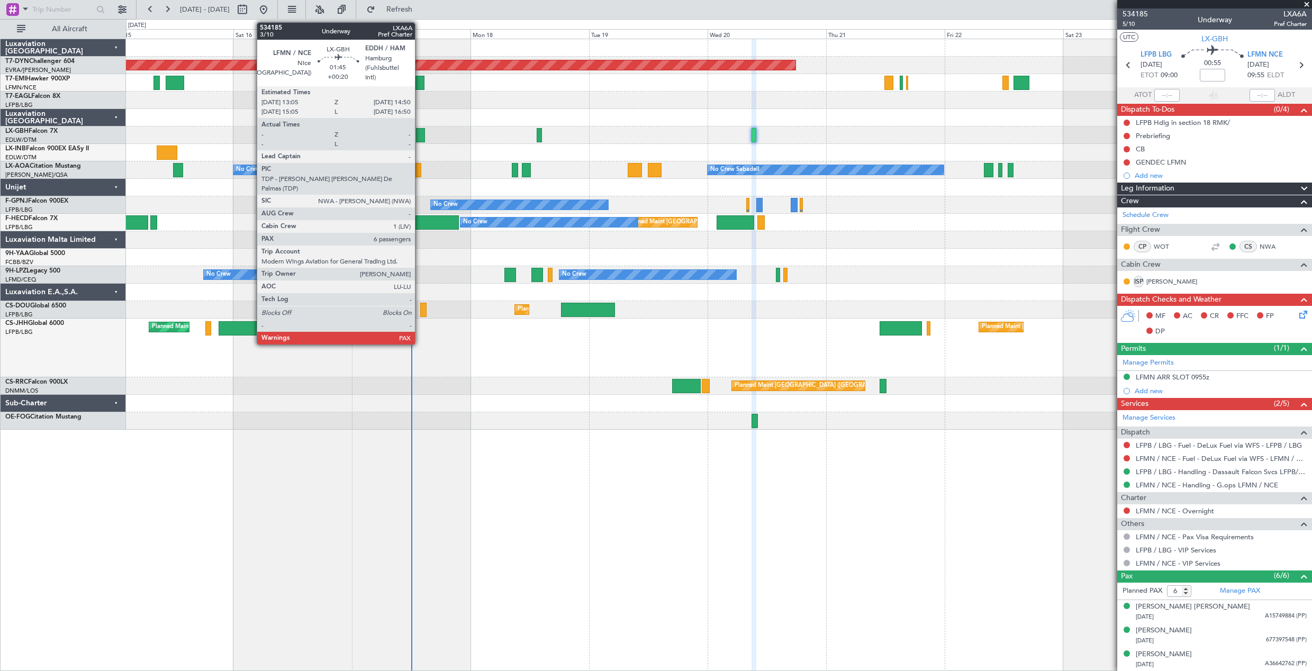
click at [420, 130] on div at bounding box center [420, 135] width 9 height 14
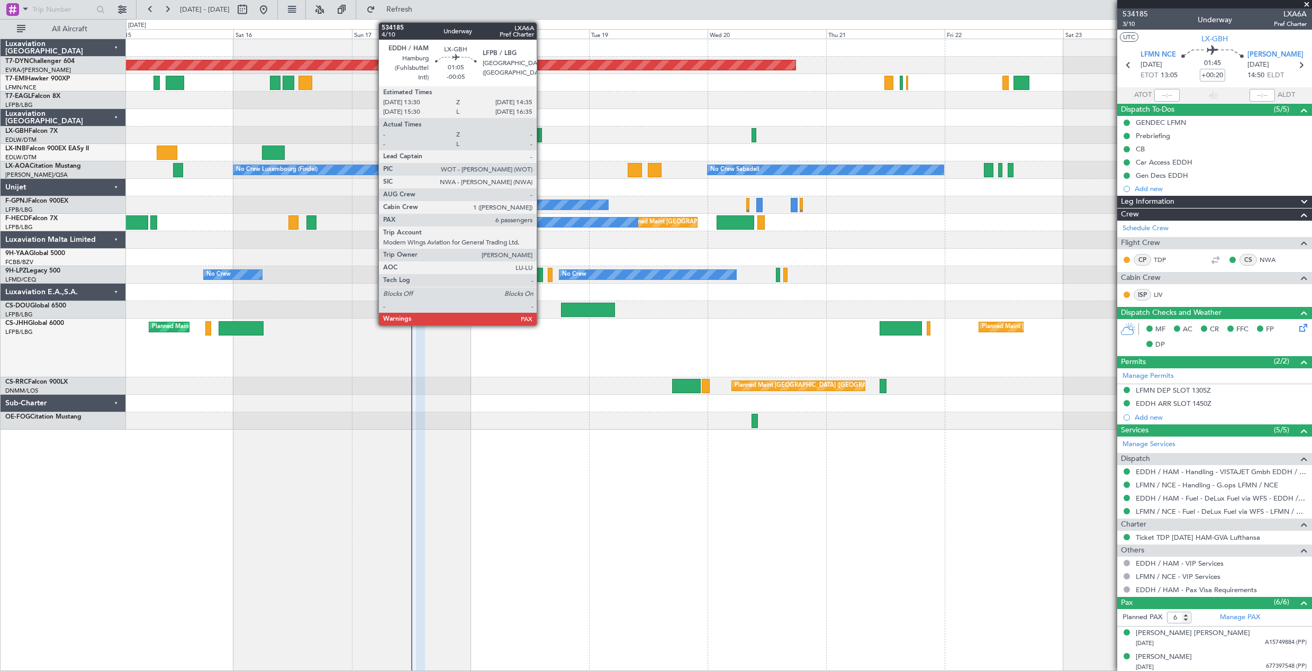
click at [541, 137] on div at bounding box center [540, 135] width 6 height 14
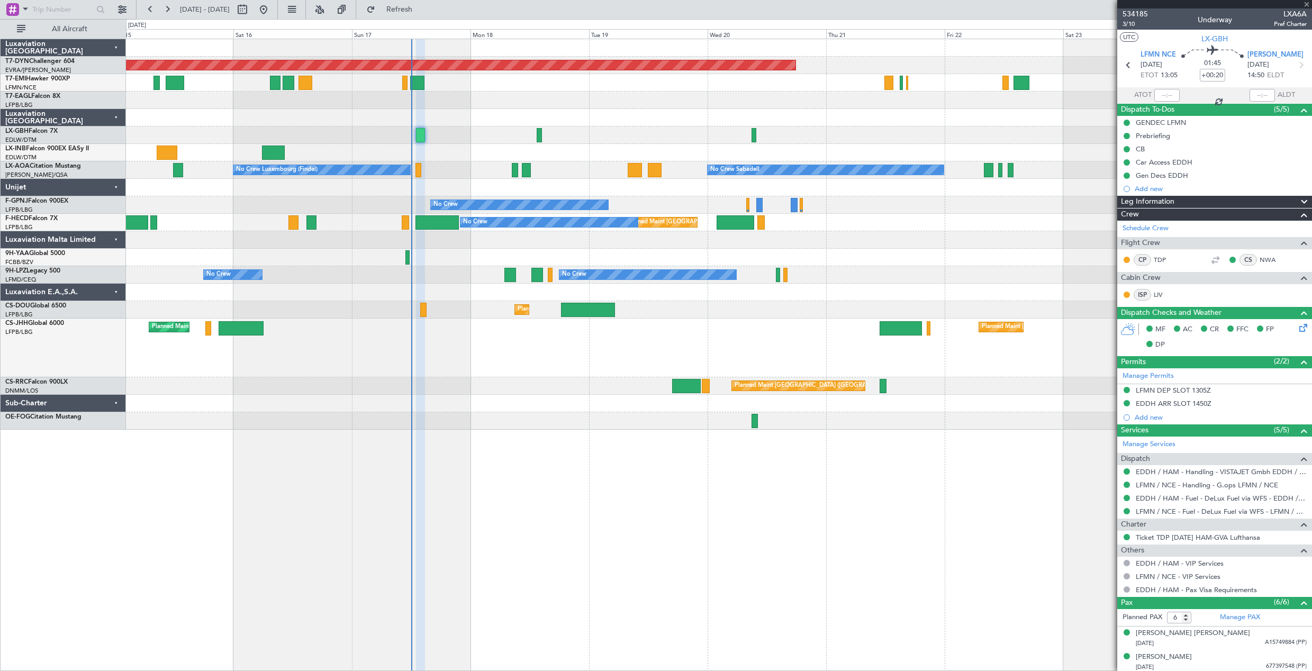
type input "-00:05"
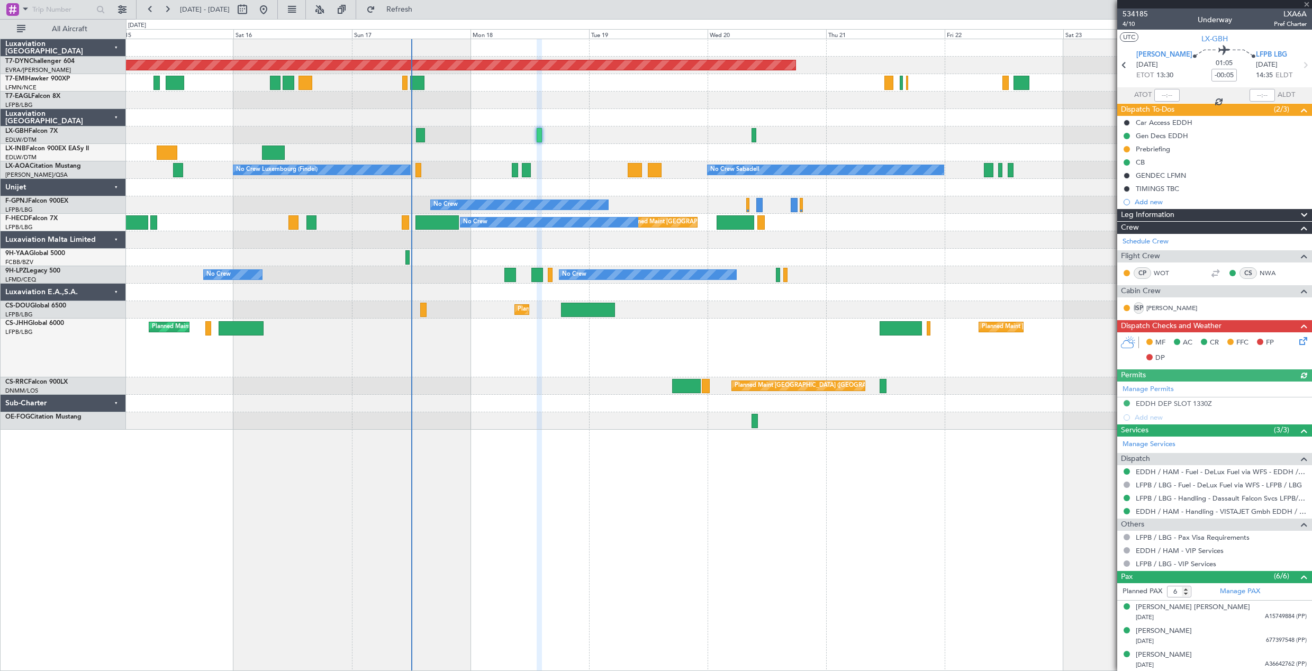
click at [1295, 349] on div "MF AC CR FFC FP DP" at bounding box center [1214, 350] width 195 height 37
click at [1297, 340] on icon at bounding box center [1301, 339] width 8 height 8
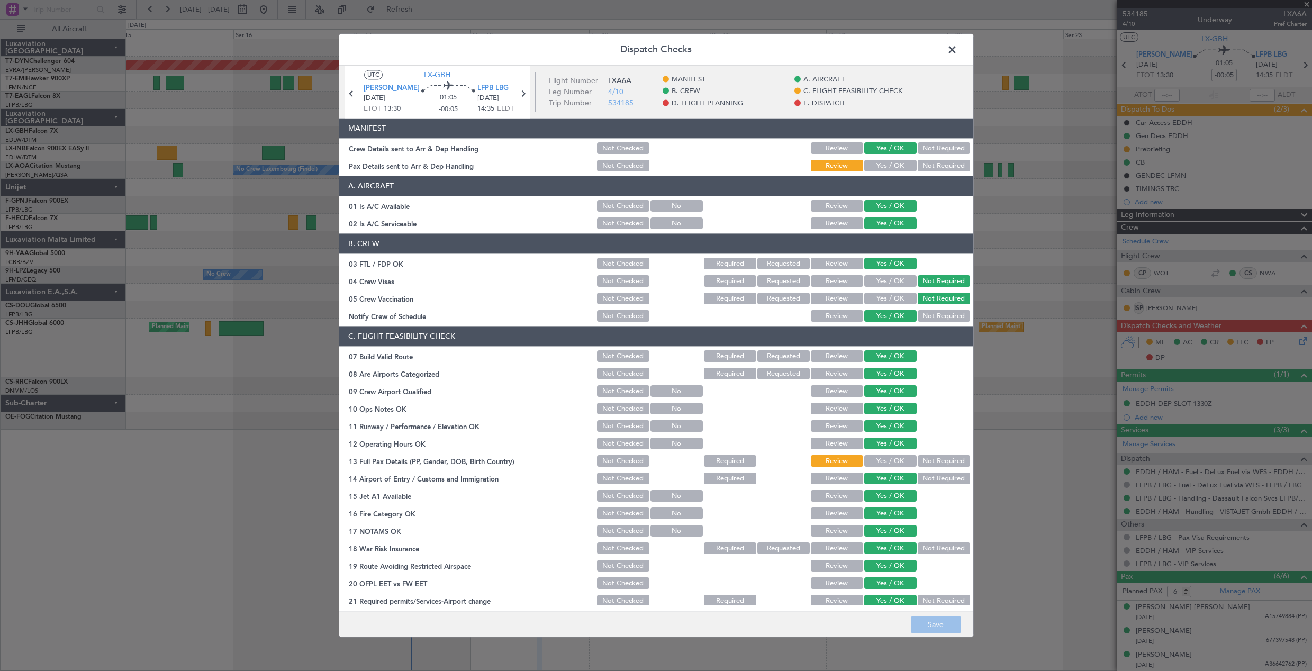
click at [880, 164] on button "Yes / OK" at bounding box center [890, 166] width 52 height 12
click at [941, 627] on button "Save" at bounding box center [936, 624] width 50 height 17
click at [957, 50] on span at bounding box center [957, 52] width 0 height 21
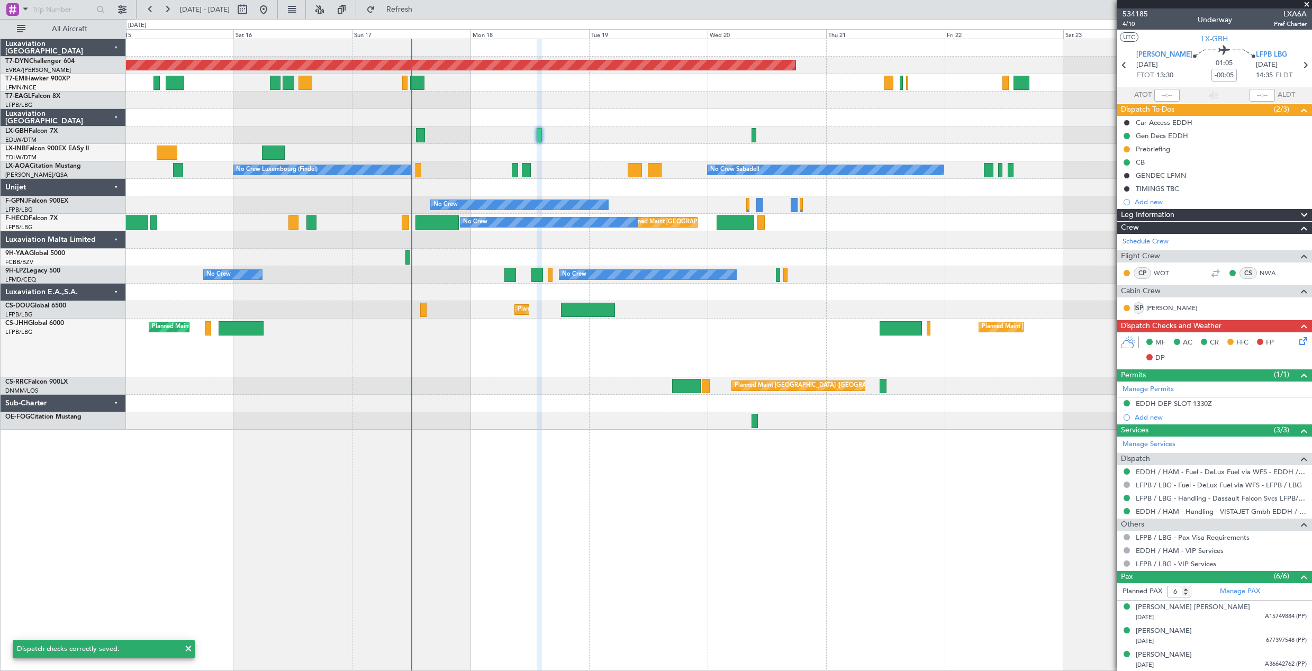
click at [757, 135] on div "Planned Maint Nice ([GEOGRAPHIC_DATA])" at bounding box center [718, 134] width 1185 height 17
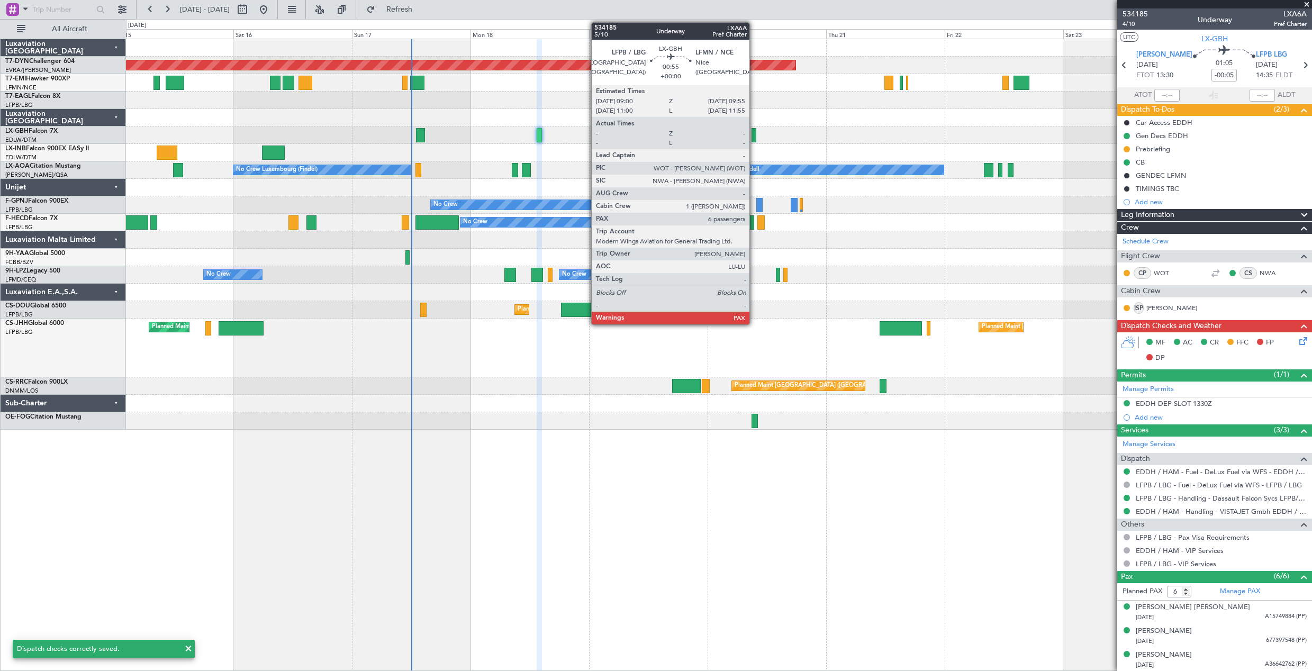
click at [754, 133] on div at bounding box center [753, 135] width 5 height 14
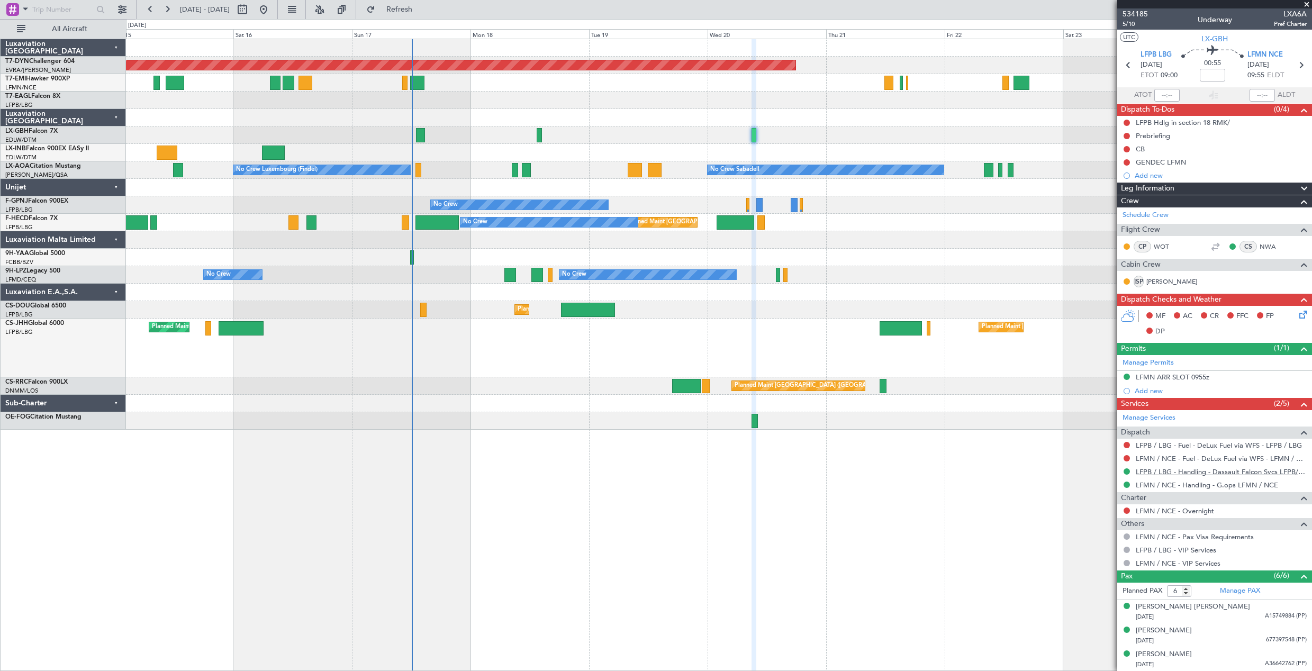
click at [1156, 470] on link "LFPB / LBG - Handling - Dassault Falcon Svcs LFPB/LBG" at bounding box center [1220, 471] width 171 height 9
click at [1179, 488] on link "LFMN / NCE - Handling - G.ops LFMN / NCE" at bounding box center [1206, 484] width 142 height 9
click at [1297, 317] on icon at bounding box center [1301, 312] width 8 height 8
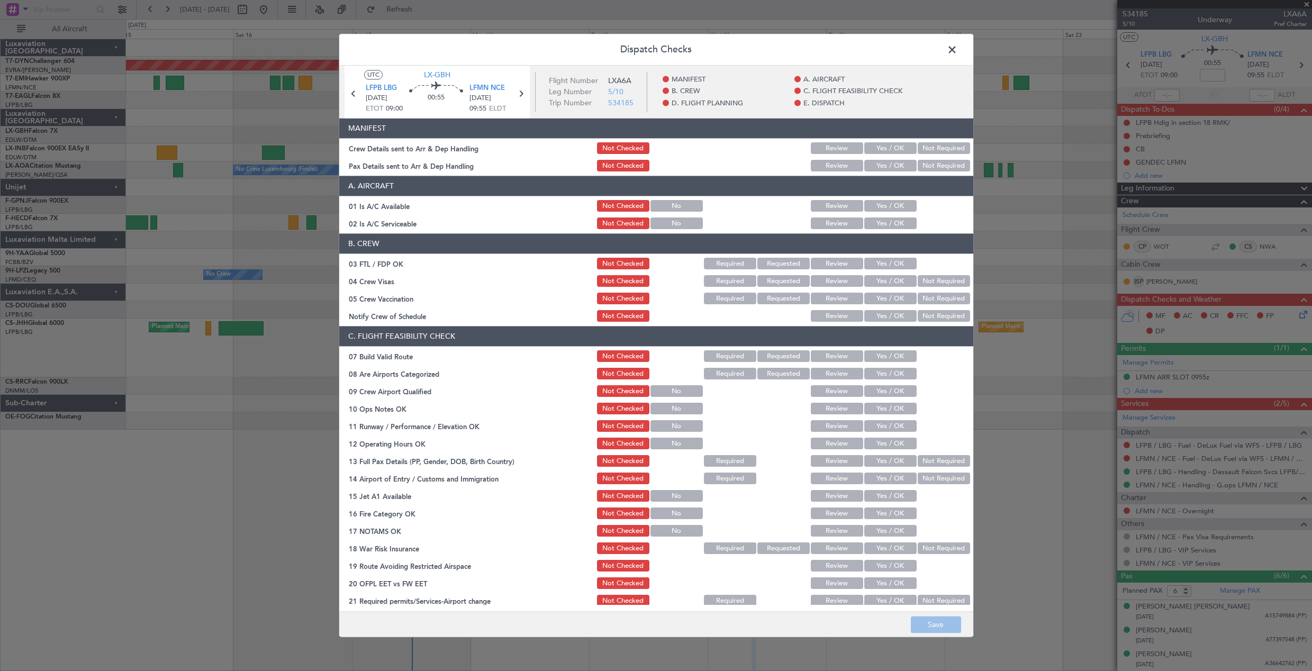
click at [885, 147] on button "Yes / OK" at bounding box center [890, 149] width 52 height 12
click at [880, 163] on button "Yes / OK" at bounding box center [890, 166] width 52 height 12
click at [942, 624] on button "Save" at bounding box center [936, 624] width 50 height 17
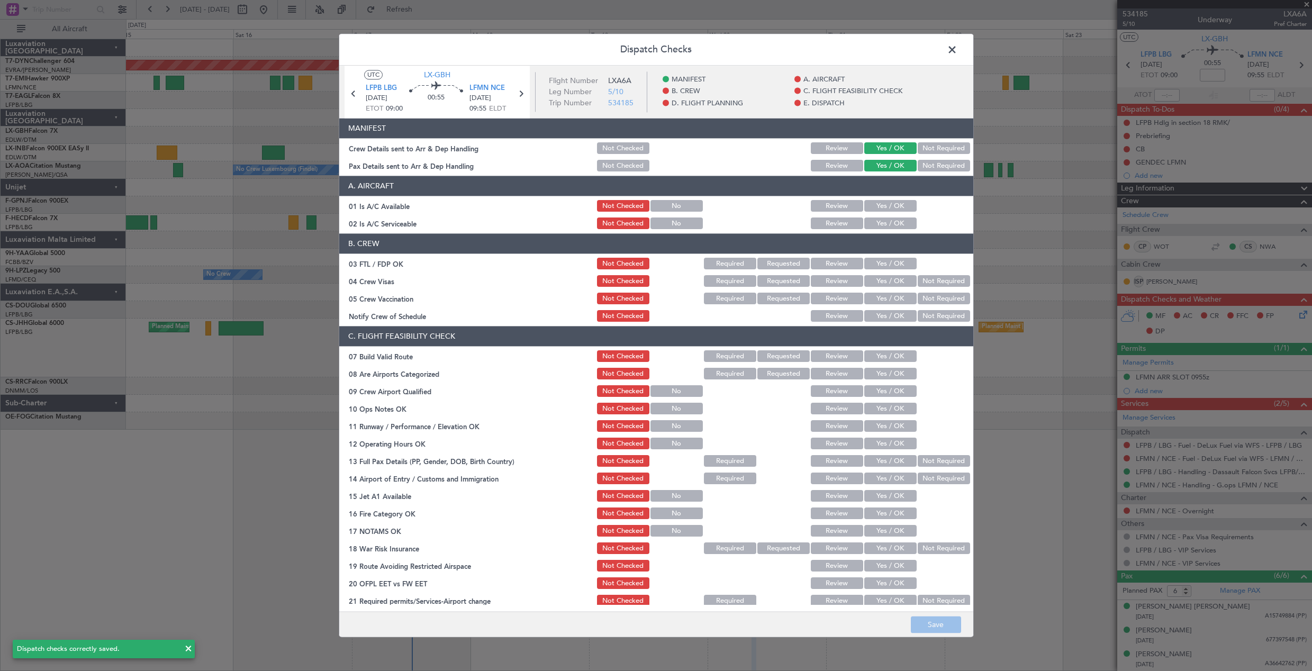
click at [957, 50] on span at bounding box center [957, 52] width 0 height 21
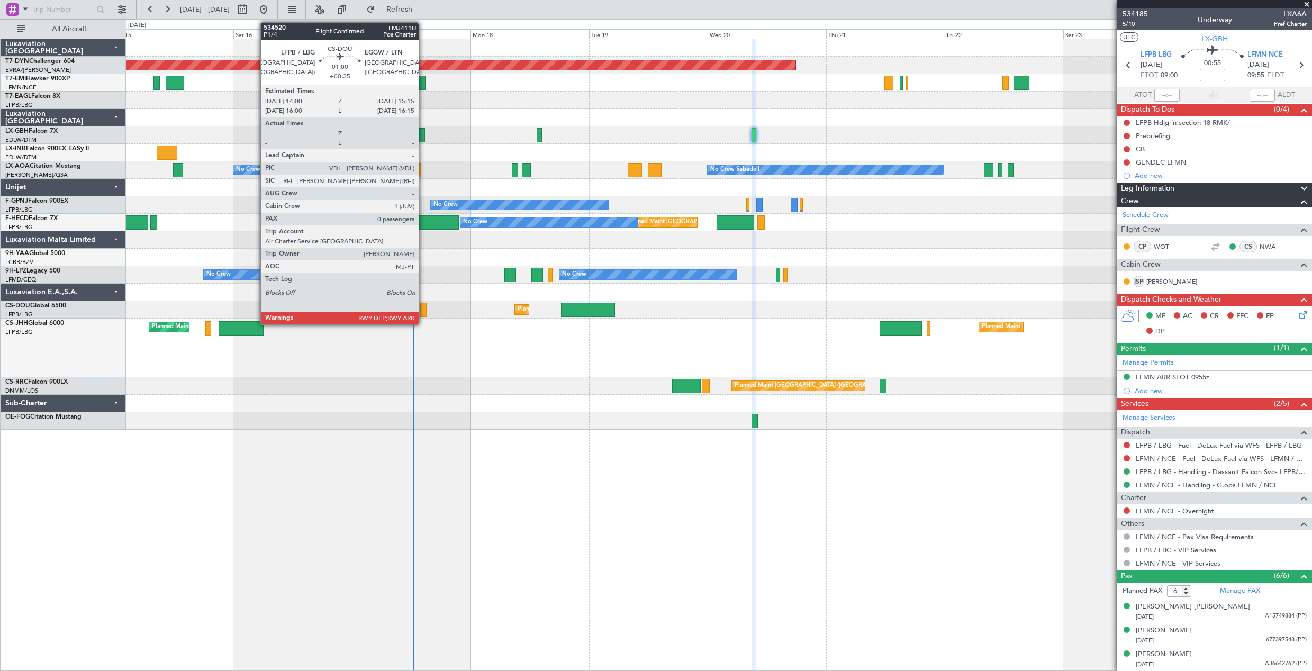
click at [423, 313] on div at bounding box center [423, 310] width 6 height 14
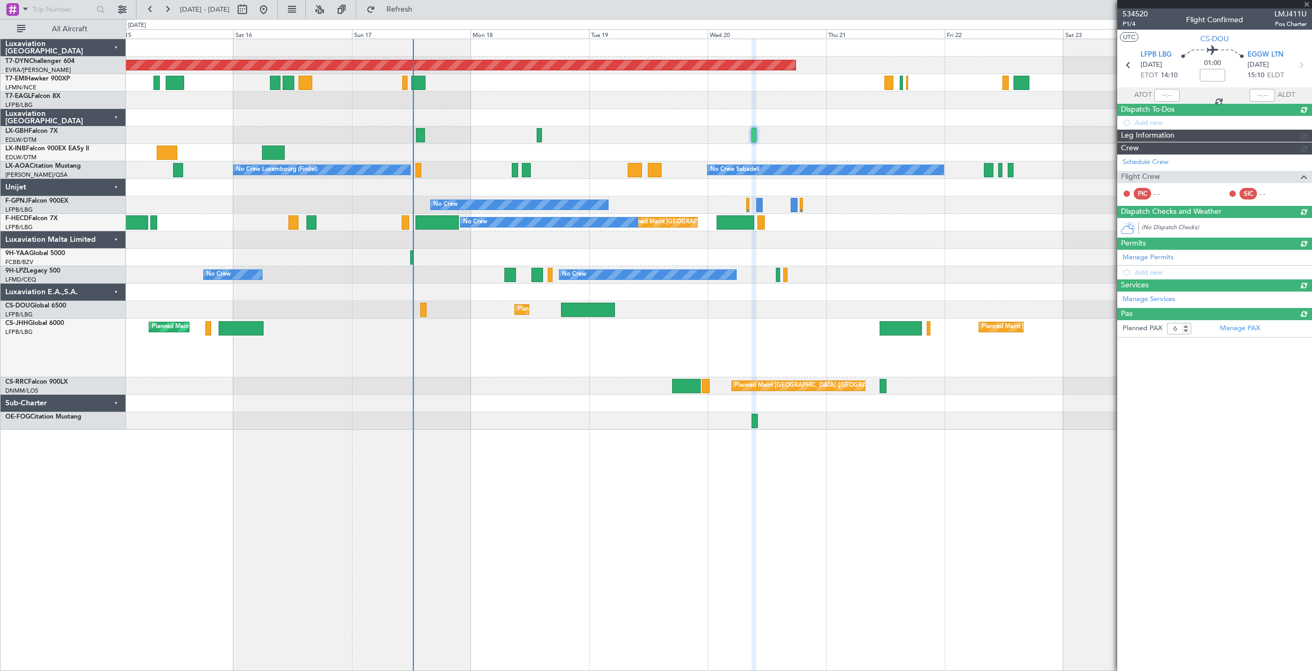
type input "+00:25"
type input "0"
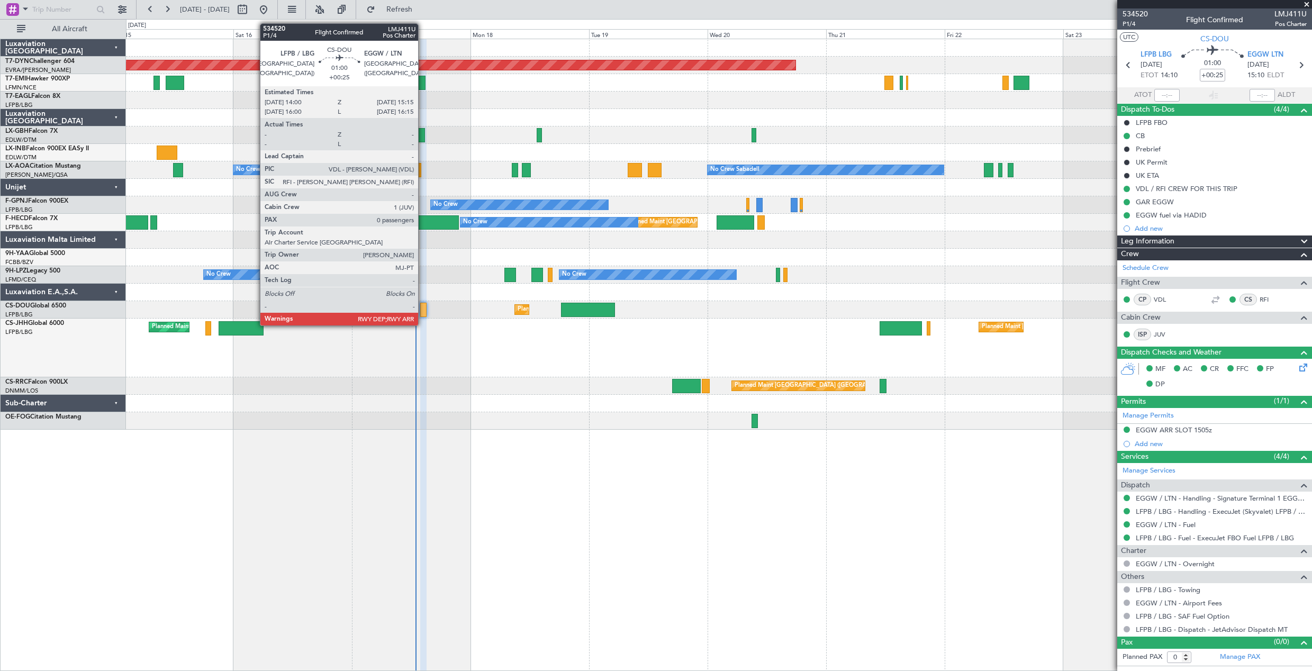
click at [423, 315] on div at bounding box center [423, 310] width 6 height 14
